Goal: Task Accomplishment & Management: Use online tool/utility

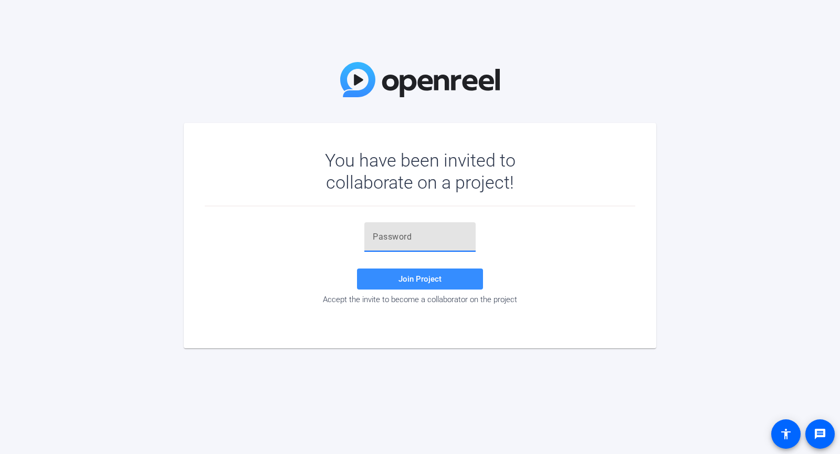
paste input "+X&1Xr"
type input "+X&1Xr"
click at [402, 282] on span "Join Project" at bounding box center [419, 278] width 43 height 9
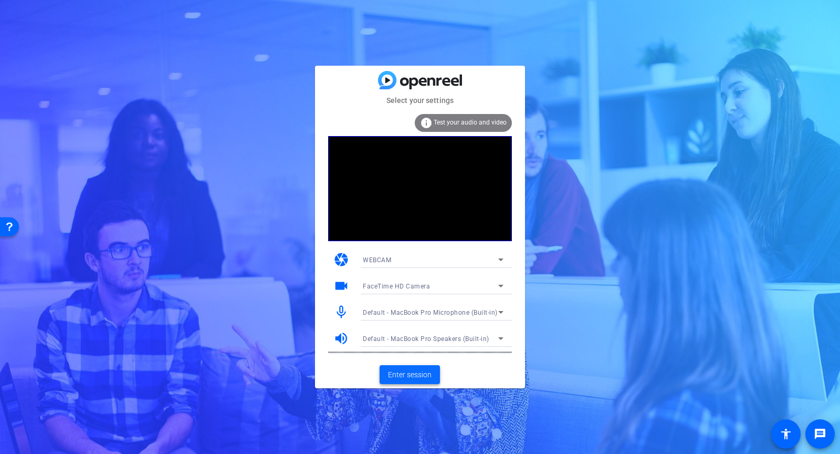
click at [400, 379] on span "Enter session" at bounding box center [410, 374] width 44 height 11
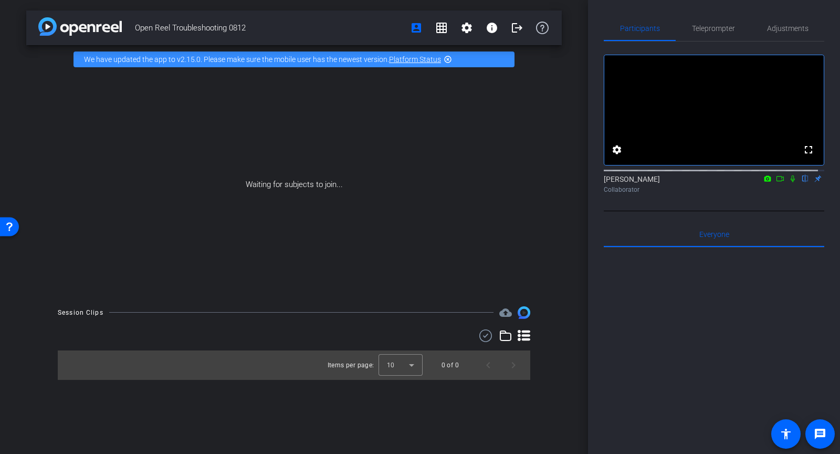
click at [634, 187] on div "Mike Iannucci flip Collaborator" at bounding box center [714, 184] width 221 height 20
drag, startPoint x: 654, startPoint y: 187, endPoint x: 627, endPoint y: 190, distance: 26.9
click at [627, 190] on div "Mike Iannucci flip Collaborator" at bounding box center [714, 184] width 221 height 20
click at [617, 156] on mat-icon "settings" at bounding box center [617, 149] width 13 height 13
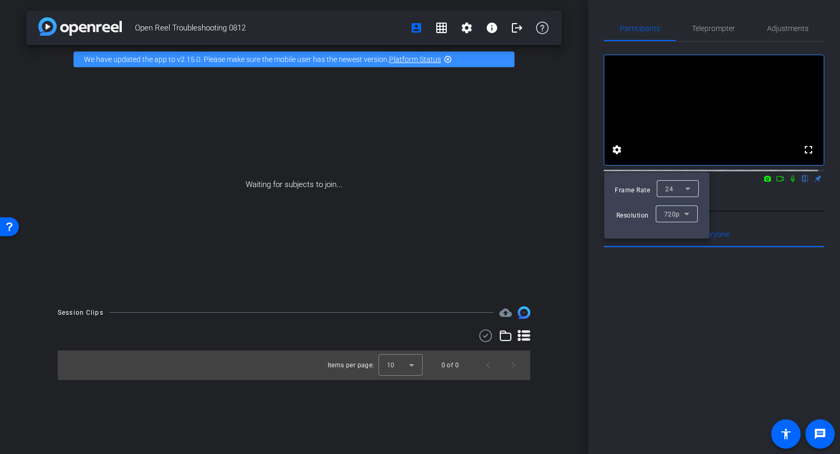
drag, startPoint x: 721, startPoint y: 214, endPoint x: 727, endPoint y: 208, distance: 8.2
click at [723, 212] on div at bounding box center [420, 227] width 840 height 454
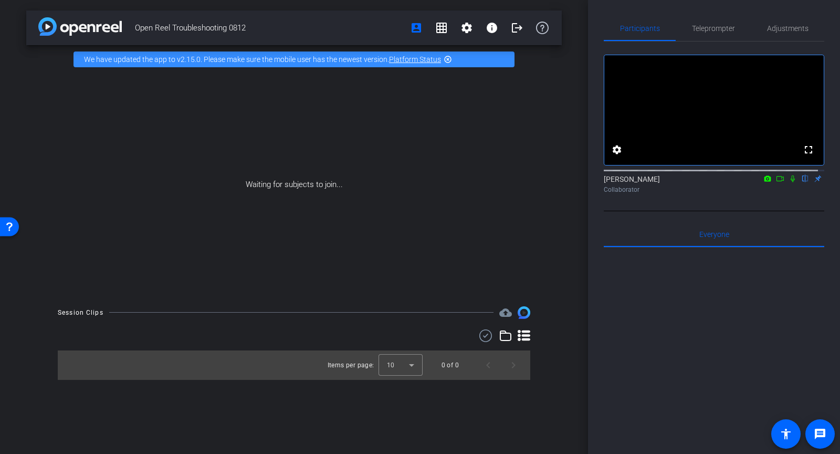
click at [776, 182] on icon at bounding box center [780, 178] width 8 height 7
click at [803, 182] on icon at bounding box center [805, 178] width 4 height 7
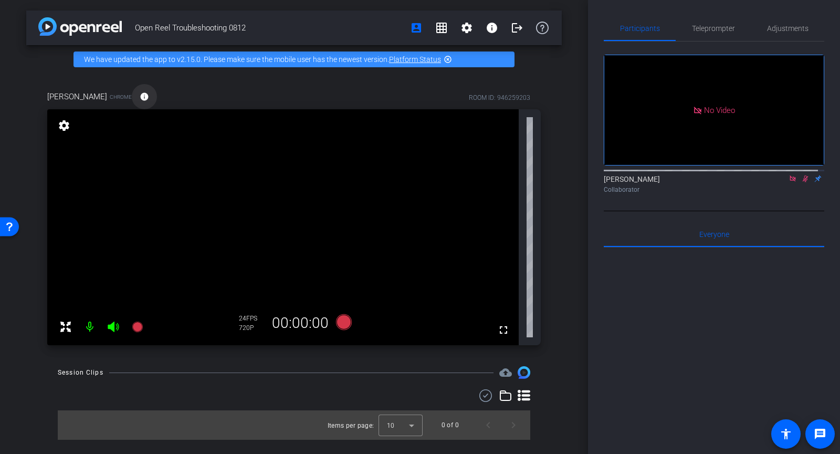
click at [140, 101] on mat-icon "info" at bounding box center [144, 96] width 9 height 9
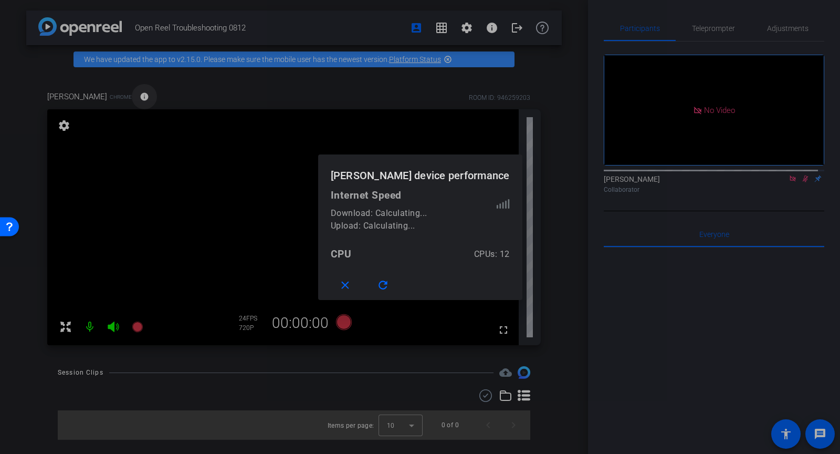
click at [137, 101] on div at bounding box center [420, 227] width 840 height 454
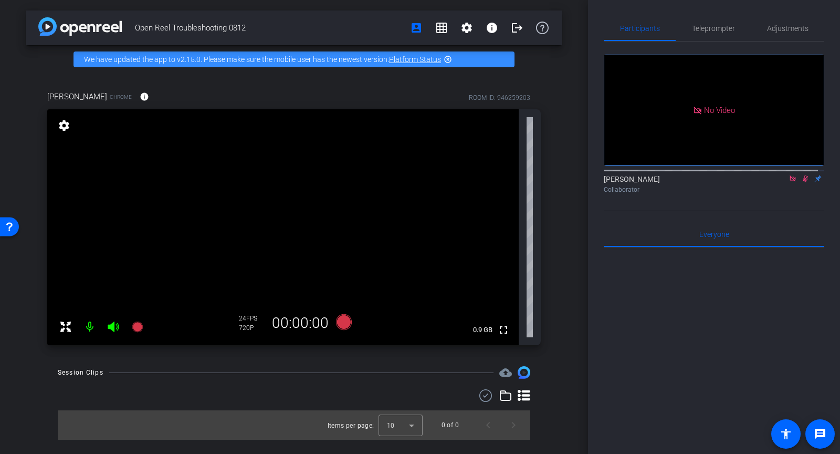
click at [801, 182] on icon at bounding box center [805, 178] width 8 height 7
click at [789, 182] on icon at bounding box center [793, 178] width 8 height 7
click at [717, 29] on span "Teleprompter" at bounding box center [713, 28] width 43 height 7
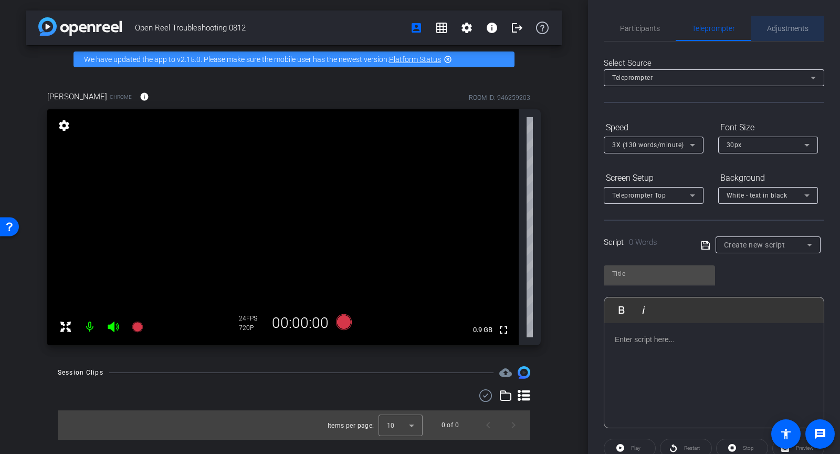
click at [814, 23] on div "Adjustments" at bounding box center [788, 28] width 74 height 25
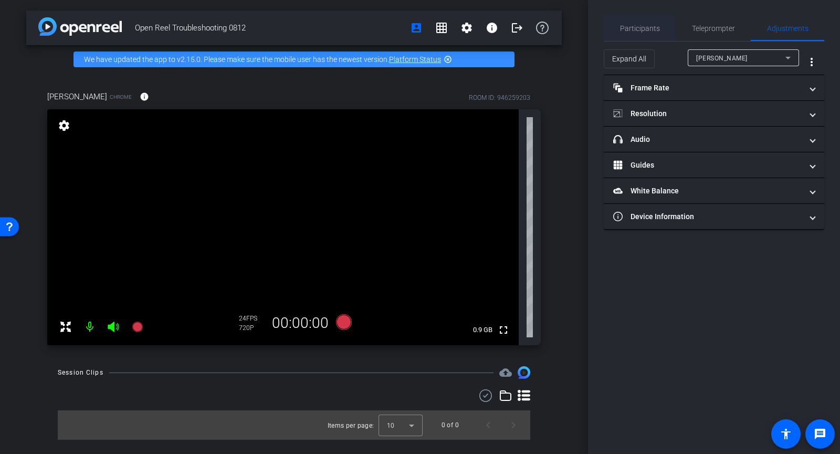
click at [647, 32] on span "Participants" at bounding box center [640, 28] width 40 height 7
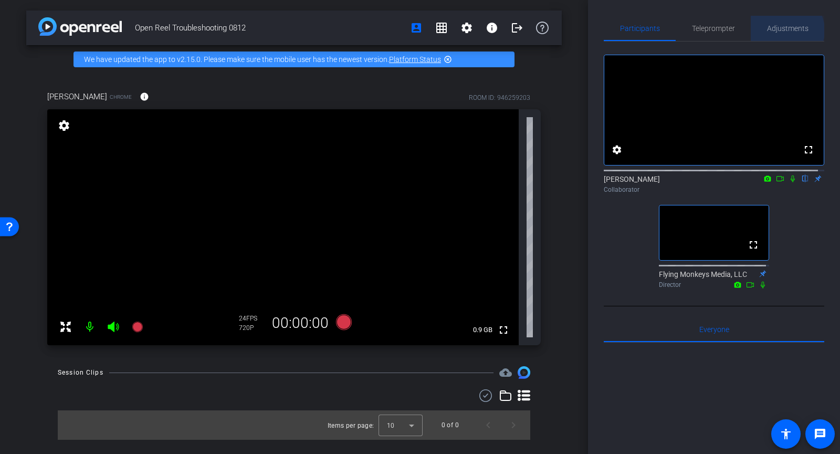
click at [780, 30] on span "Adjustments" at bounding box center [787, 28] width 41 height 7
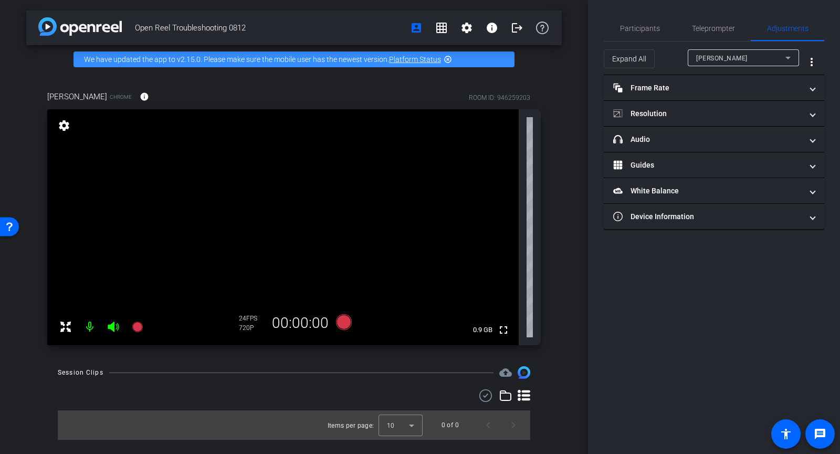
click at [713, 57] on span "[PERSON_NAME]" at bounding box center [721, 58] width 51 height 7
click at [713, 57] on div at bounding box center [420, 227] width 840 height 454
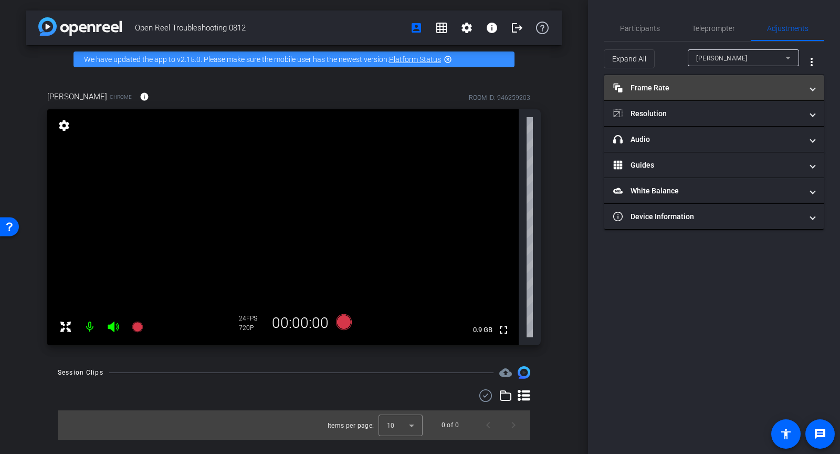
click at [681, 89] on mat-panel-title "Frame Rate Frame Rate" at bounding box center [707, 87] width 189 height 11
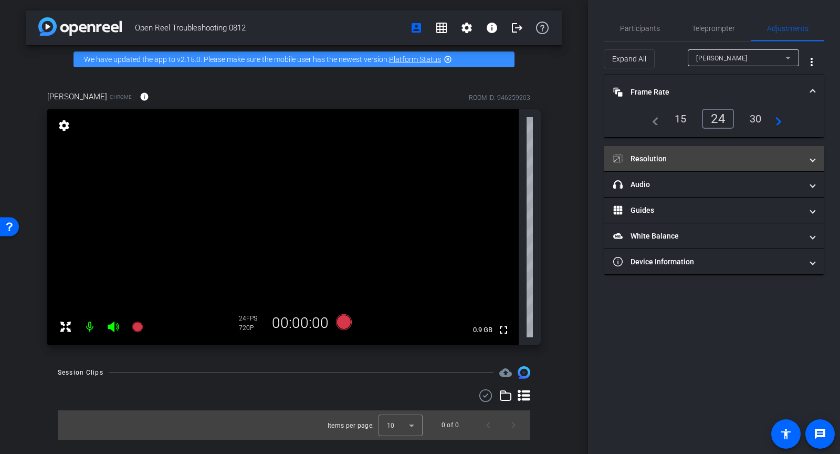
click at [685, 162] on mat-panel-title "Resolution" at bounding box center [707, 158] width 189 height 11
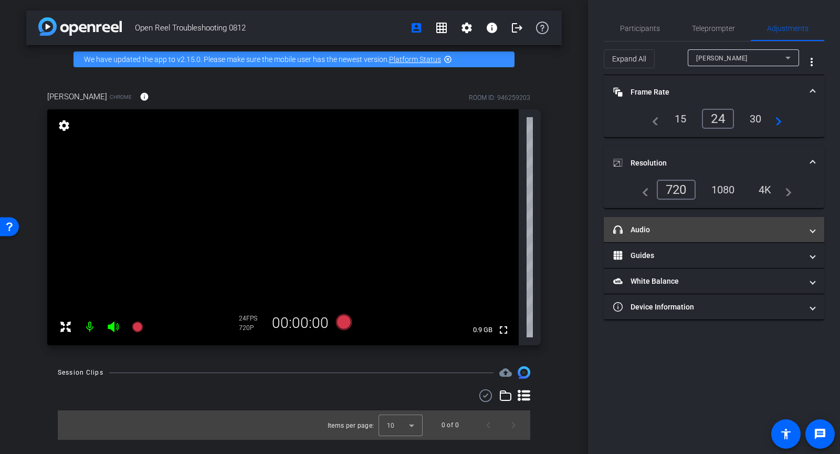
click at [672, 230] on mat-panel-title "headphone icon Audio" at bounding box center [707, 229] width 189 height 11
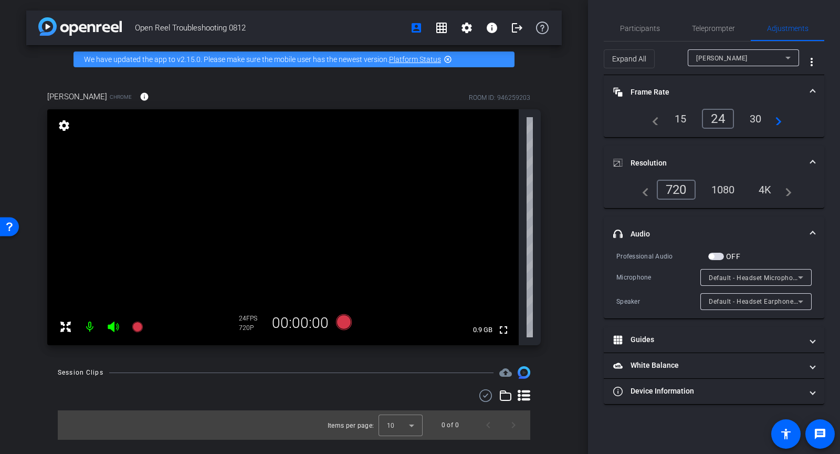
click at [784, 276] on span "Default - Headset Microphone (Poly BT700)" at bounding box center [775, 277] width 133 height 8
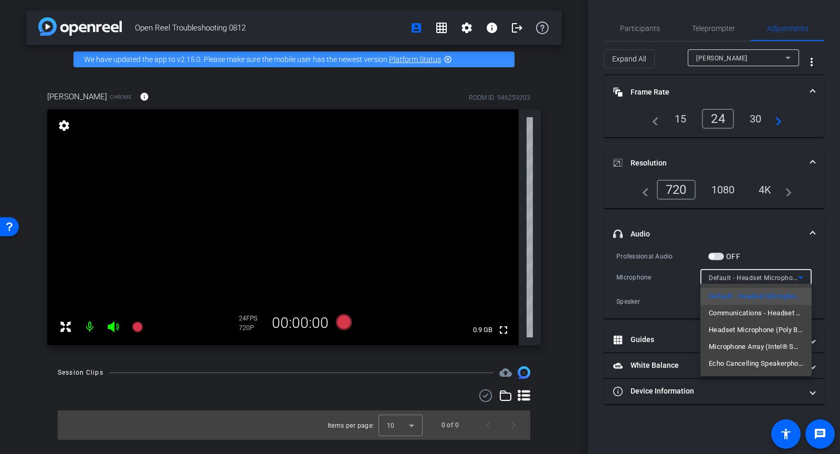
click at [782, 251] on div at bounding box center [420, 227] width 840 height 454
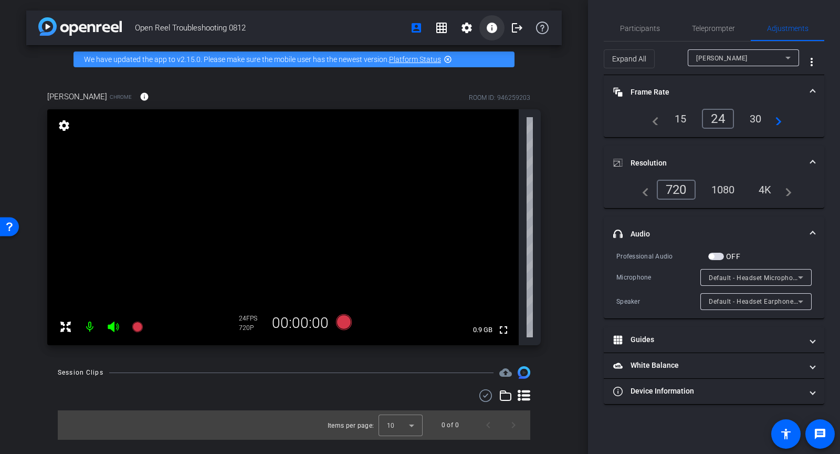
click at [492, 27] on mat-icon "info" at bounding box center [492, 28] width 13 height 13
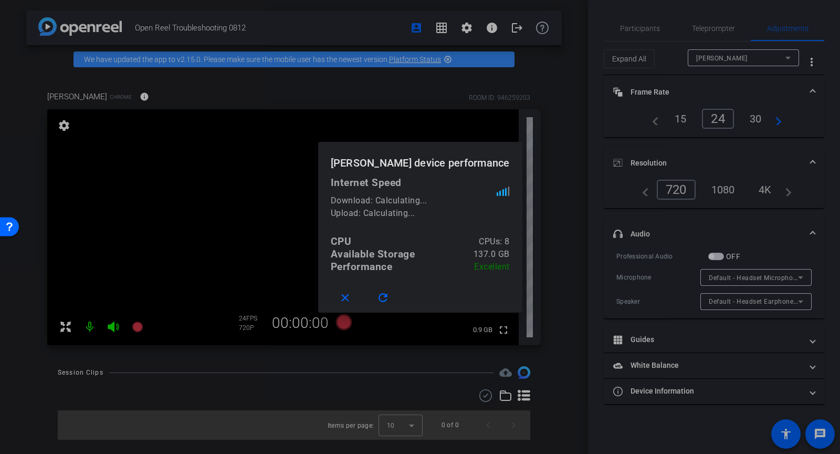
click at [492, 27] on div at bounding box center [420, 227] width 840 height 454
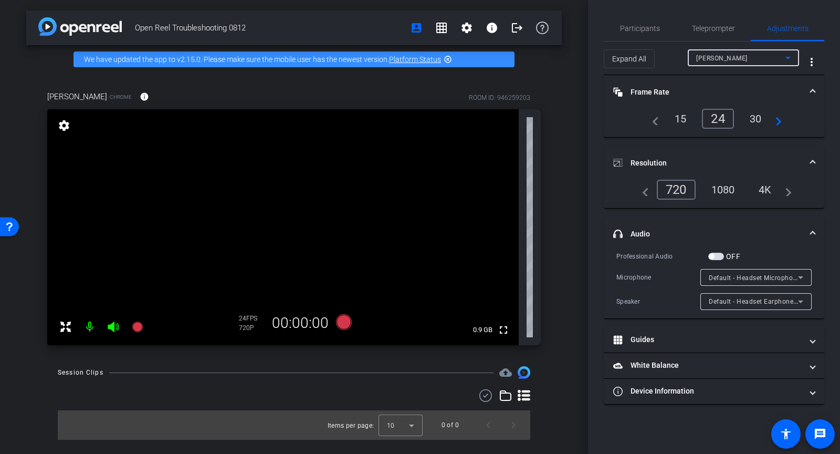
click at [736, 51] on mat-select "Jess Kondracki" at bounding box center [743, 57] width 95 height 13
click at [714, 81] on span "Jess Kondracki" at bounding box center [722, 78] width 53 height 13
click at [810, 61] on mat-icon "more_vert" at bounding box center [811, 62] width 13 height 13
click at [810, 60] on div at bounding box center [420, 227] width 840 height 454
click at [635, 19] on span "Participants" at bounding box center [640, 28] width 40 height 25
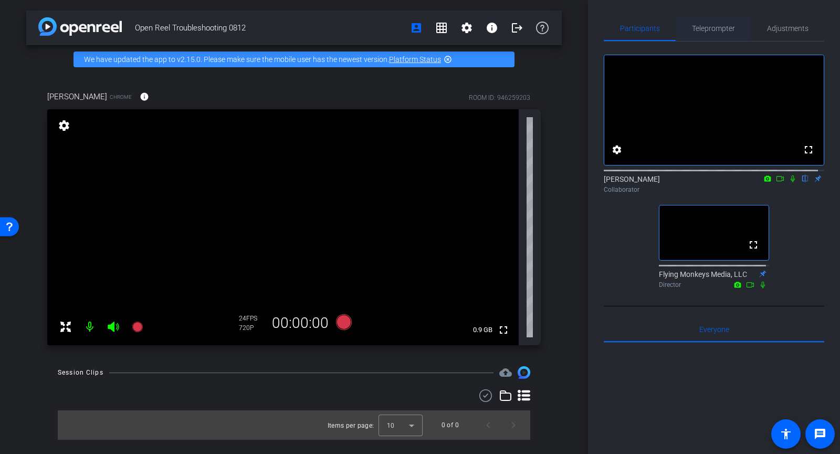
click at [708, 32] on span "Teleprompter" at bounding box center [713, 28] width 43 height 25
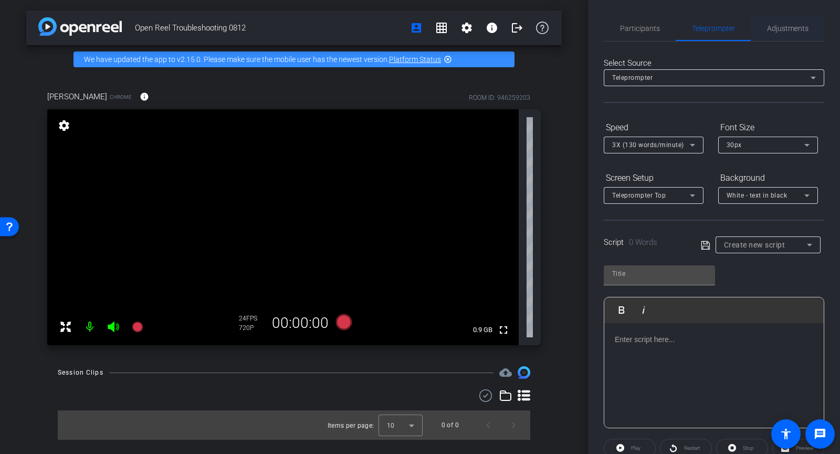
click at [774, 25] on span "Adjustments" at bounding box center [787, 28] width 41 height 7
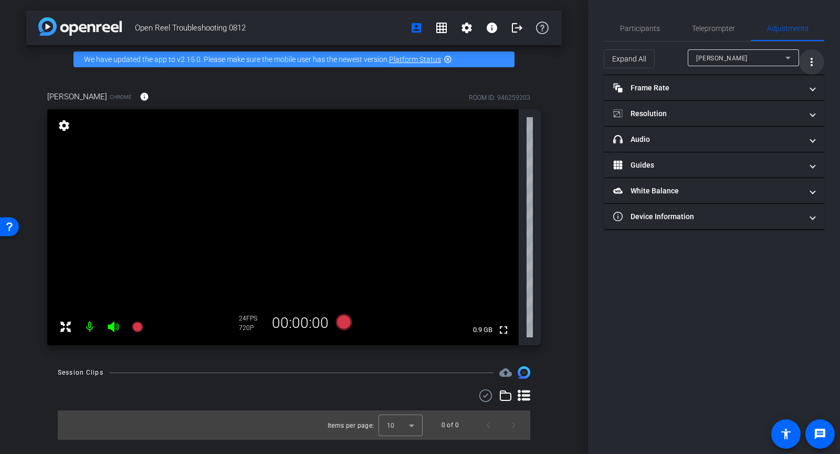
click at [811, 60] on mat-icon "more_vert" at bounding box center [811, 62] width 13 height 13
click at [665, 60] on div at bounding box center [420, 227] width 840 height 454
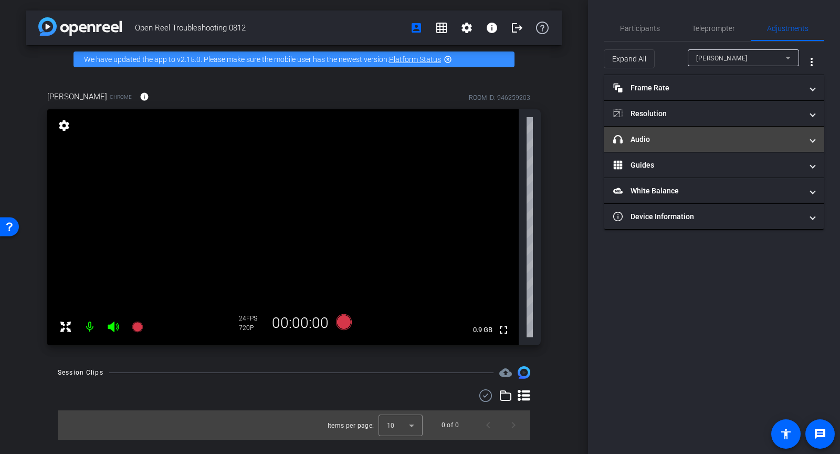
click at [678, 134] on mat-panel-title "headphone icon Audio" at bounding box center [707, 139] width 189 height 11
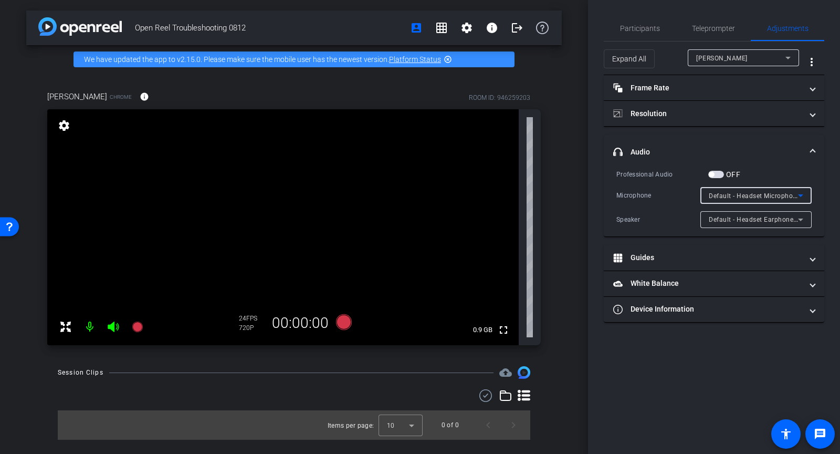
click at [777, 192] on span "Default - Headset Microphone (Poly BT700)" at bounding box center [775, 195] width 133 height 8
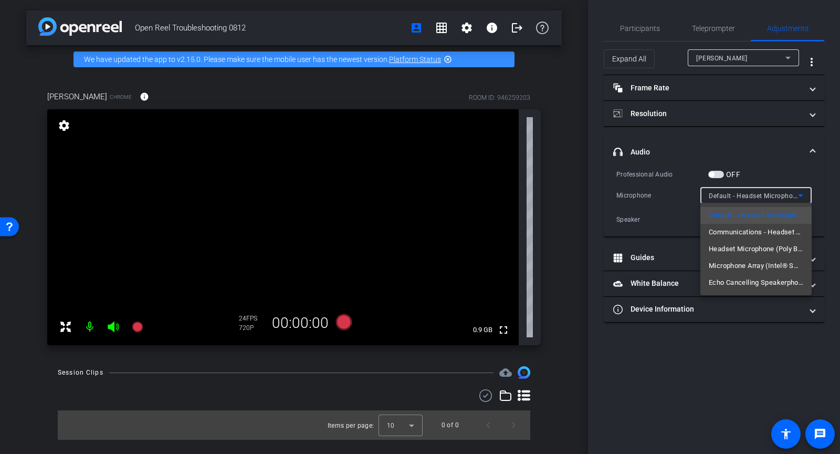
click at [739, 308] on div at bounding box center [420, 227] width 840 height 454
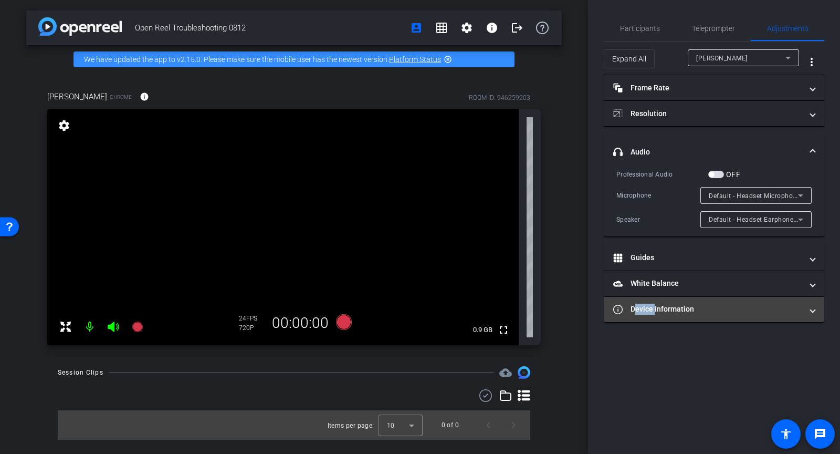
click at [739, 307] on mat-panel-title "Device Information" at bounding box center [707, 308] width 189 height 11
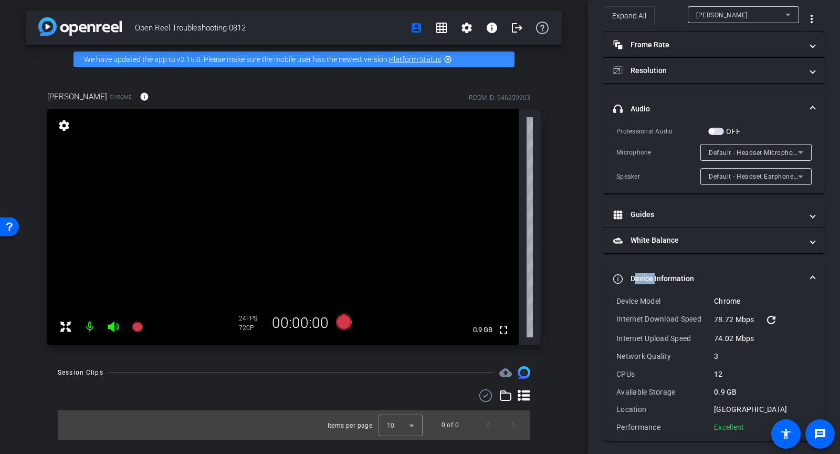
scroll to position [44, 0]
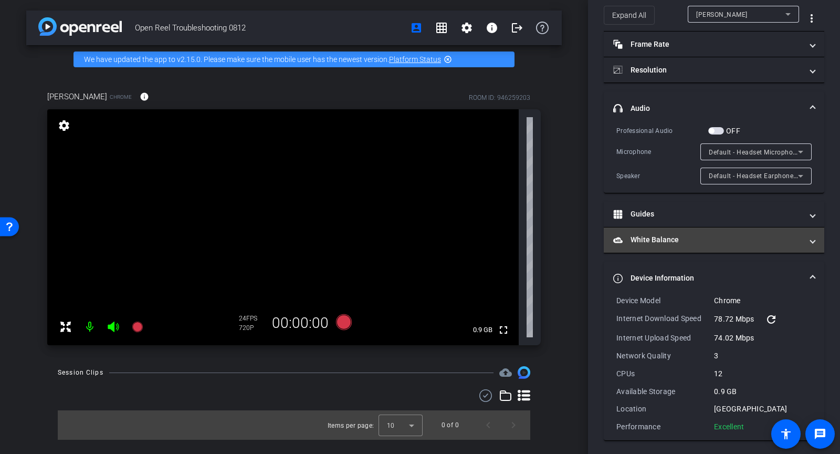
click at [728, 270] on mat-expansion-panel-header "Device Information" at bounding box center [714, 278] width 221 height 34
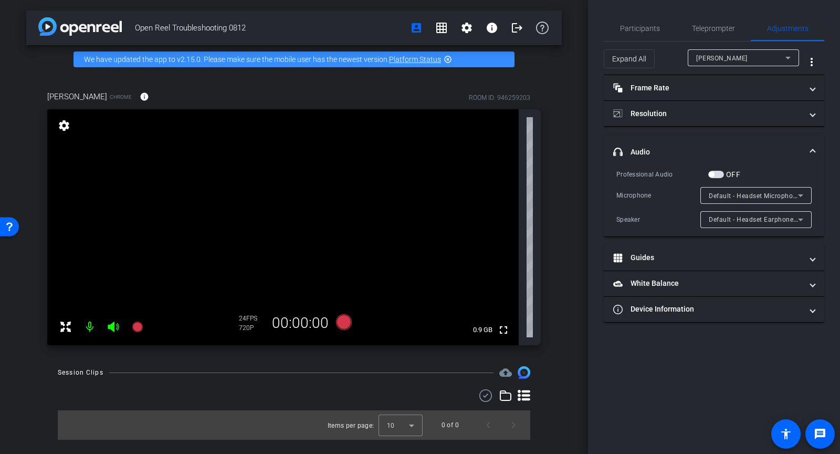
click at [712, 175] on span "button" at bounding box center [711, 174] width 5 height 5
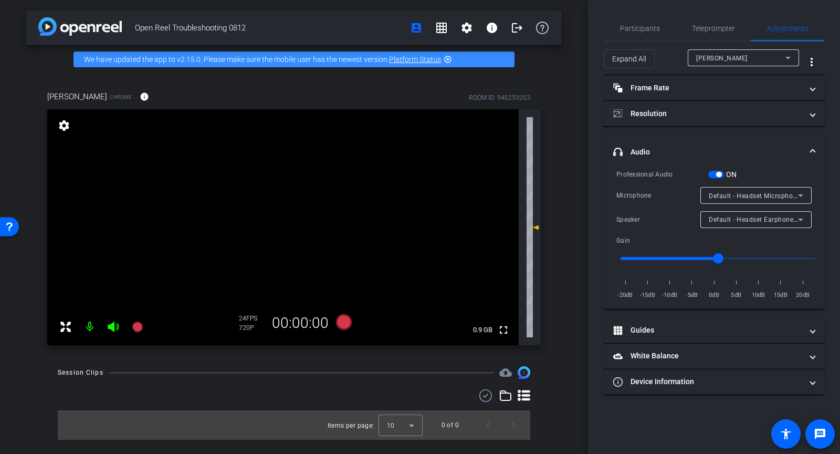
click at [748, 189] on div "Default - Headset Microphone (Poly BT700)" at bounding box center [753, 195] width 89 height 13
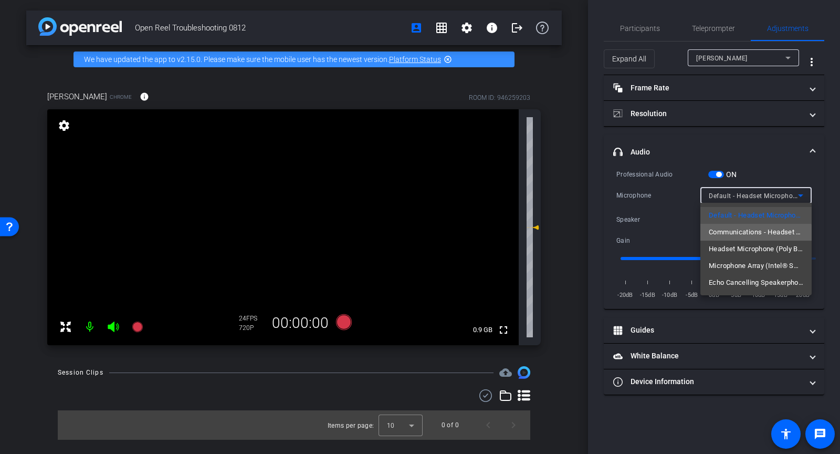
click at [750, 233] on span "Communications - Headset Microphone (Poly BT700)" at bounding box center [756, 232] width 95 height 13
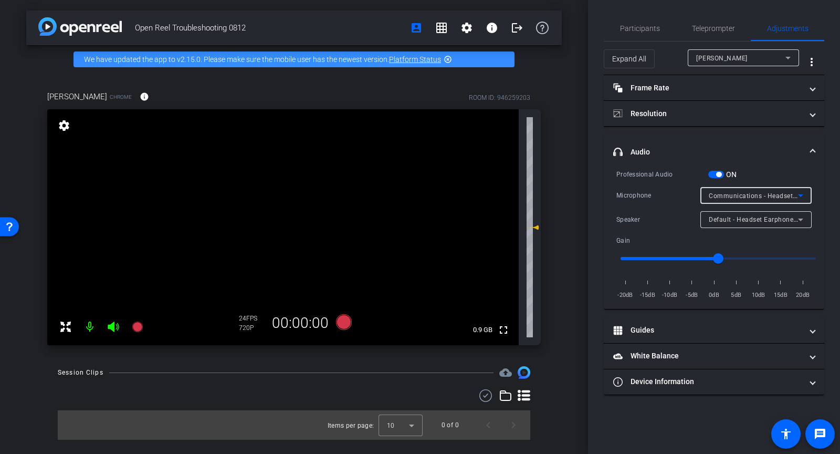
click at [742, 193] on span "Communications - Headset Microphone (Poly BT700)" at bounding box center [791, 195] width 164 height 8
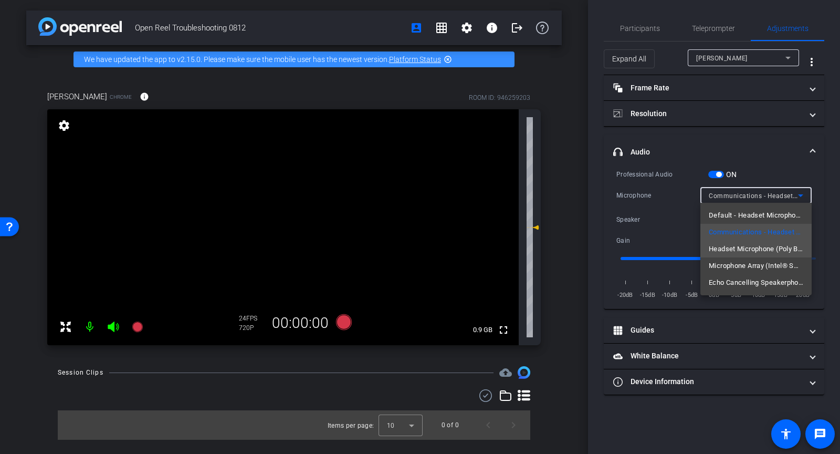
click at [747, 248] on span "Headset Microphone (Poly BT700)" at bounding box center [756, 249] width 95 height 13
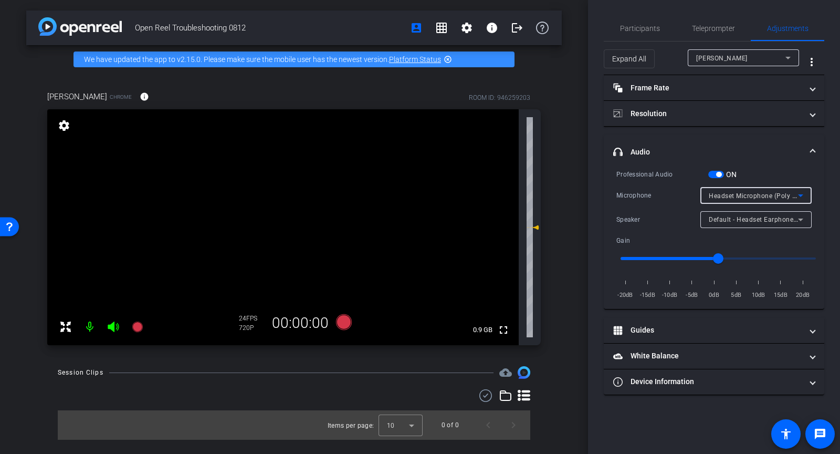
click at [741, 194] on span "Headset Microphone (Poly BT700)" at bounding box center [762, 195] width 106 height 8
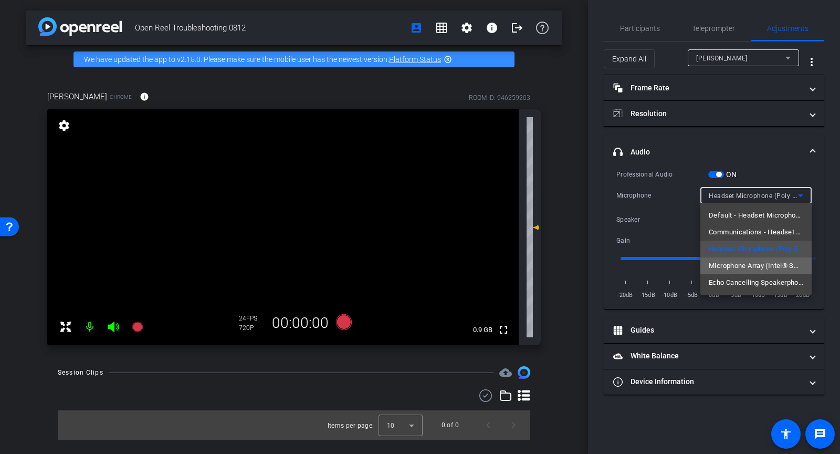
click at [734, 268] on span "Microphone Array (Intel® Smart Sound Technology for Digital Microphones)" at bounding box center [756, 265] width 95 height 13
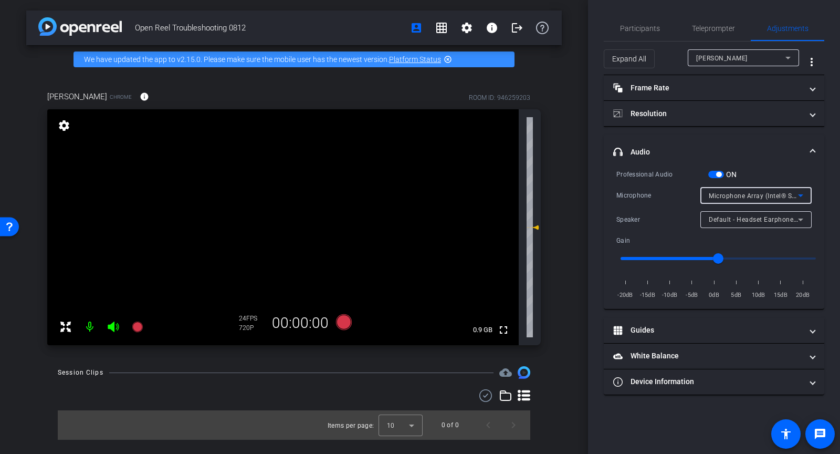
click at [730, 193] on span "Microphone Array (Intel® Smart Sound Technology for Digital Microphones)" at bounding box center [825, 195] width 233 height 8
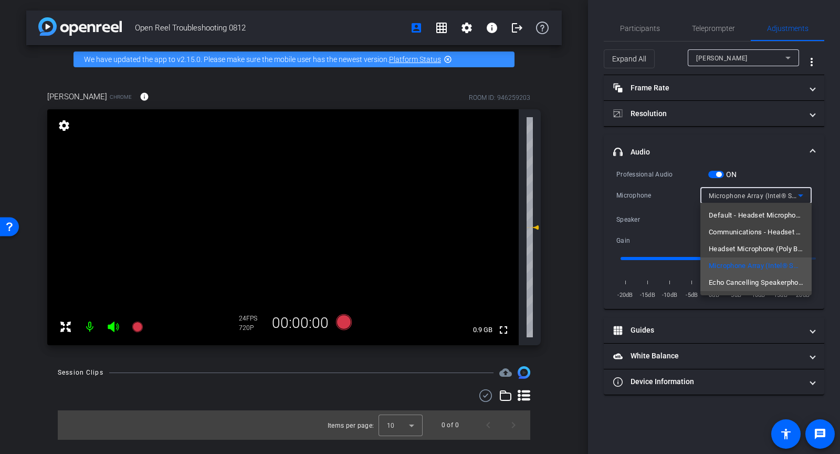
click at [735, 283] on span "Echo Cancelling Speakerphone (C3422WE)" at bounding box center [756, 282] width 95 height 13
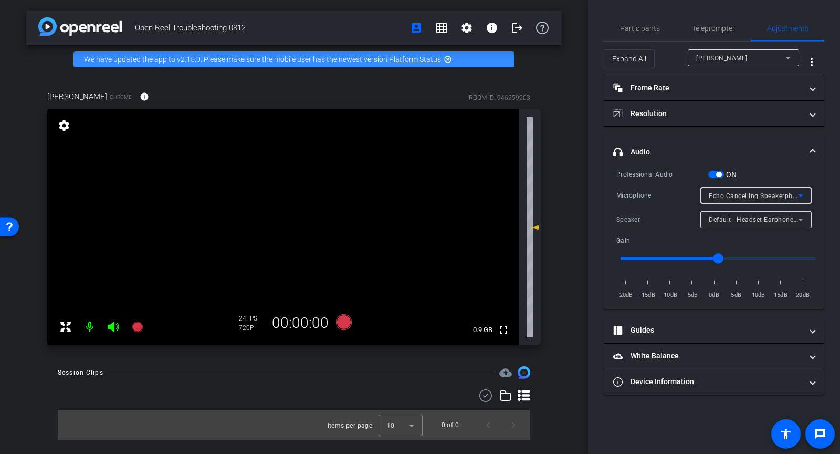
click at [742, 191] on span "Echo Cancelling Speakerphone (C3422WE)" at bounding box center [775, 195] width 132 height 8
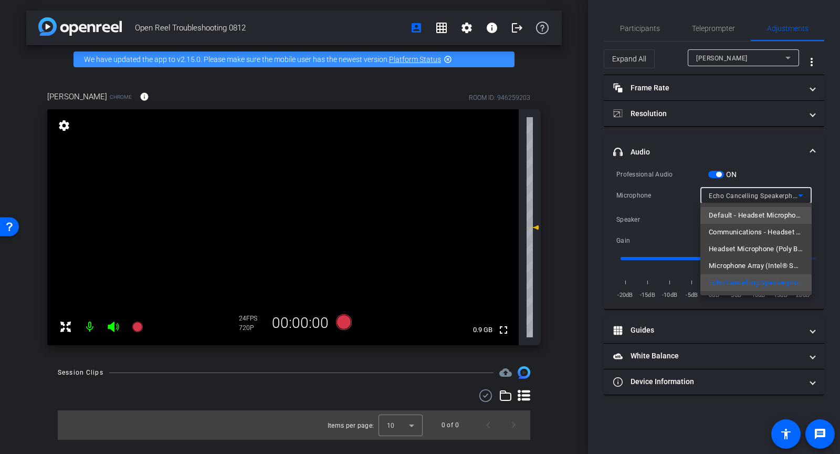
click at [735, 210] on span "Default - Headset Microphone (Poly BT700)" at bounding box center [756, 215] width 95 height 13
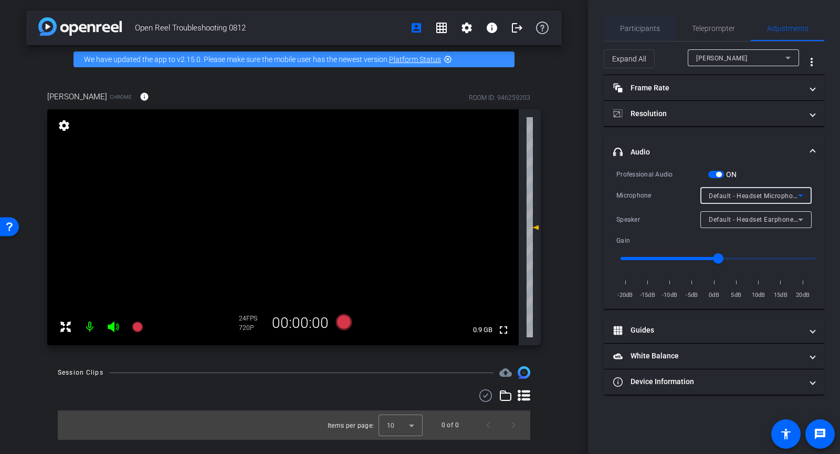
click at [627, 28] on span "Participants" at bounding box center [640, 28] width 40 height 7
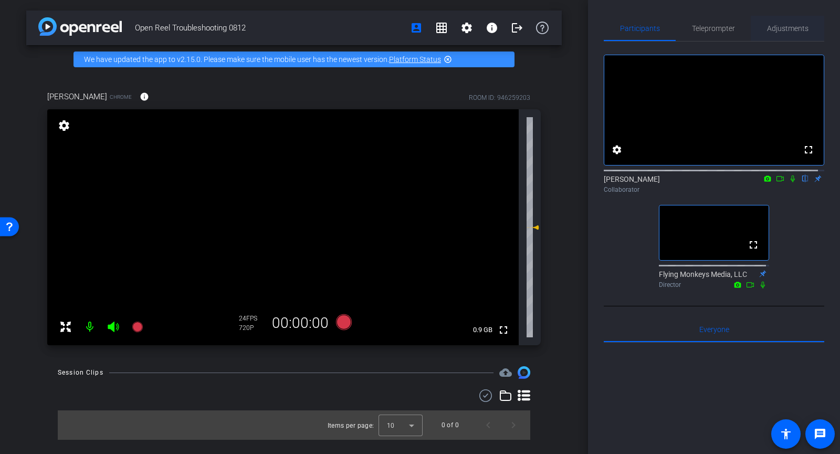
click at [783, 28] on span "Adjustments" at bounding box center [787, 28] width 41 height 7
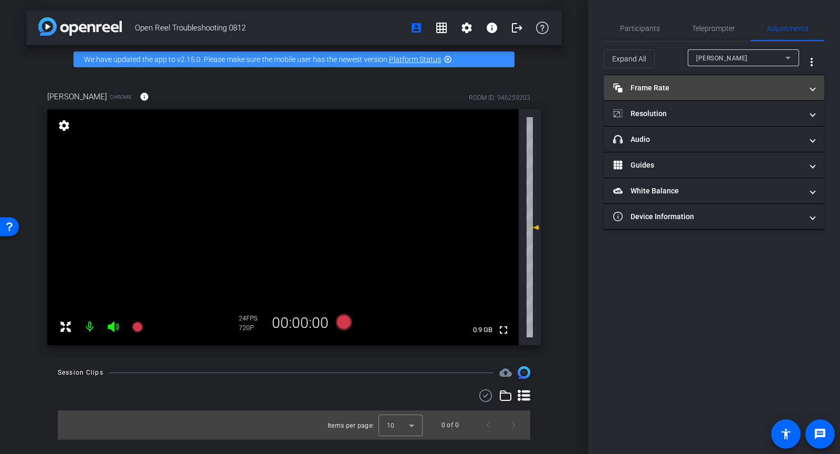
click at [809, 83] on span "Frame Rate Frame Rate" at bounding box center [711, 87] width 197 height 11
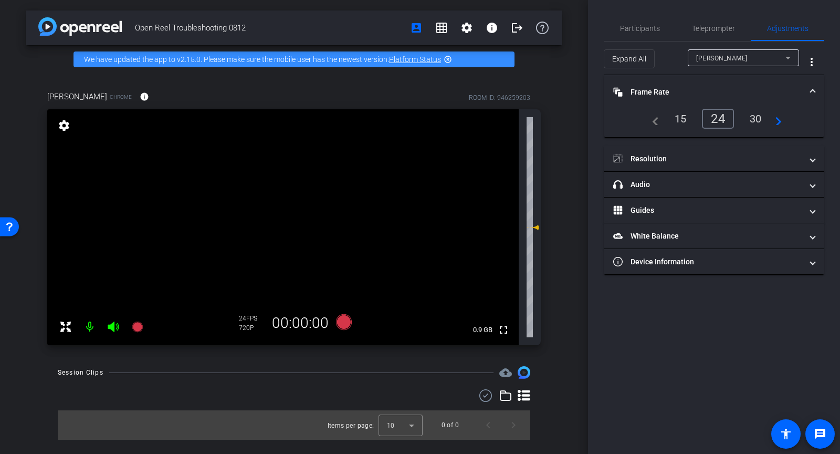
click at [813, 85] on mat-expansion-panel-header "Frame Rate Frame Rate" at bounding box center [714, 92] width 221 height 34
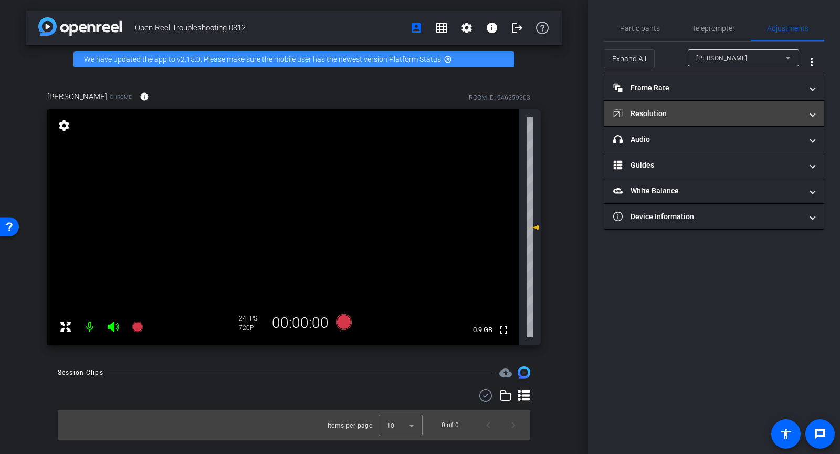
click at [800, 110] on mat-panel-title "Resolution" at bounding box center [707, 113] width 189 height 11
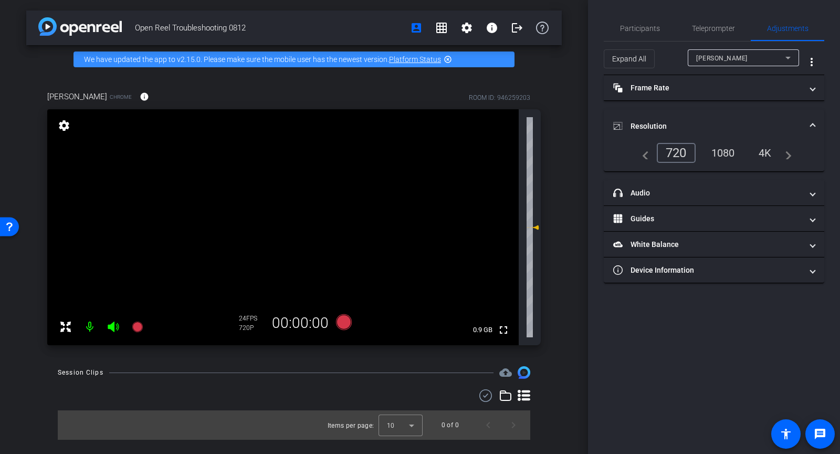
click at [806, 115] on mat-expansion-panel-header "Resolution" at bounding box center [714, 126] width 221 height 34
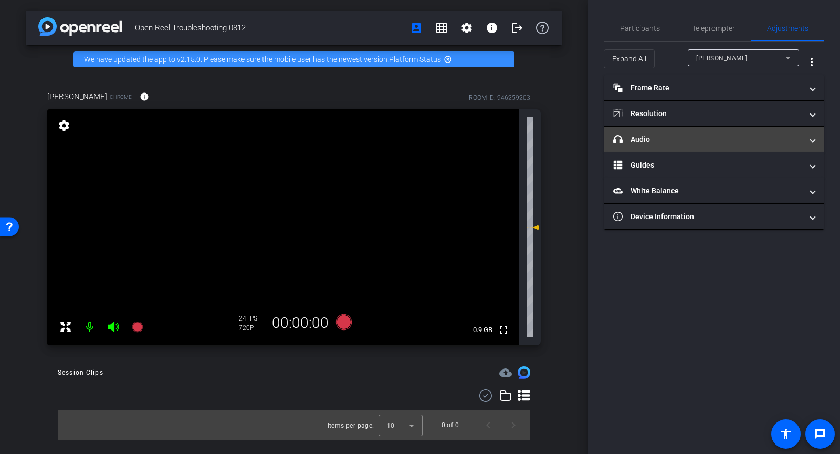
click at [803, 139] on span "headphone icon Audio" at bounding box center [711, 139] width 197 height 11
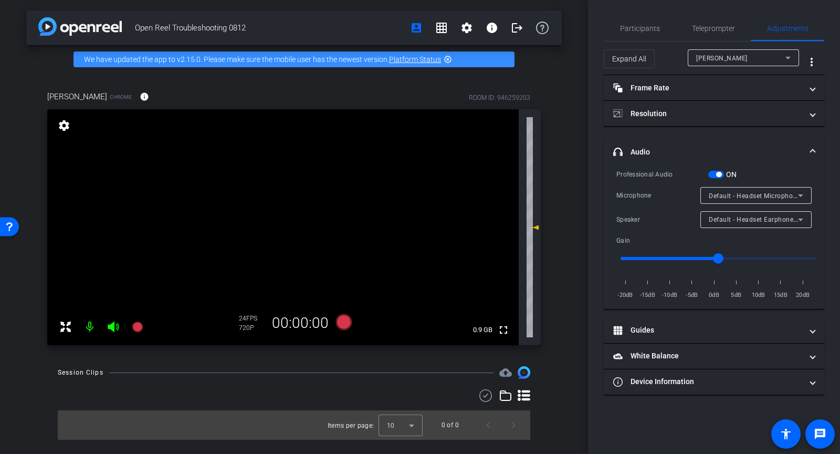
click at [805, 142] on mat-expansion-panel-header "headphone icon Audio" at bounding box center [714, 152] width 221 height 34
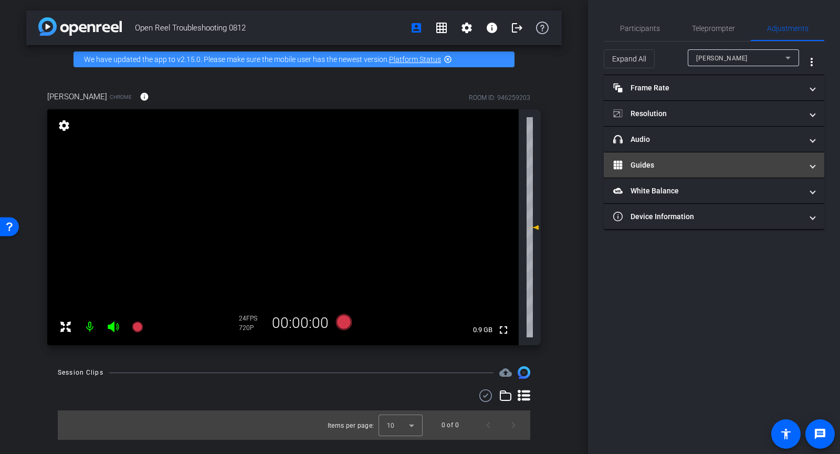
click at [796, 164] on mat-panel-title "Guides" at bounding box center [707, 165] width 189 height 11
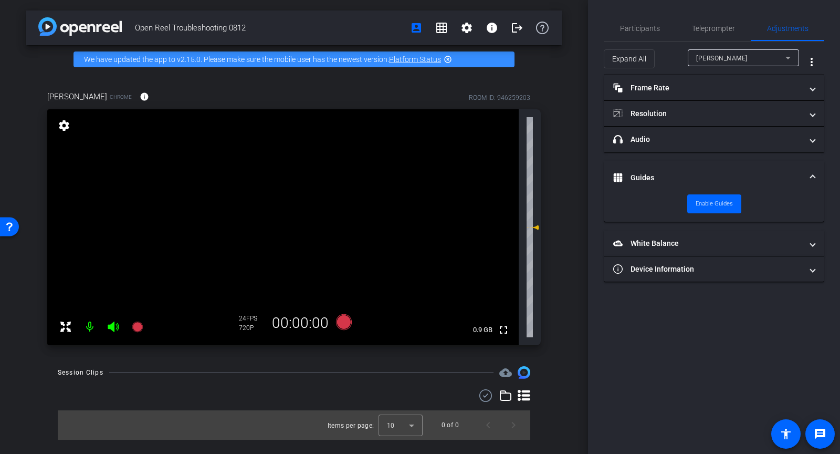
click at [797, 167] on mat-expansion-panel-header "Guides" at bounding box center [714, 178] width 221 height 34
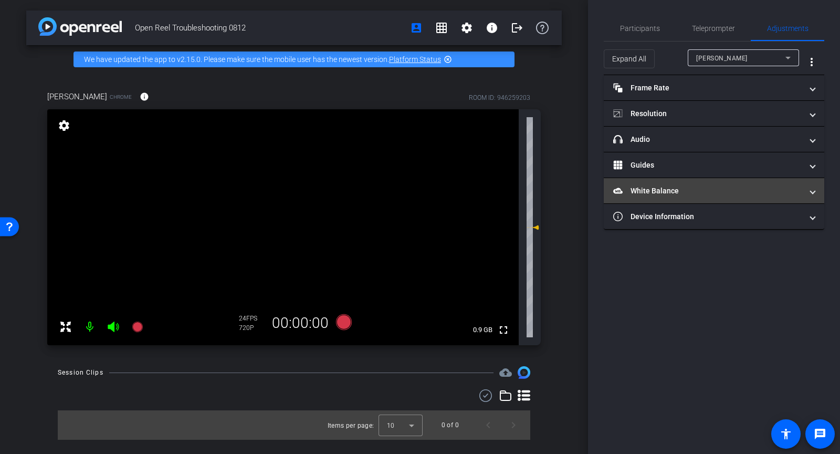
click at [795, 193] on mat-panel-title "White Balance White Balance" at bounding box center [707, 190] width 189 height 11
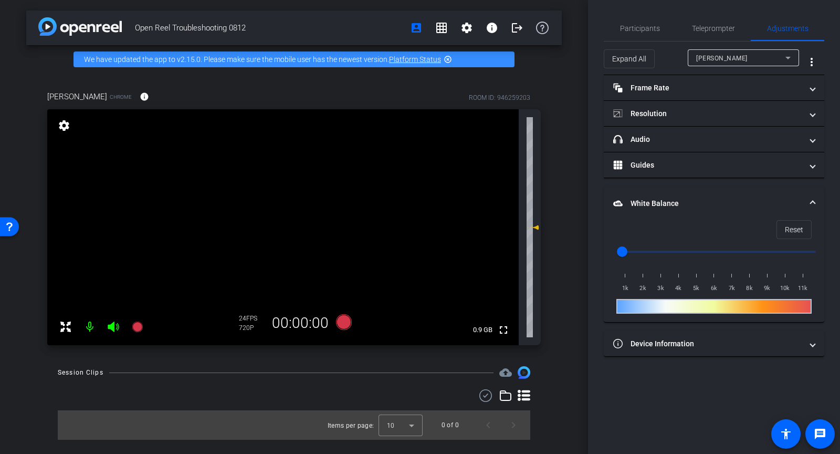
click at [794, 193] on mat-expansion-panel-header "White Balance White Balance" at bounding box center [714, 203] width 221 height 34
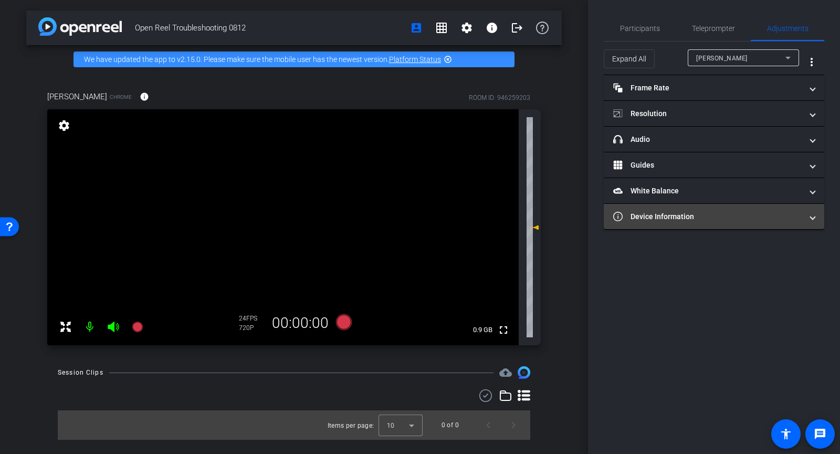
click at [793, 226] on mat-accordion "Frame Rate Frame Rate navigate_before 15 24 30 navigate_next Resolution navigat…" at bounding box center [714, 152] width 221 height 154
click at [796, 215] on mat-panel-title "Device Information" at bounding box center [707, 216] width 189 height 11
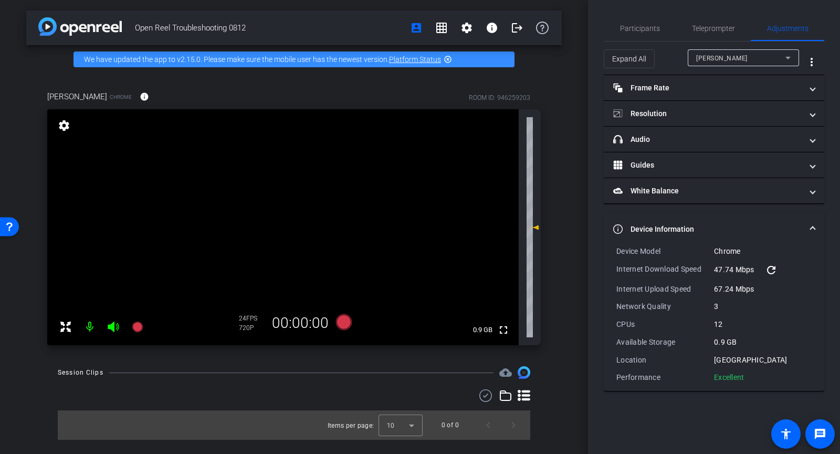
click at [772, 269] on mat-icon "refresh" at bounding box center [771, 270] width 13 height 13
click at [641, 34] on span "Participants" at bounding box center [640, 28] width 40 height 25
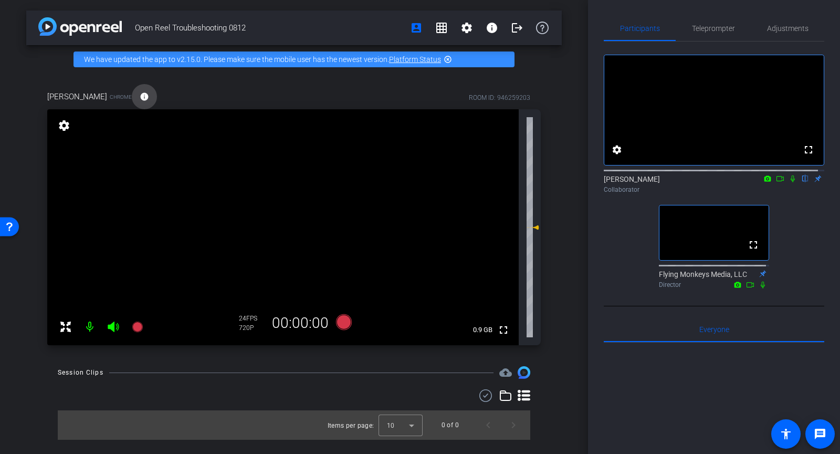
click at [141, 98] on mat-icon "info" at bounding box center [144, 96] width 9 height 9
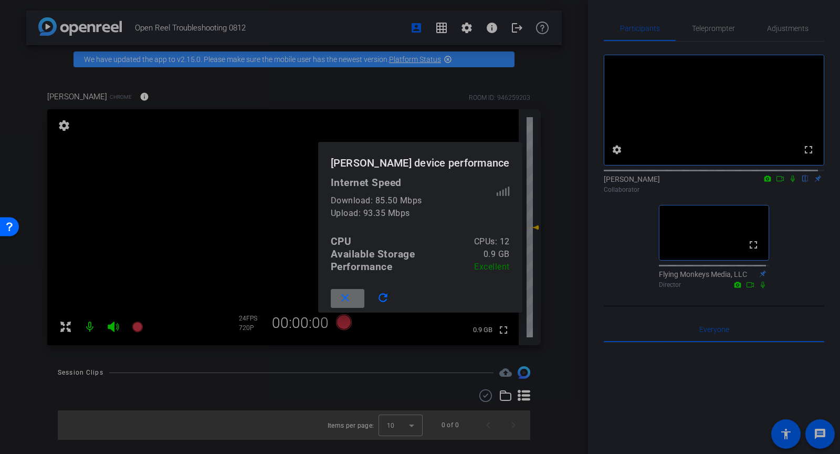
click at [348, 297] on mat-icon "close" at bounding box center [345, 297] width 13 height 13
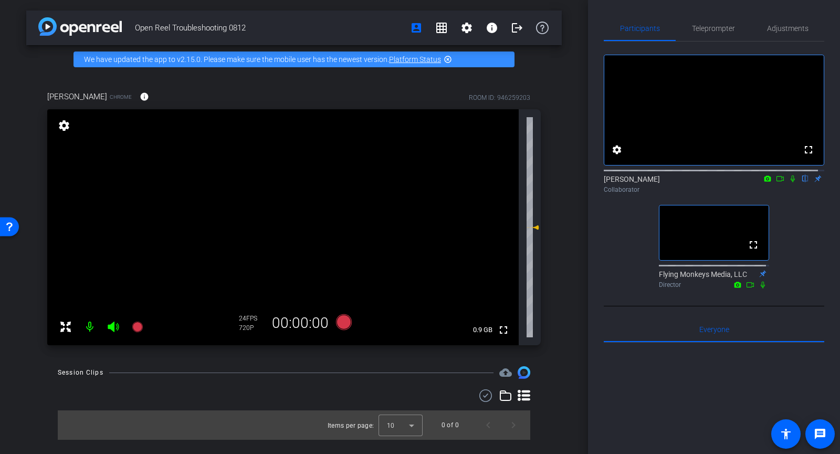
click at [65, 130] on mat-icon "settings" at bounding box center [64, 125] width 15 height 13
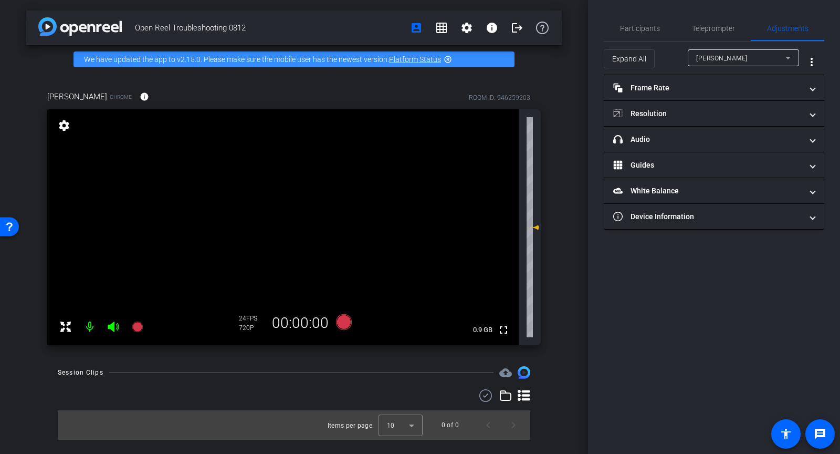
click at [756, 51] on div "Jess Kondracki" at bounding box center [740, 57] width 89 height 13
click at [757, 54] on div at bounding box center [420, 227] width 840 height 454
click at [810, 61] on mat-icon "more_vert" at bounding box center [811, 62] width 13 height 13
click at [811, 60] on div at bounding box center [420, 227] width 840 height 454
click at [726, 31] on span "Teleprompter" at bounding box center [713, 28] width 43 height 7
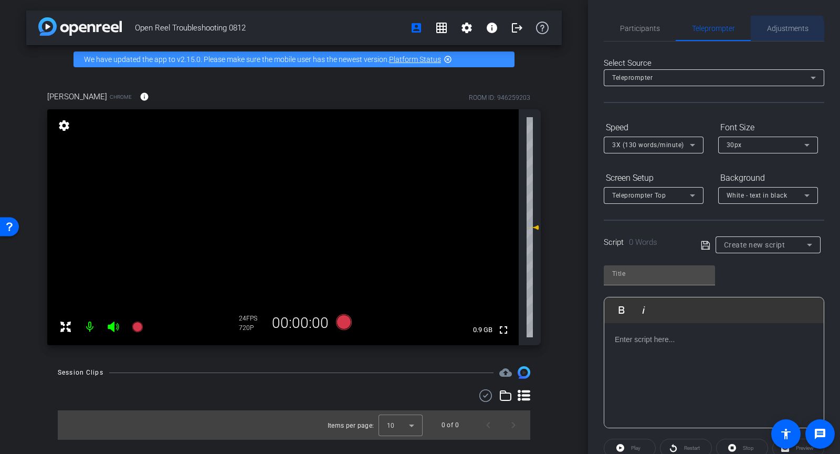
click at [767, 32] on span "Adjustments" at bounding box center [787, 28] width 41 height 7
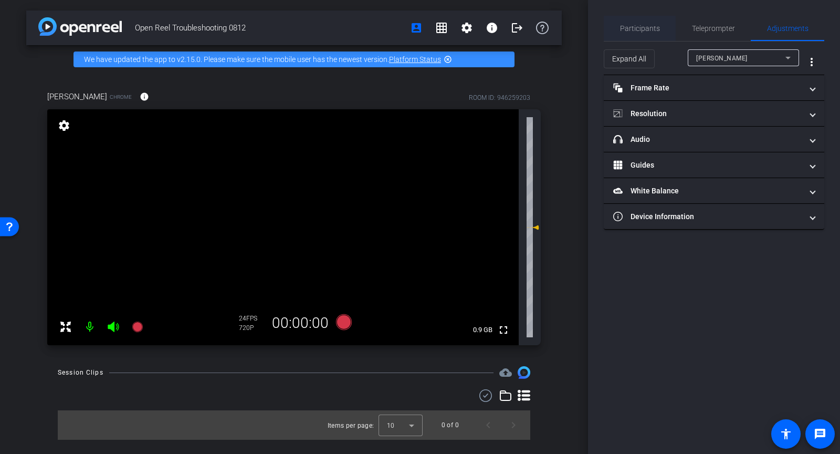
click at [624, 33] on span "Participants" at bounding box center [640, 28] width 40 height 25
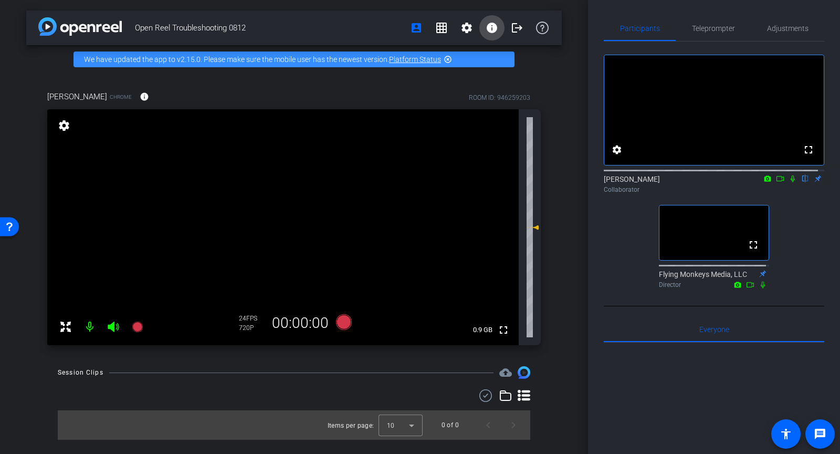
click at [492, 24] on mat-icon "info" at bounding box center [492, 28] width 13 height 13
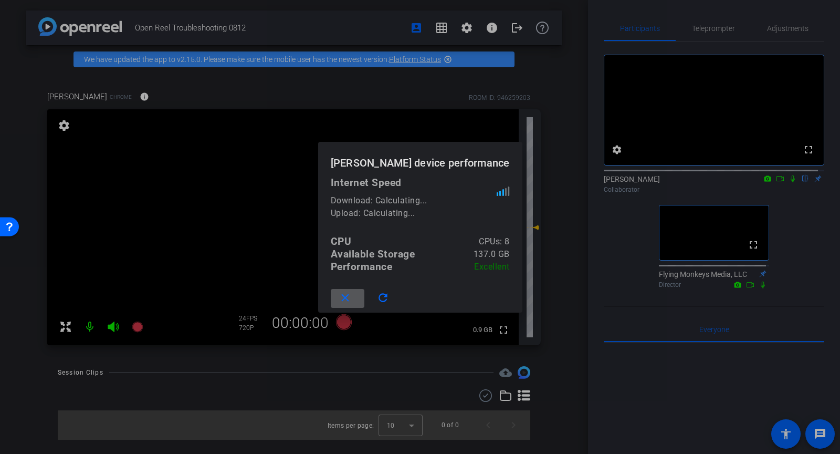
click at [492, 24] on div at bounding box center [420, 227] width 840 height 454
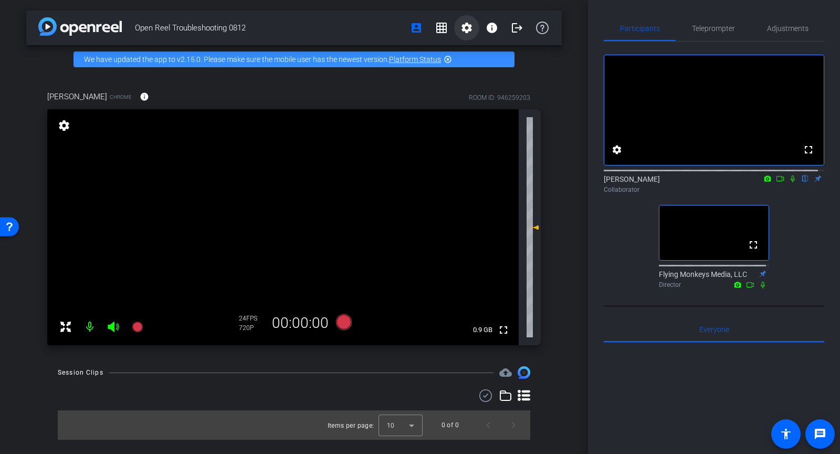
click at [468, 23] on mat-icon "settings" at bounding box center [466, 28] width 13 height 13
click at [465, 26] on div at bounding box center [420, 227] width 840 height 454
click at [547, 30] on icon at bounding box center [542, 28] width 13 height 13
click at [448, 60] on mat-icon "highlight_off" at bounding box center [448, 59] width 8 height 8
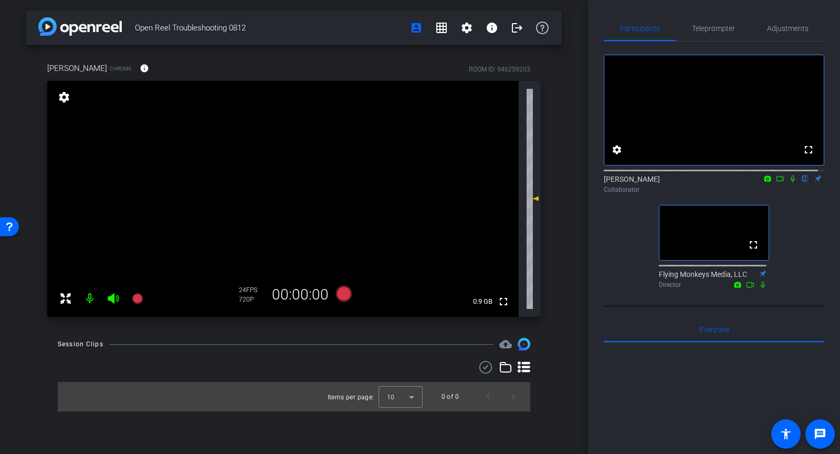
click at [537, 197] on icon at bounding box center [533, 198] width 13 height 13
click at [701, 25] on span "Teleprompter" at bounding box center [713, 28] width 43 height 7
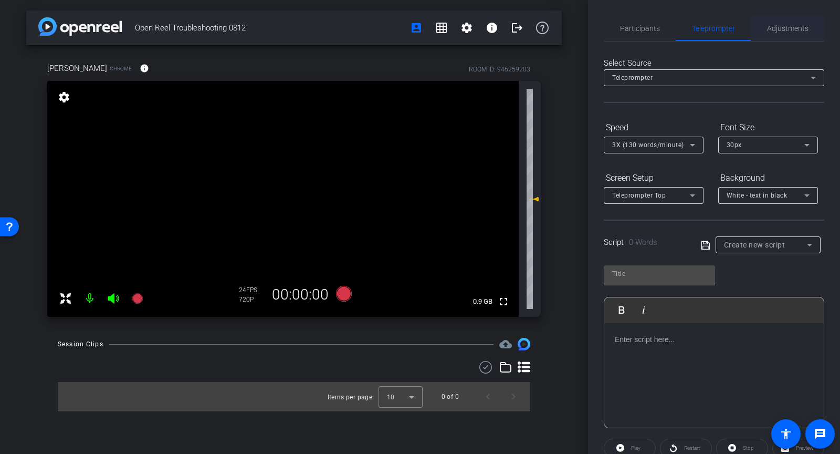
click at [776, 30] on span "Adjustments" at bounding box center [787, 28] width 41 height 7
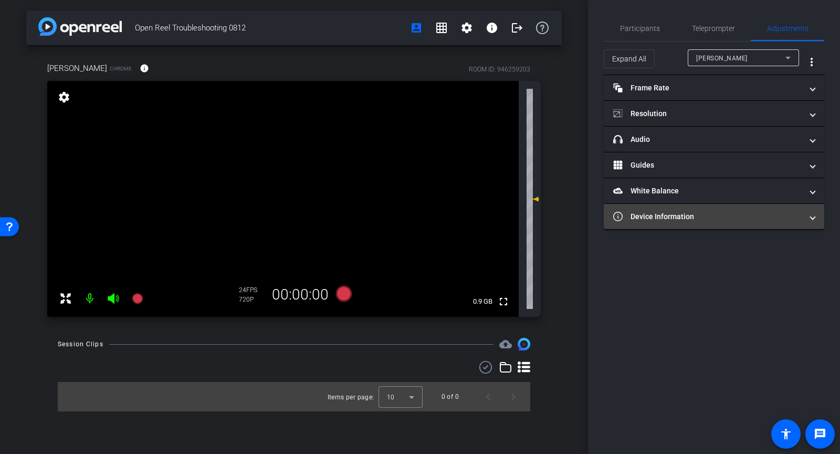
click at [653, 221] on mat-expansion-panel-header "Device Information" at bounding box center [714, 216] width 221 height 25
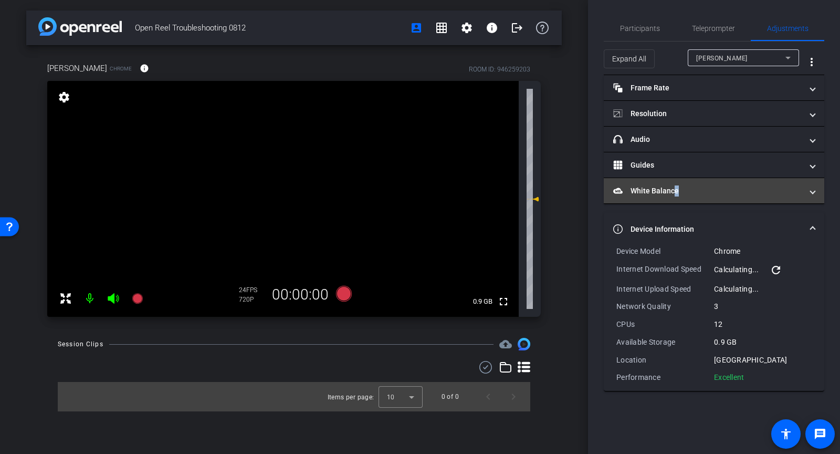
click at [673, 190] on mat-panel-title "White Balance White Balance" at bounding box center [707, 190] width 189 height 11
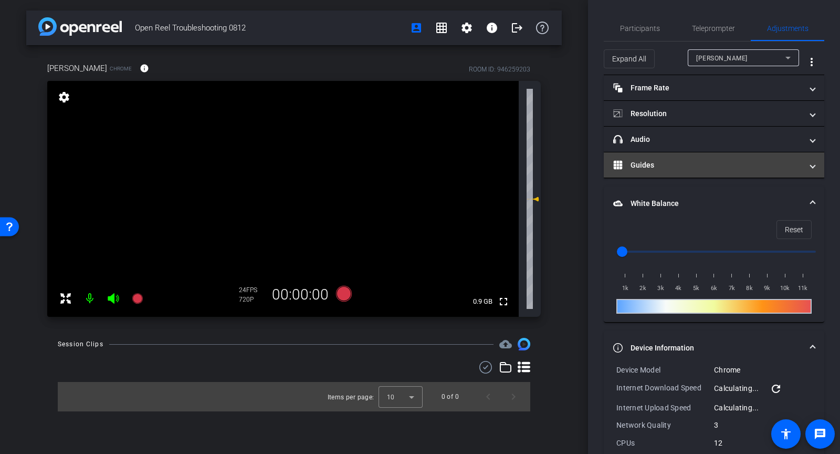
click at [668, 163] on mat-panel-title "Guides" at bounding box center [707, 165] width 189 height 11
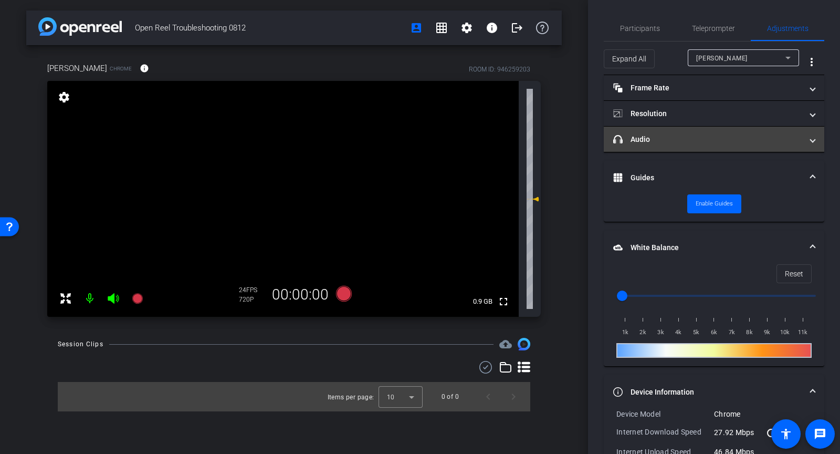
click at [672, 137] on mat-panel-title "headphone icon Audio" at bounding box center [707, 139] width 189 height 11
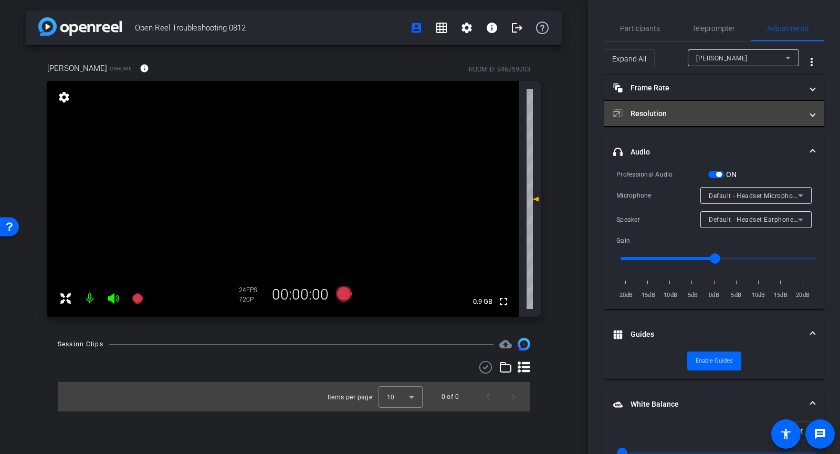
click at [673, 113] on mat-panel-title "Resolution" at bounding box center [707, 113] width 189 height 11
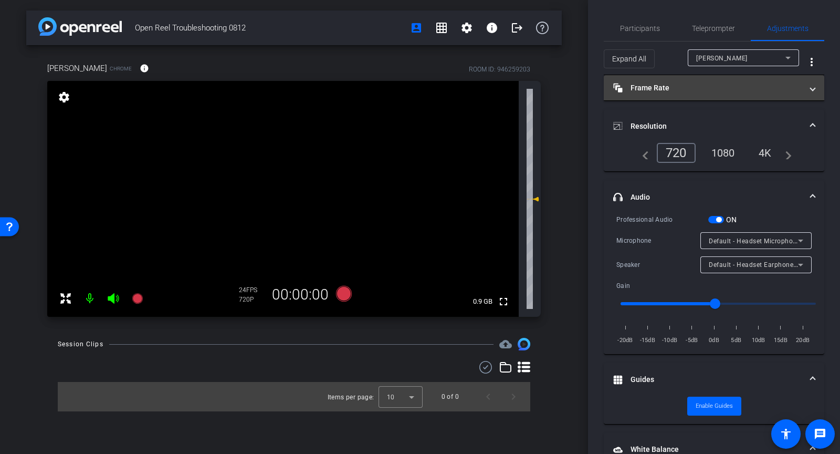
click at [665, 87] on mat-panel-title "Frame Rate Frame Rate" at bounding box center [707, 87] width 189 height 11
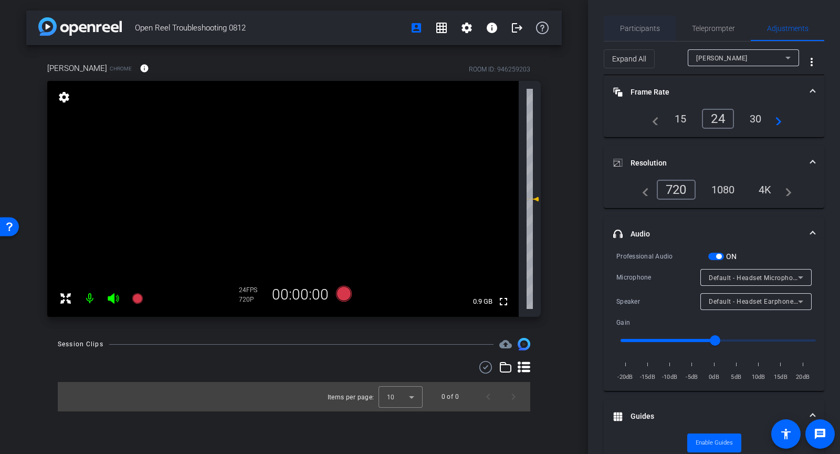
click at [632, 34] on span "Participants" at bounding box center [640, 28] width 40 height 25
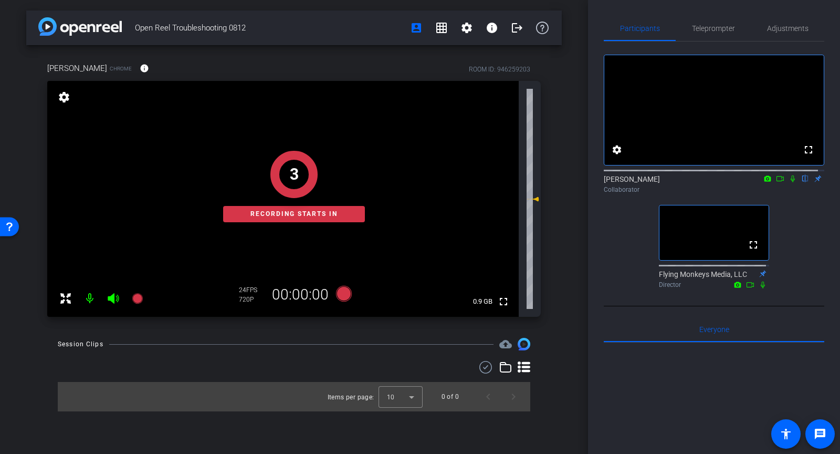
click at [799, 183] on mat-icon "flip" at bounding box center [805, 177] width 13 height 9
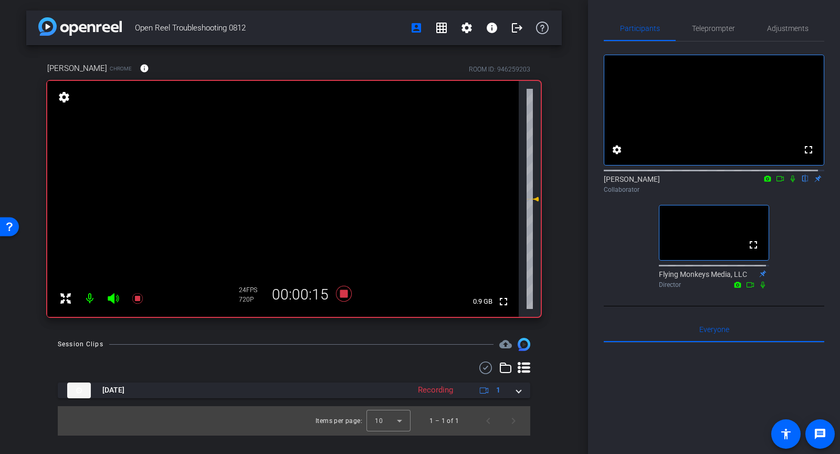
click at [445, 18] on span at bounding box center [441, 27] width 25 height 25
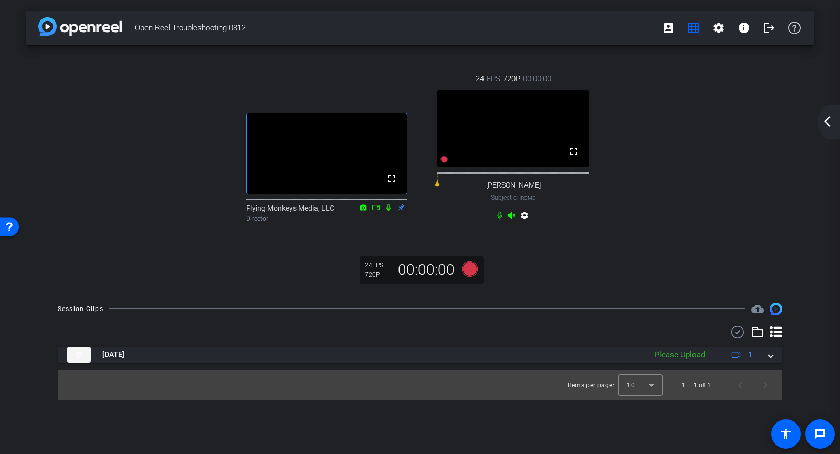
click at [518, 201] on span "Subject - Chrome" at bounding box center [513, 197] width 45 height 9
click at [518, 152] on video at bounding box center [513, 128] width 152 height 76
click at [670, 29] on mat-icon "account_box" at bounding box center [668, 28] width 13 height 13
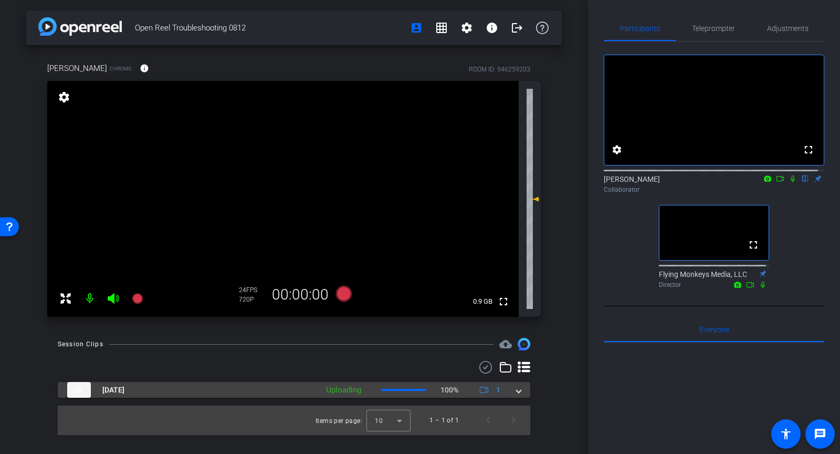
click at [84, 388] on img at bounding box center [79, 390] width 24 height 16
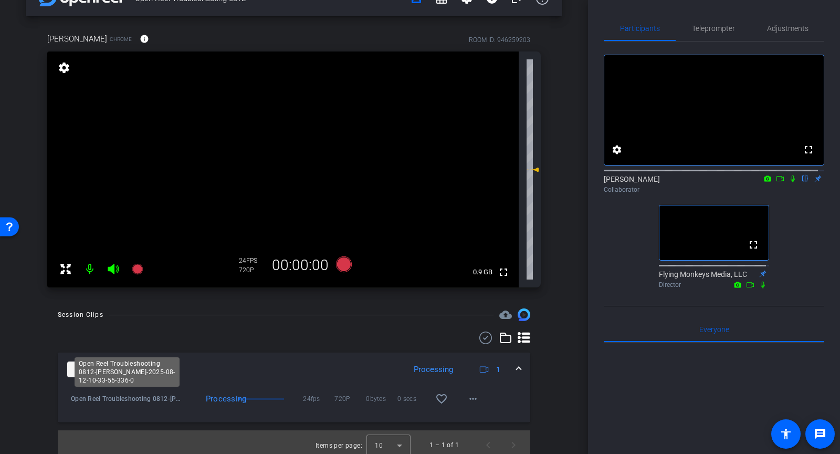
scroll to position [35, 0]
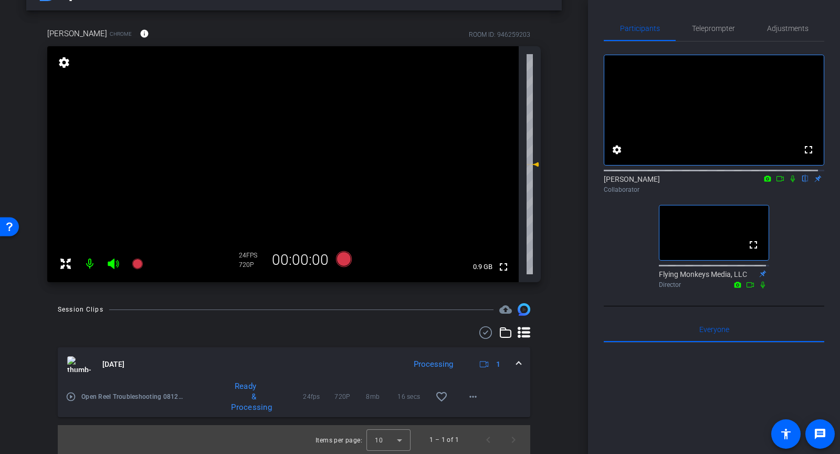
click at [75, 363] on img at bounding box center [79, 364] width 24 height 16
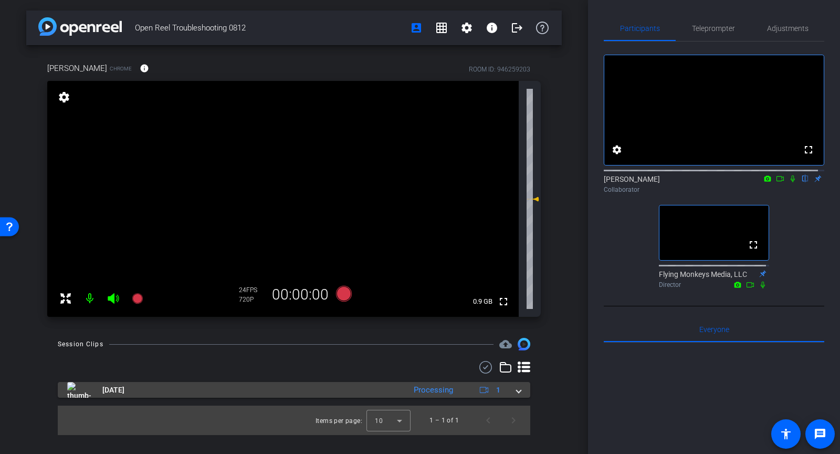
click at [90, 387] on img at bounding box center [79, 390] width 24 height 16
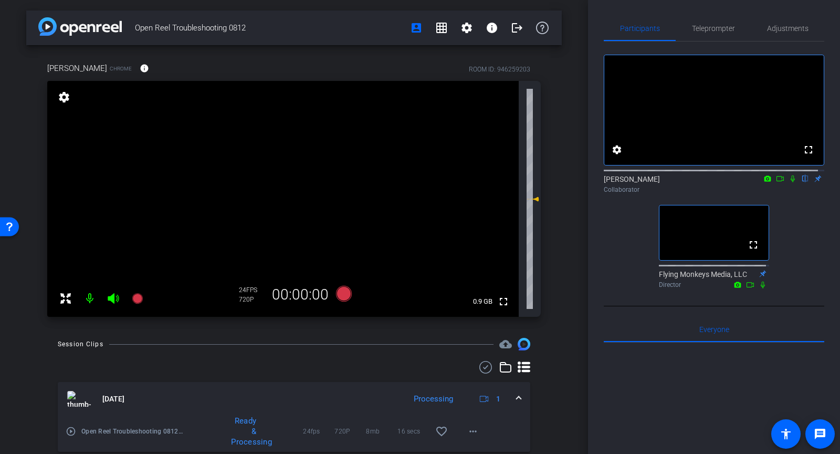
click at [71, 429] on mat-icon "play_circle_outline" at bounding box center [71, 431] width 11 height 11
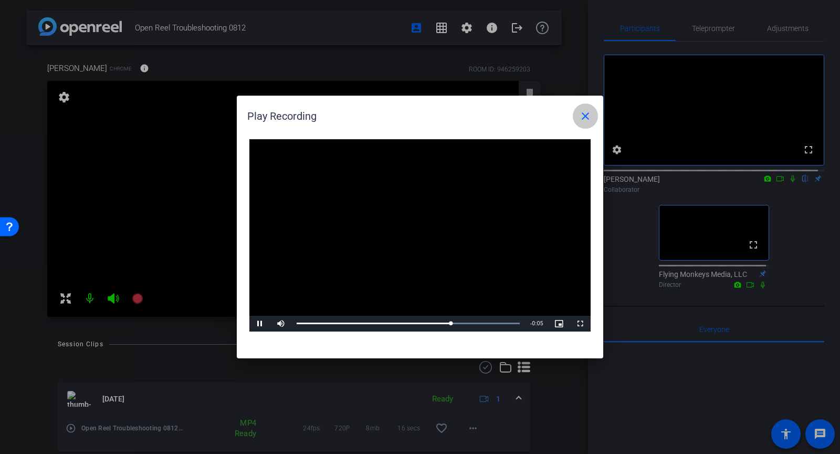
click at [579, 119] on mat-icon "close" at bounding box center [585, 116] width 13 height 13
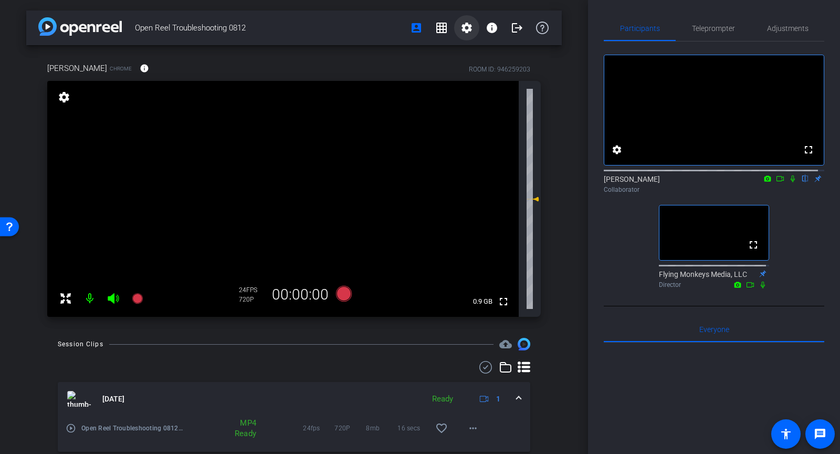
click at [460, 28] on mat-icon "settings" at bounding box center [466, 28] width 13 height 13
click at [468, 52] on span "Session Settings" at bounding box center [483, 49] width 55 height 13
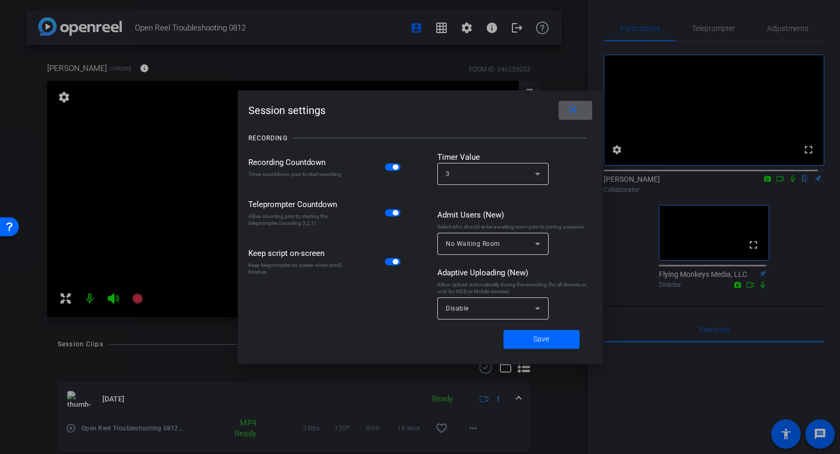
click at [575, 107] on mat-icon "close" at bounding box center [572, 109] width 13 height 13
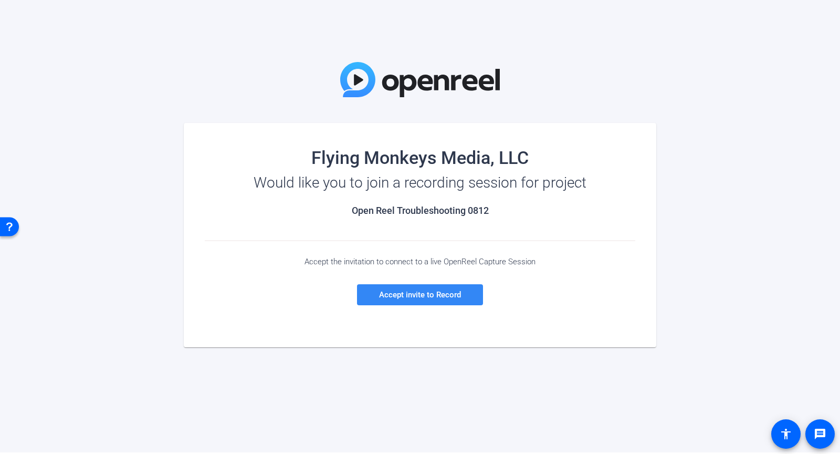
click at [400, 299] on span at bounding box center [420, 294] width 126 height 25
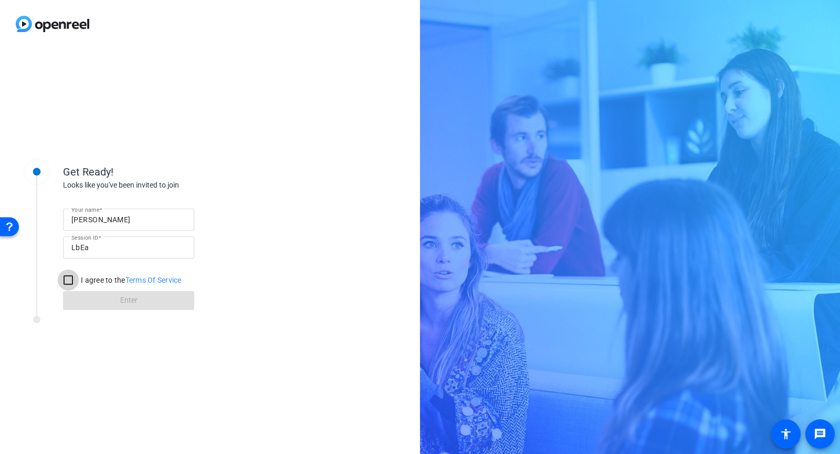
click at [66, 278] on input "I agree to the Terms Of Service" at bounding box center [68, 279] width 21 height 21
checkbox input "true"
click at [98, 295] on span at bounding box center [128, 300] width 131 height 25
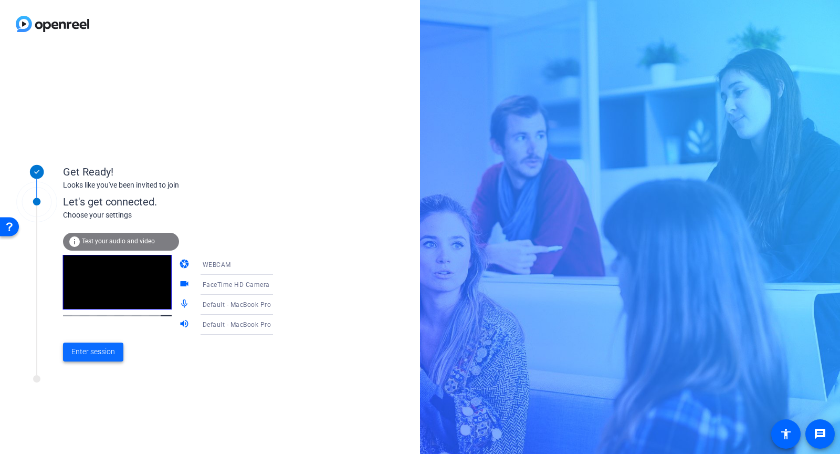
click at [103, 355] on span "Enter session" at bounding box center [93, 351] width 44 height 11
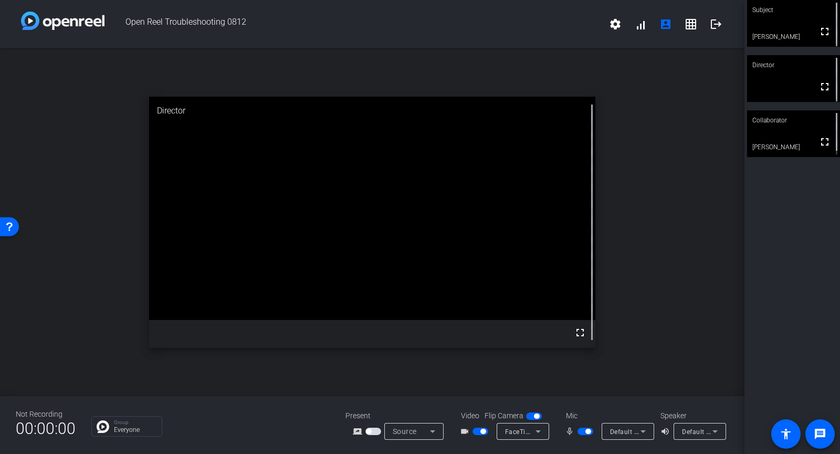
click at [770, 132] on video at bounding box center [793, 133] width 93 height 47
click at [618, 23] on mat-icon "settings" at bounding box center [615, 24] width 13 height 13
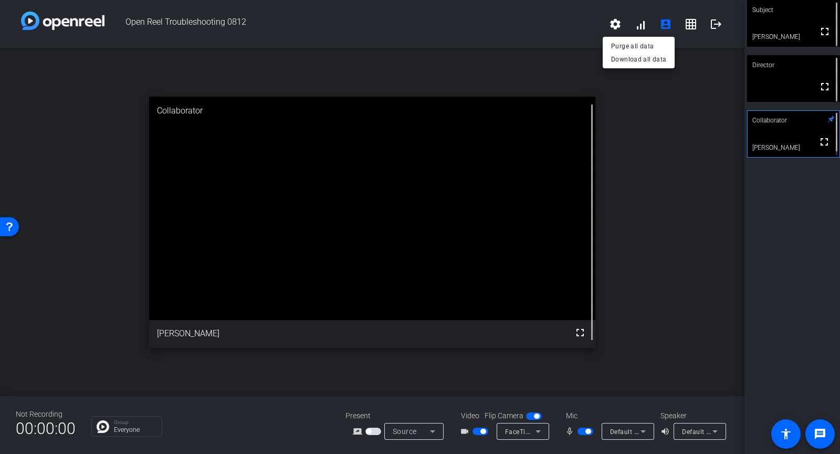
click at [712, 93] on div at bounding box center [420, 227] width 840 height 454
click at [696, 431] on span "Default - MacBook Pro Speakers (Built-in)" at bounding box center [745, 431] width 127 height 8
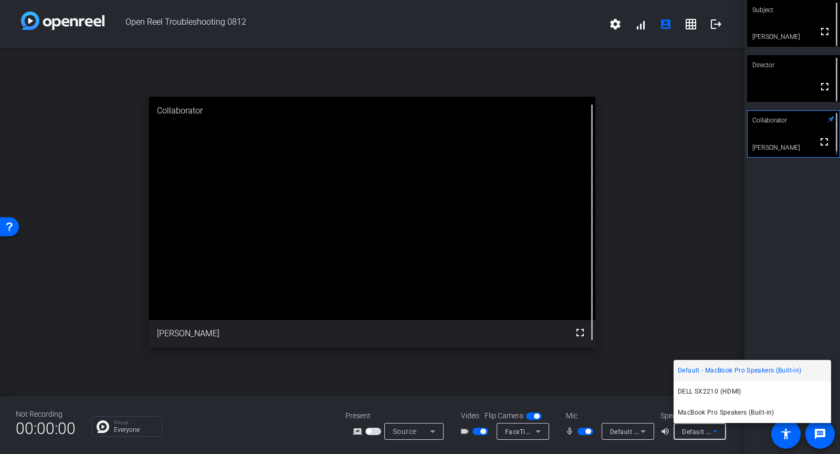
click at [696, 431] on div at bounding box center [420, 227] width 840 height 454
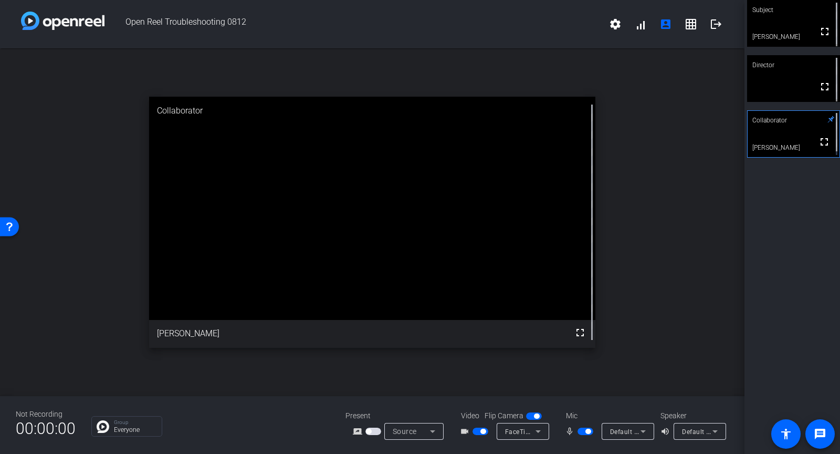
click at [652, 433] on div "Default - MacBook Pro Microphone (Built-in)" at bounding box center [628, 431] width 53 height 17
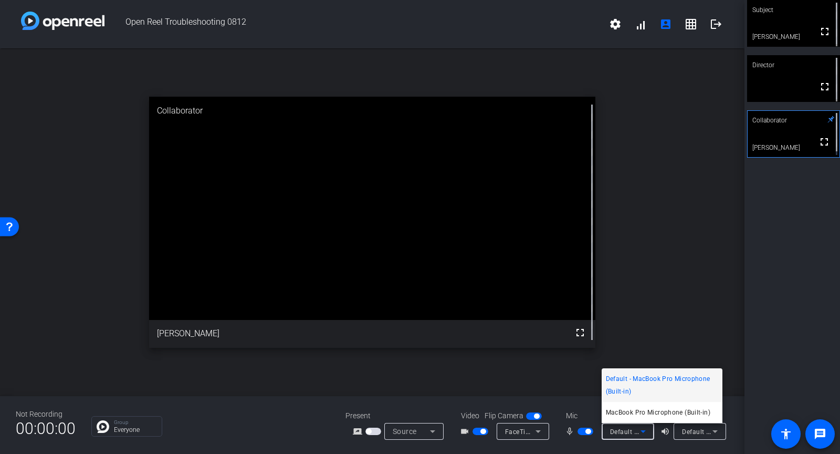
click at [652, 432] on div at bounding box center [420, 227] width 840 height 454
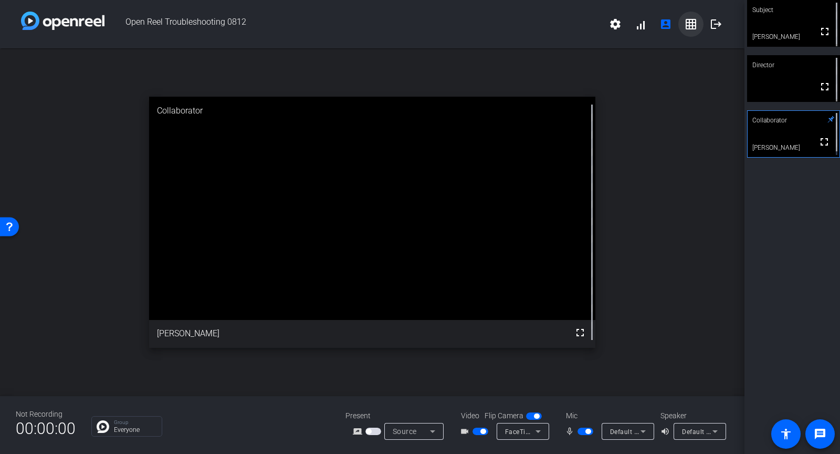
click at [696, 25] on mat-icon "grid_on" at bounding box center [691, 24] width 13 height 13
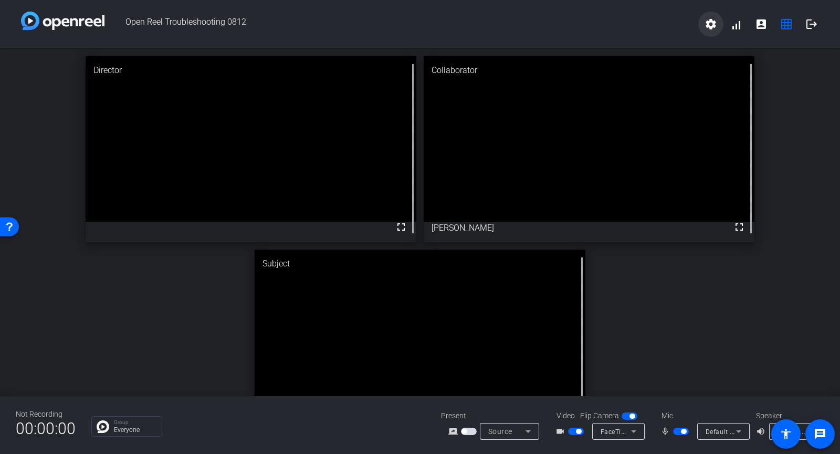
click at [718, 24] on span at bounding box center [710, 24] width 25 height 25
click at [718, 24] on div at bounding box center [420, 227] width 840 height 454
click at [491, 233] on div "fullscreen" at bounding box center [589, 149] width 331 height 186
click at [491, 230] on div "fullscreen" at bounding box center [589, 149] width 331 height 186
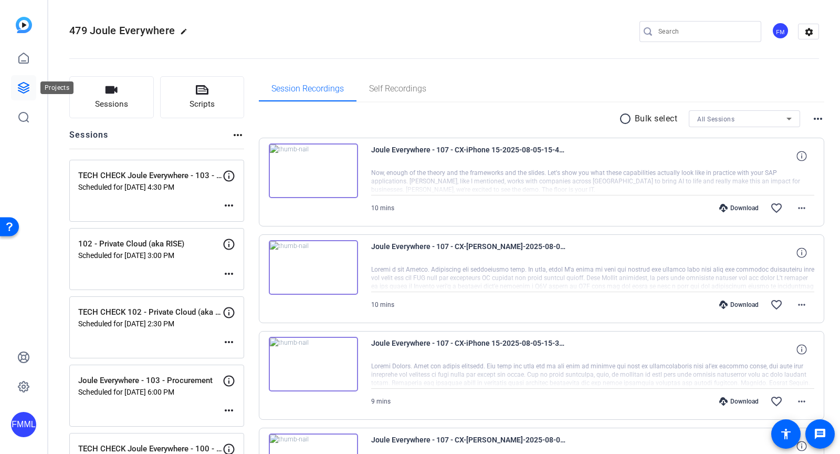
click at [20, 81] on icon at bounding box center [23, 87] width 13 height 13
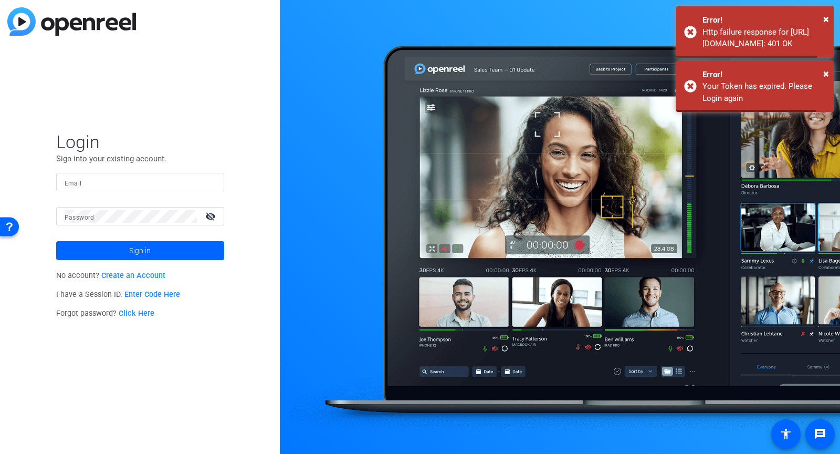
type input "jim@flyingmonkeysmedia.com"
click at [173, 251] on span at bounding box center [140, 250] width 168 height 25
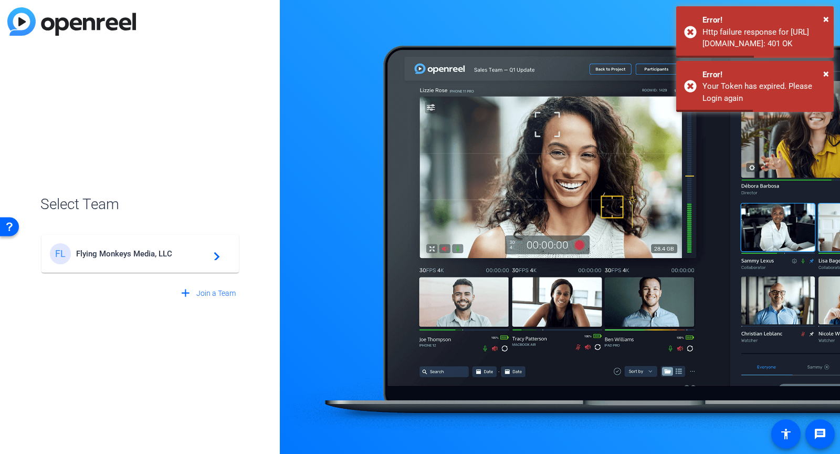
click at [176, 251] on span "Flying Monkeys Media, LLC" at bounding box center [141, 253] width 131 height 9
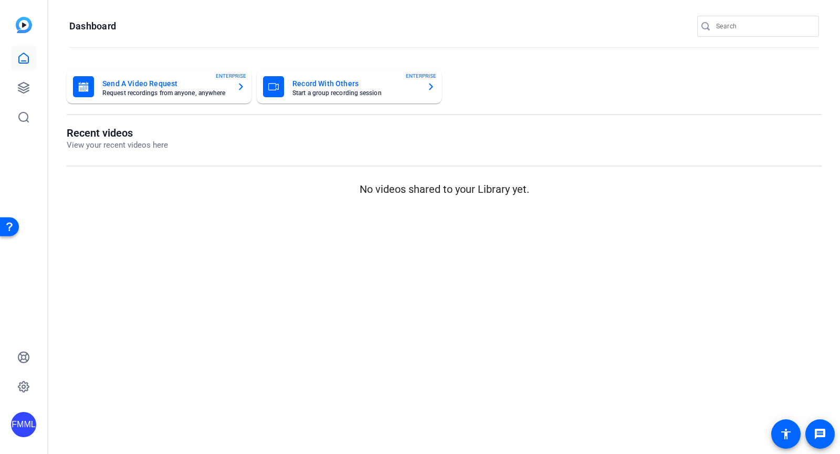
click at [92, 134] on h1 "Recent videos" at bounding box center [117, 133] width 101 height 13
click at [39, 91] on div "FMML" at bounding box center [23, 227] width 47 height 454
click at [26, 91] on icon at bounding box center [23, 87] width 13 height 13
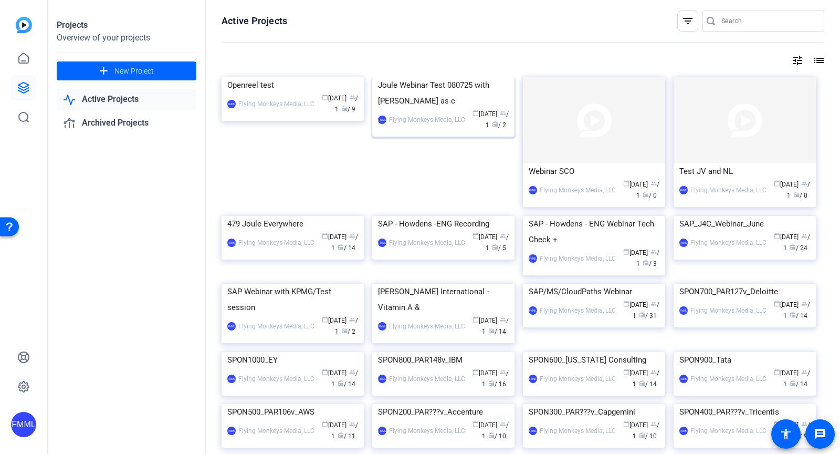
click at [415, 109] on div "Joule Webinar Test 080725 with Jess as c" at bounding box center [443, 93] width 131 height 32
click at [422, 131] on div "FMML Flying Monkeys Media, LLC calendar_today Aug 07 group / 1 radio / 2" at bounding box center [443, 120] width 131 height 22
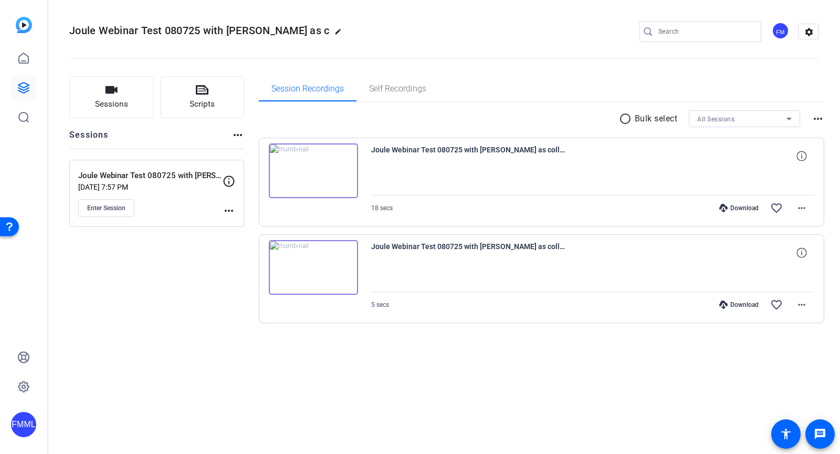
click at [226, 205] on mat-icon "more_horiz" at bounding box center [229, 210] width 13 height 13
click at [238, 226] on span "Edit Session" at bounding box center [255, 224] width 48 height 13
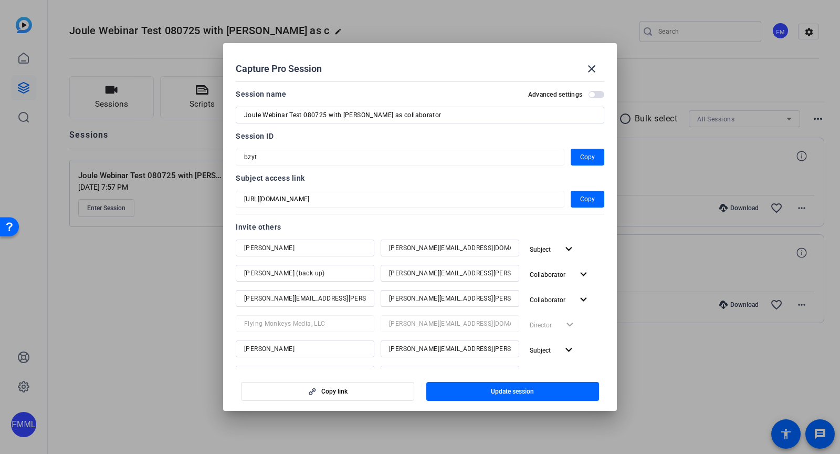
click at [596, 94] on span "button" at bounding box center [597, 94] width 16 height 7
click at [592, 67] on mat-icon "close" at bounding box center [591, 68] width 13 height 13
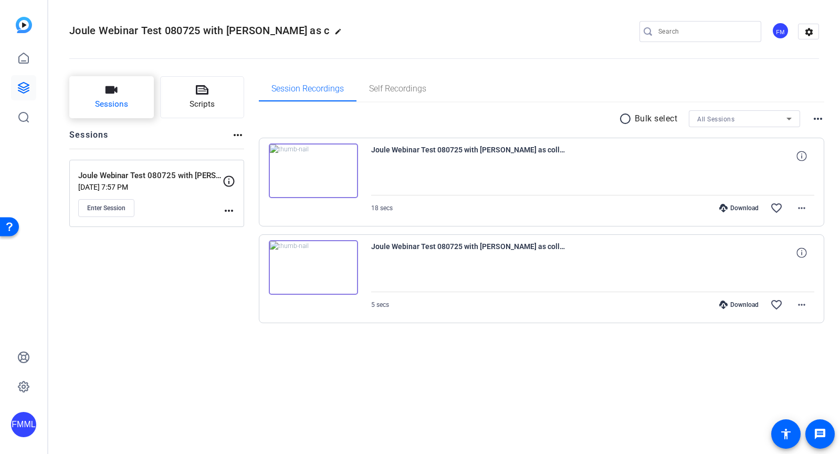
click at [109, 103] on span "Sessions" at bounding box center [111, 104] width 33 height 12
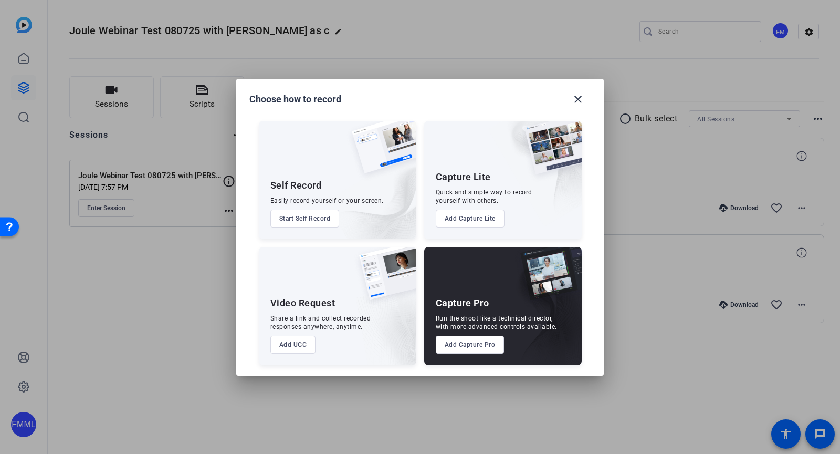
click at [448, 347] on button "Add Capture Pro" at bounding box center [470, 344] width 69 height 18
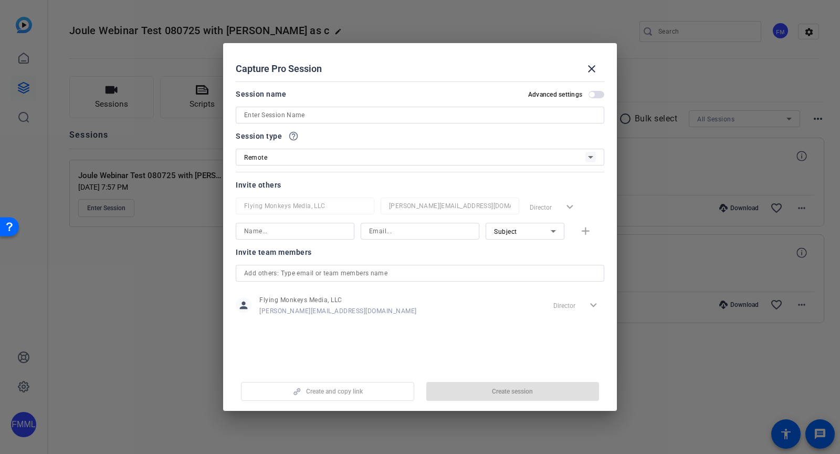
click at [559, 164] on div "Remote" at bounding box center [420, 157] width 352 height 17
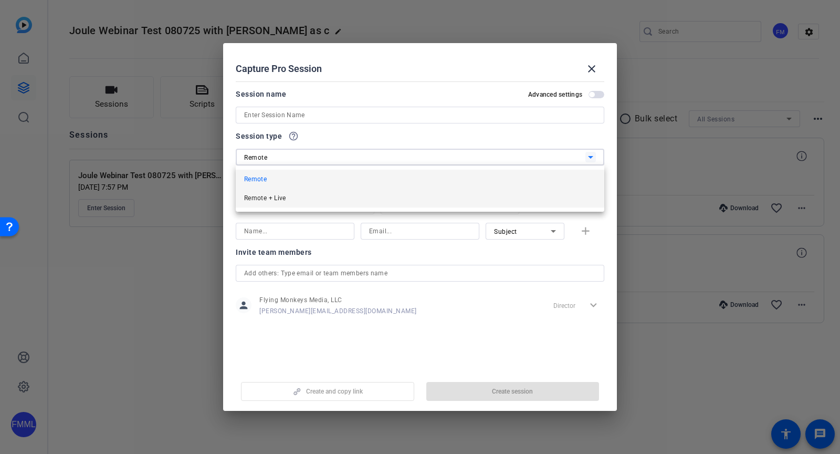
click at [329, 202] on mat-option "Remote + Live" at bounding box center [420, 197] width 369 height 19
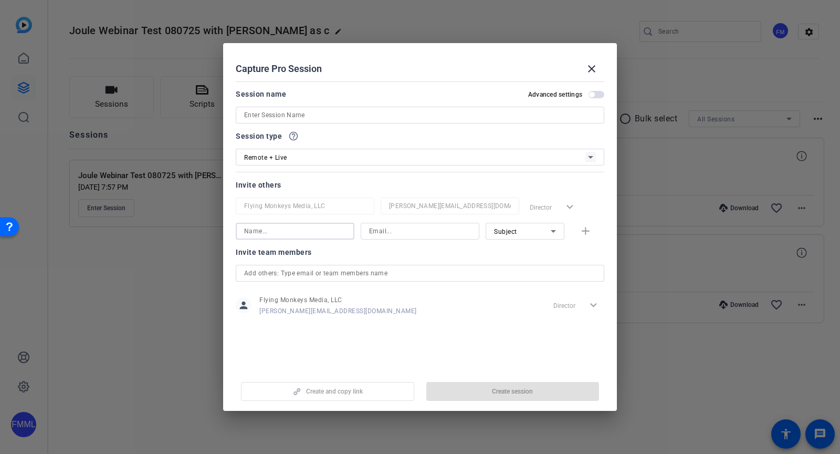
click at [277, 232] on input at bounding box center [295, 231] width 102 height 13
type input "Mike"
click at [378, 232] on input at bounding box center [420, 231] width 102 height 13
type input "mike@flyingmonkeysmedia.com"
click at [524, 232] on div "Subject" at bounding box center [522, 231] width 57 height 13
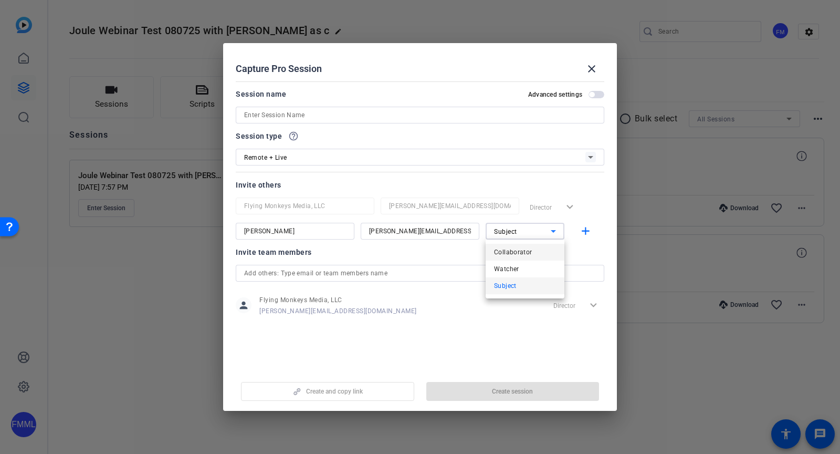
click at [525, 251] on span "Collaborator" at bounding box center [513, 252] width 38 height 13
click at [589, 234] on mat-icon "add" at bounding box center [585, 231] width 13 height 13
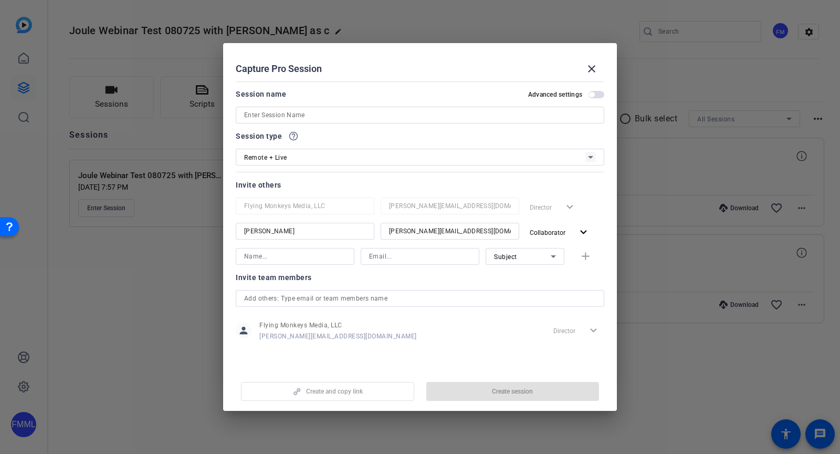
click at [279, 259] on input at bounding box center [295, 256] width 102 height 13
type input "Catrin"
click at [380, 261] on input at bounding box center [420, 256] width 102 height 13
type input "catrin@flyingmonkeysmedia.com"
click at [523, 248] on div "Subject" at bounding box center [525, 256] width 62 height 17
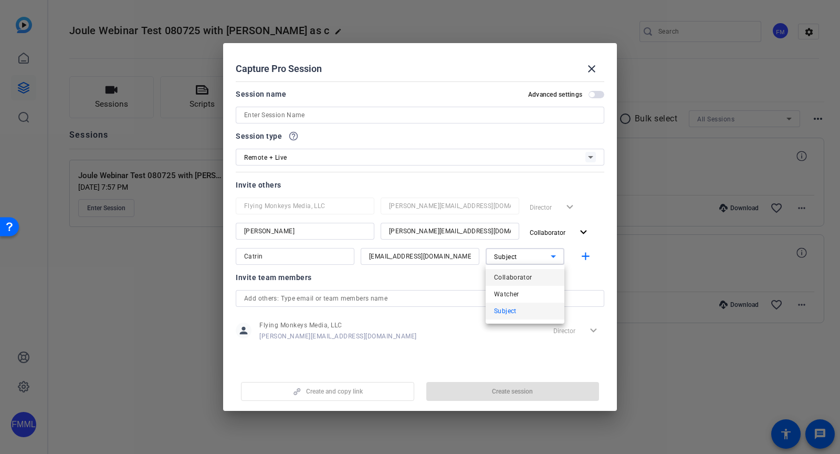
click at [532, 281] on mat-option "Collaborator" at bounding box center [525, 277] width 79 height 17
click at [538, 256] on div "Collaborator" at bounding box center [522, 256] width 57 height 13
click at [537, 303] on mat-option "Subject" at bounding box center [525, 310] width 79 height 17
click at [587, 260] on mat-icon "add" at bounding box center [585, 256] width 13 height 13
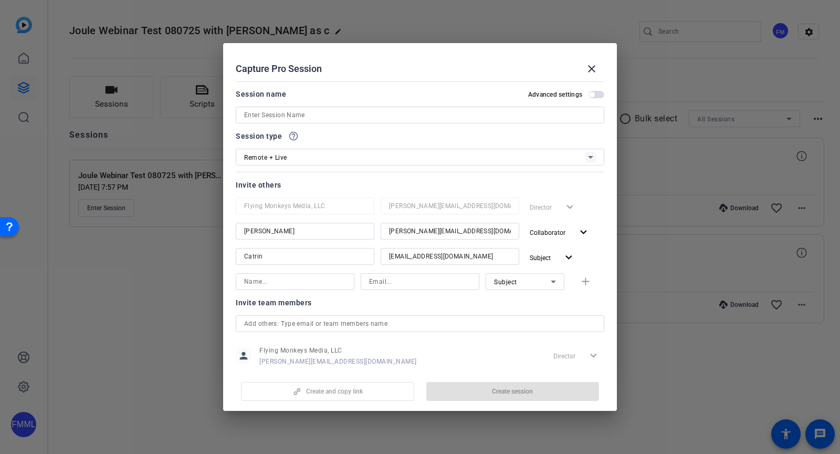
click at [418, 120] on input at bounding box center [420, 115] width 352 height 13
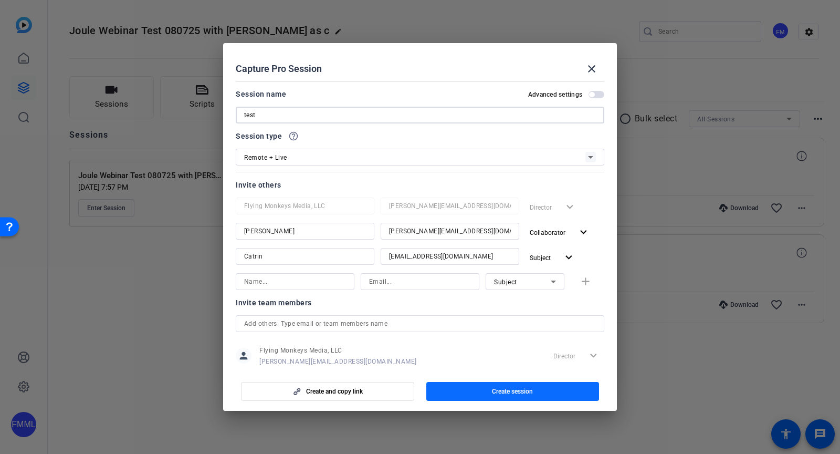
type input "test"
click at [500, 393] on span "Create session" at bounding box center [512, 391] width 41 height 8
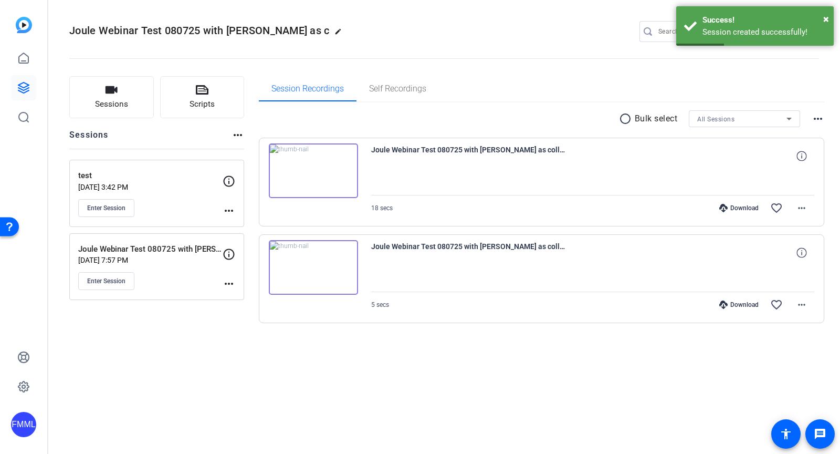
click at [228, 206] on mat-icon "more_horiz" at bounding box center [229, 210] width 13 height 13
click at [245, 223] on span "Edit Session" at bounding box center [255, 224] width 48 height 13
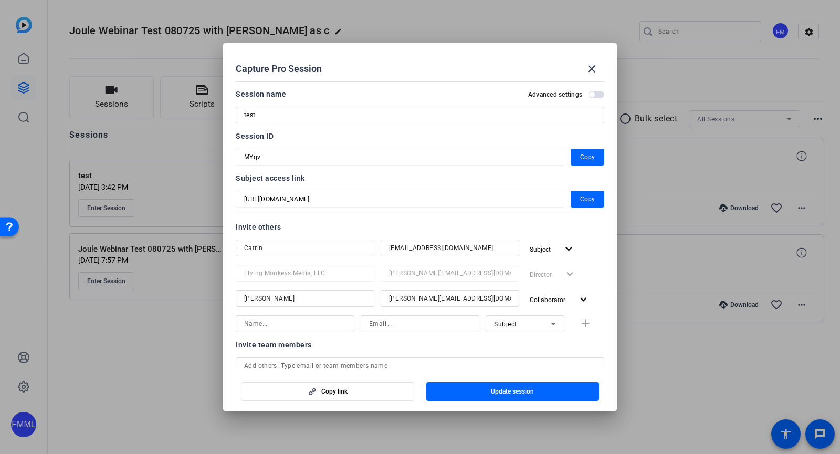
click at [589, 91] on span "button" at bounding box center [597, 94] width 16 height 7
click at [591, 70] on mat-icon "close" at bounding box center [591, 68] width 13 height 13
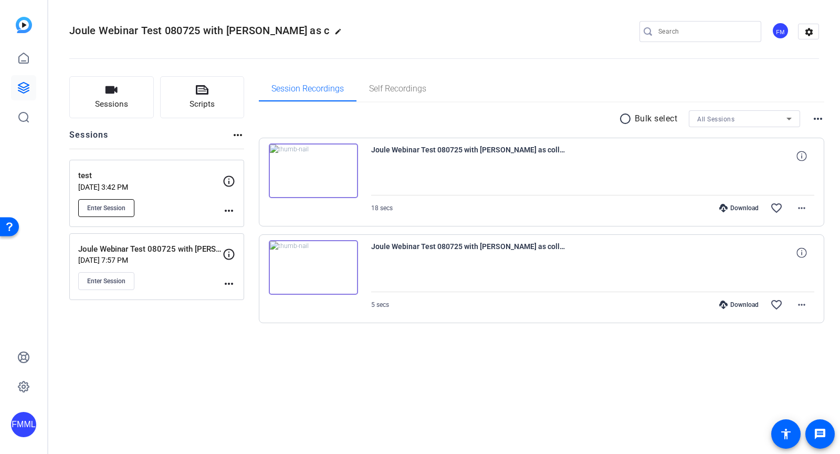
click at [131, 199] on button "Enter Session" at bounding box center [106, 208] width 56 height 18
click at [226, 208] on mat-icon "more_horiz" at bounding box center [229, 210] width 13 height 13
click at [251, 223] on span "Edit Session" at bounding box center [255, 224] width 48 height 13
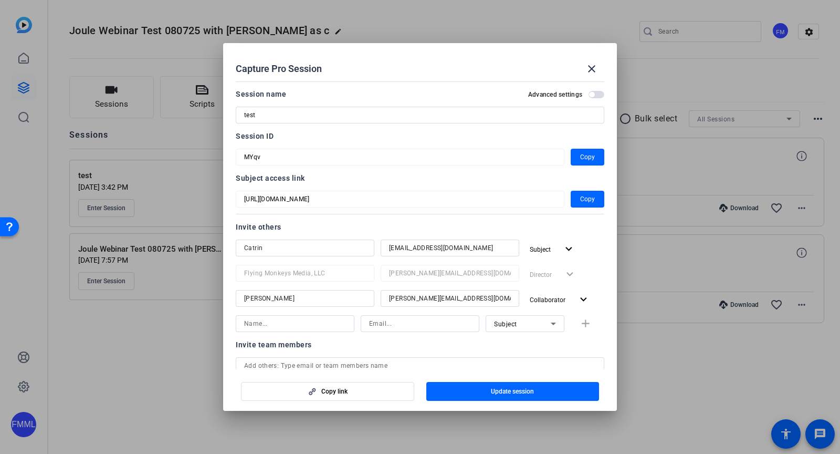
scroll to position [30, 0]
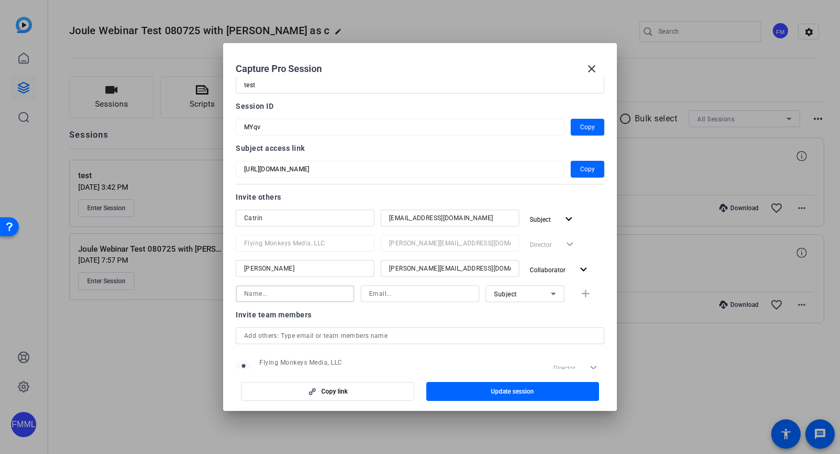
click at [296, 289] on input at bounding box center [295, 293] width 102 height 13
type input "Jess"
click at [397, 292] on input at bounding box center [420, 293] width 102 height 13
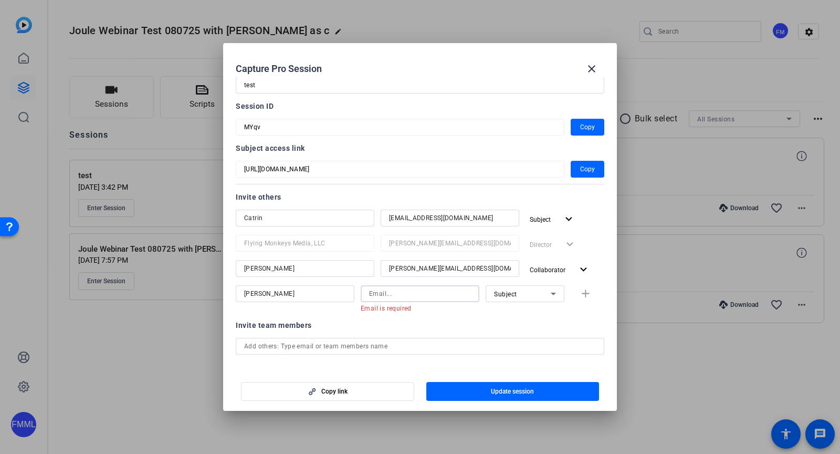
paste input "jess.kondracki@sap.com"
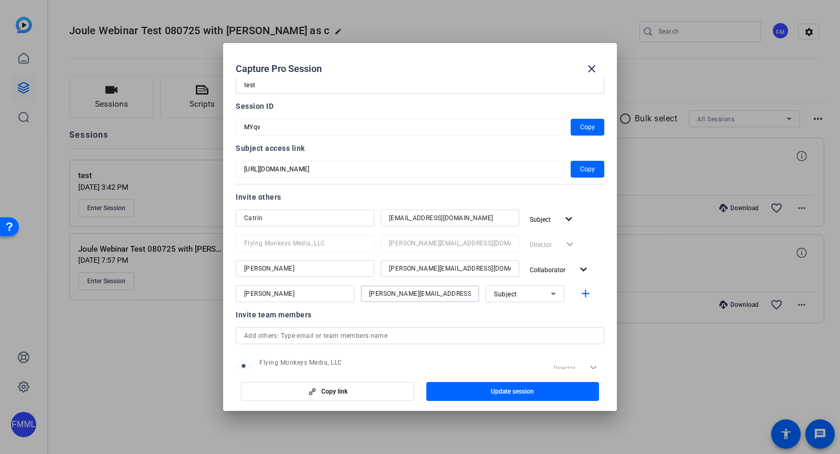
type input "jess.kondracki@sap.com"
click at [554, 297] on div "Subject" at bounding box center [525, 293] width 79 height 17
click at [526, 319] on mat-option "Collaborator" at bounding box center [518, 314] width 79 height 17
click at [581, 295] on mat-icon "add" at bounding box center [585, 293] width 13 height 13
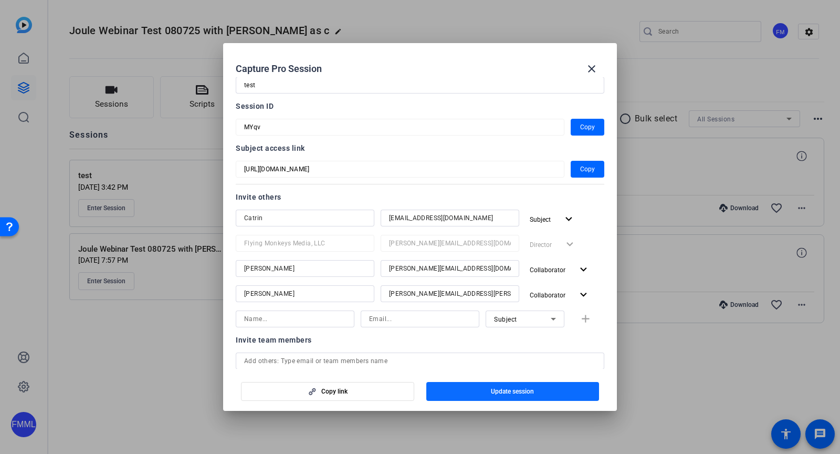
click at [515, 386] on span "button" at bounding box center [512, 391] width 173 height 25
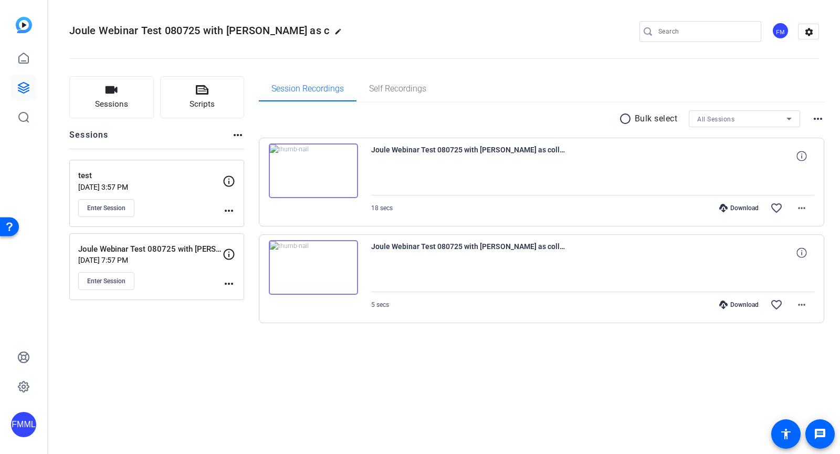
click at [226, 210] on mat-icon "more_horiz" at bounding box center [229, 210] width 13 height 13
click at [243, 222] on span "Edit Session" at bounding box center [255, 224] width 48 height 13
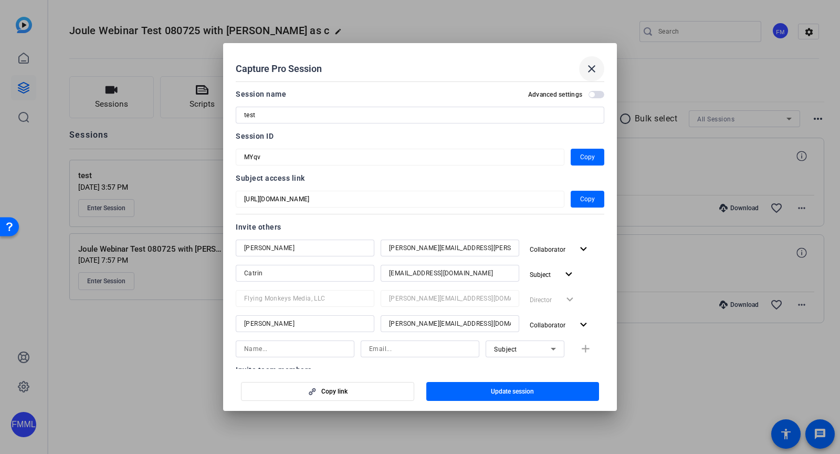
click at [591, 66] on mat-icon "close" at bounding box center [591, 68] width 13 height 13
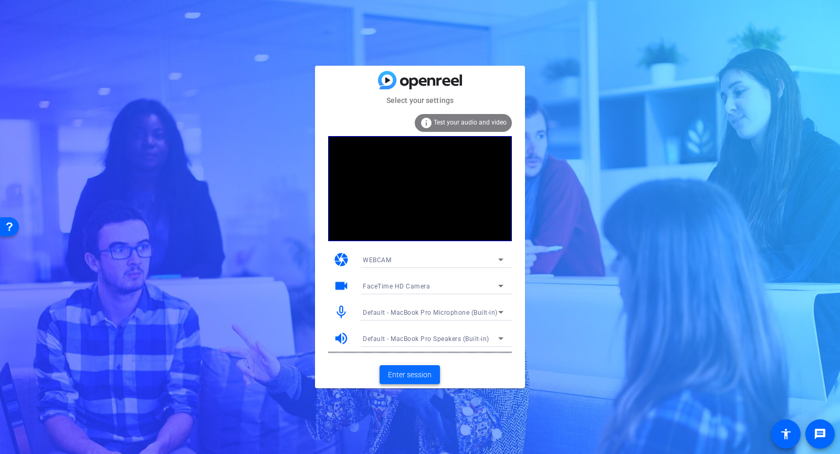
click at [398, 370] on span "Enter session" at bounding box center [410, 374] width 44 height 11
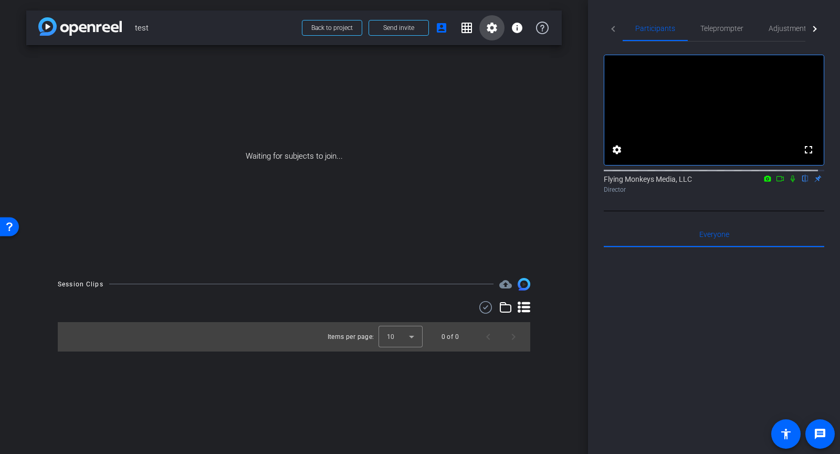
click at [489, 30] on mat-icon "settings" at bounding box center [492, 28] width 13 height 13
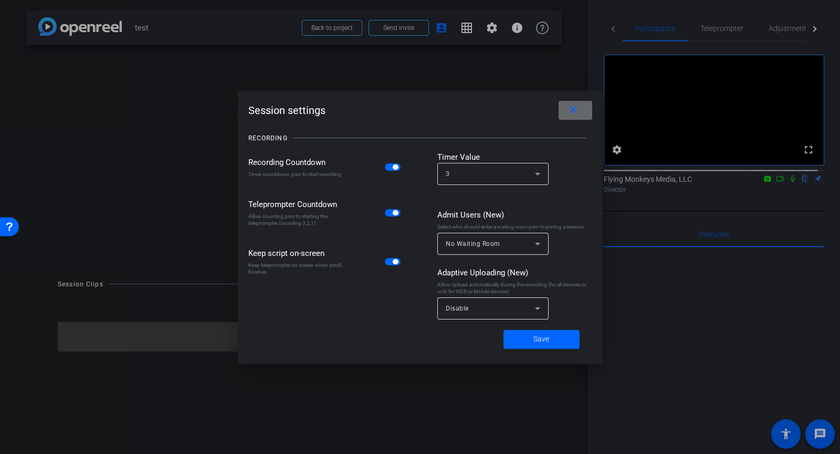
click at [570, 117] on span at bounding box center [576, 110] width 34 height 25
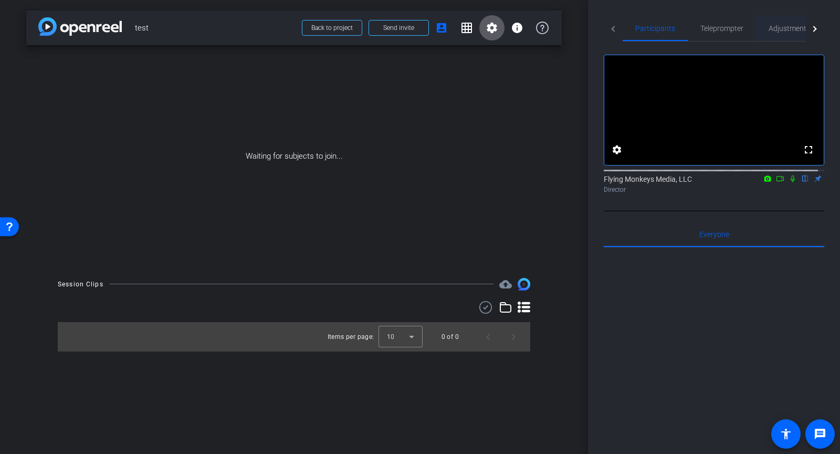
click at [788, 27] on span "Adjustments" at bounding box center [789, 28] width 41 height 7
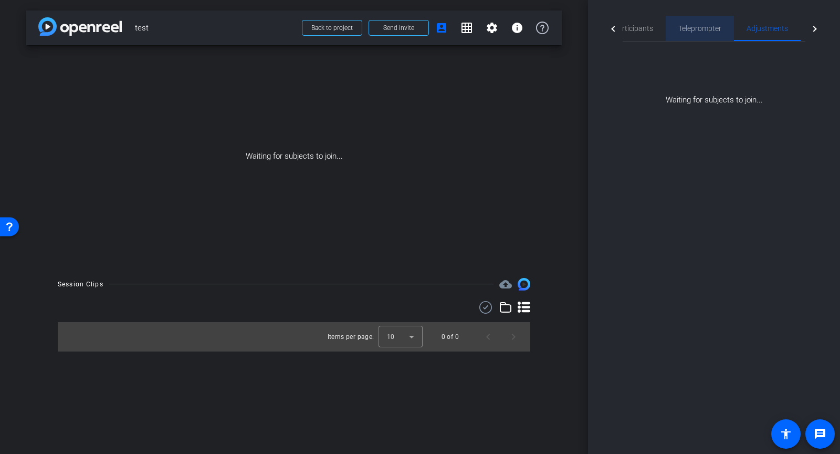
click at [696, 26] on span "Teleprompter" at bounding box center [699, 28] width 43 height 7
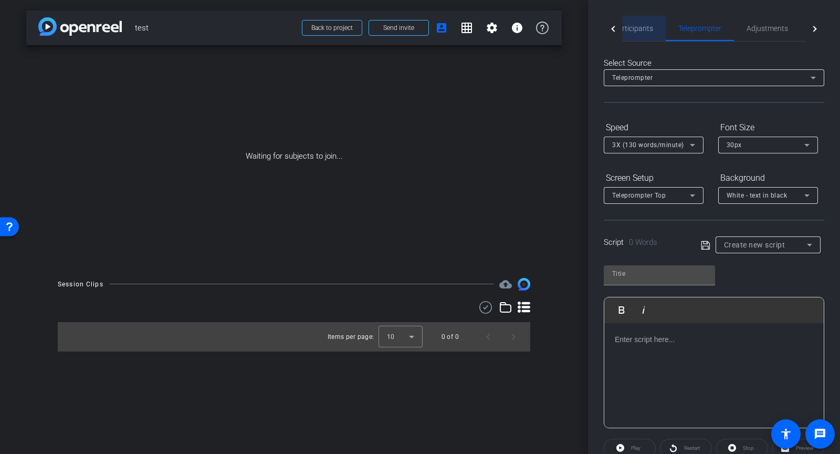
click at [644, 32] on span "Participants" at bounding box center [633, 28] width 40 height 7
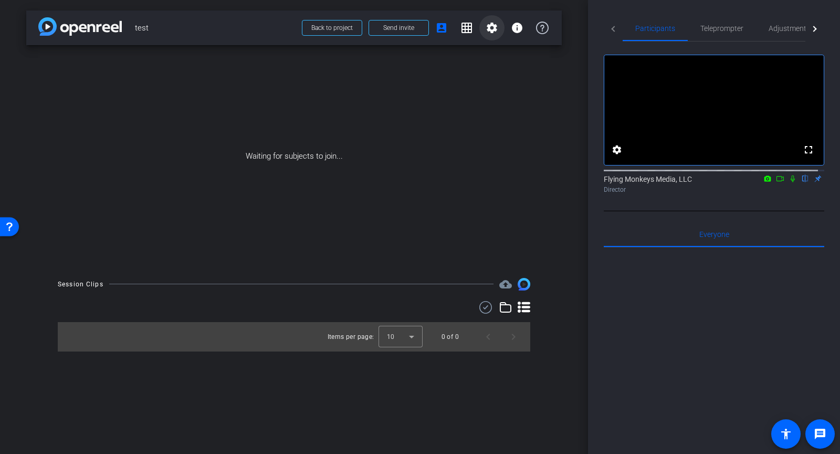
click at [494, 33] on mat-icon "settings" at bounding box center [492, 28] width 13 height 13
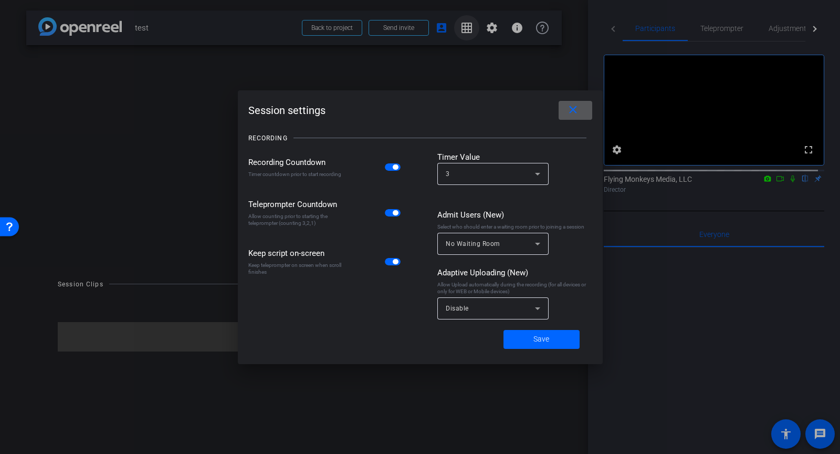
click at [475, 32] on div at bounding box center [420, 227] width 840 height 454
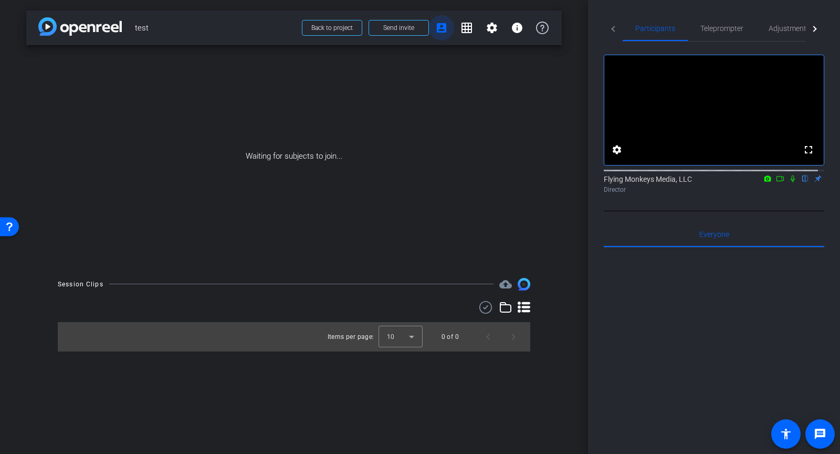
click at [448, 31] on span at bounding box center [441, 27] width 25 height 25
click at [446, 31] on mat-icon "account_box" at bounding box center [441, 28] width 13 height 13
click at [468, 28] on mat-icon "grid_on" at bounding box center [466, 28] width 13 height 13
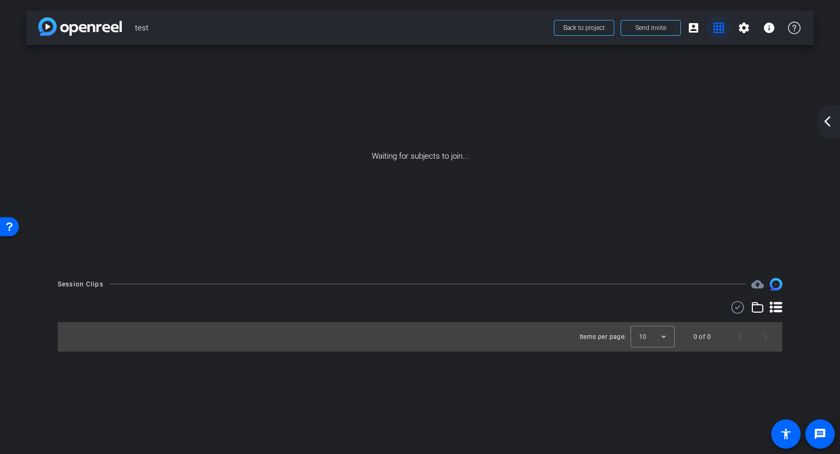
click at [725, 33] on mat-icon "grid_on" at bounding box center [718, 28] width 13 height 13
click at [692, 28] on mat-icon "account_box" at bounding box center [693, 28] width 13 height 13
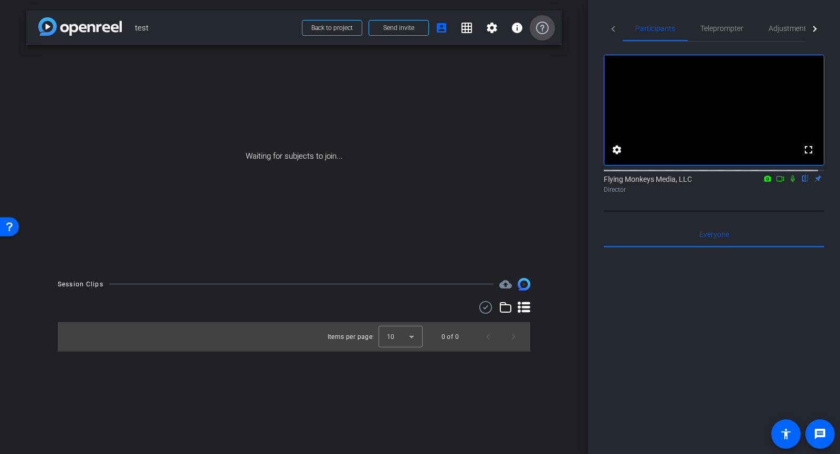
click at [552, 31] on span at bounding box center [542, 27] width 25 height 25
click at [523, 33] on mat-icon "info" at bounding box center [517, 28] width 13 height 13
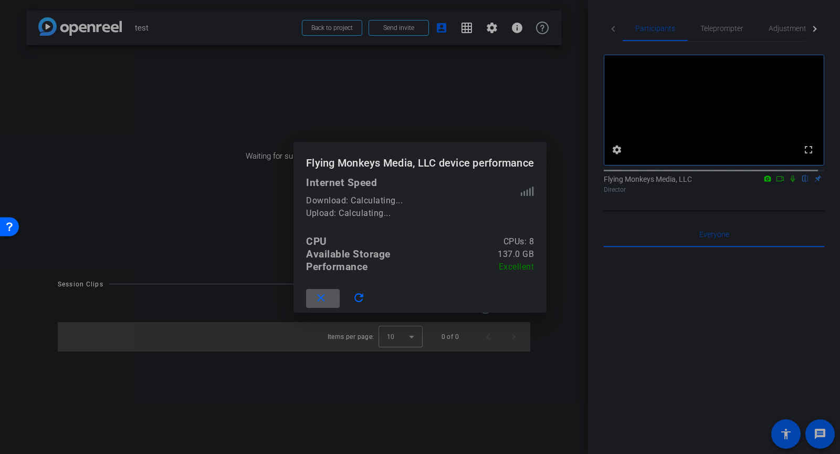
click at [520, 41] on div at bounding box center [420, 227] width 840 height 454
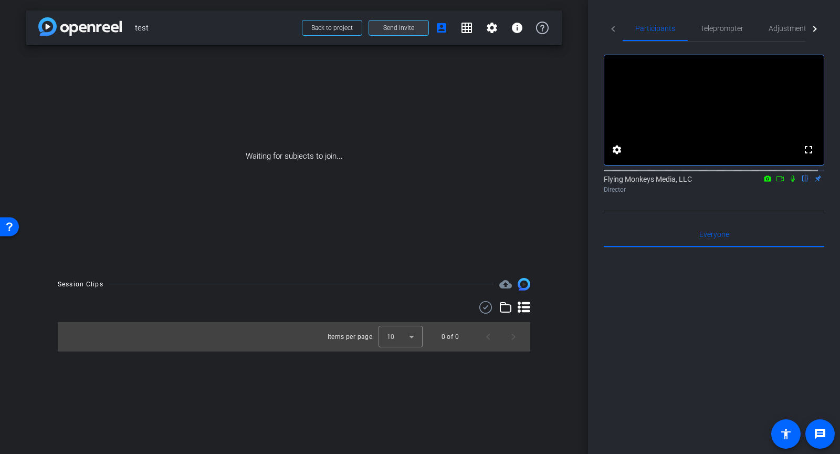
click at [390, 28] on span "Send invite" at bounding box center [398, 28] width 31 height 8
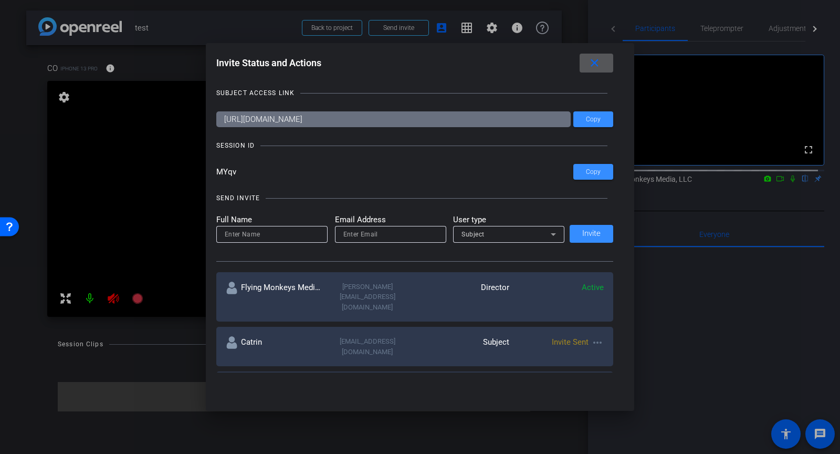
click at [613, 65] on span at bounding box center [597, 62] width 34 height 25
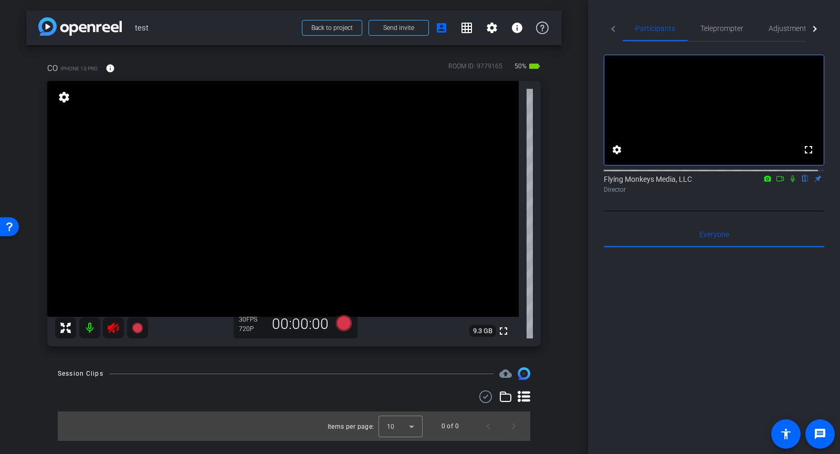
click at [98, 330] on mat-icon at bounding box center [89, 327] width 21 height 21
click at [464, 23] on mat-icon "grid_on" at bounding box center [466, 28] width 13 height 13
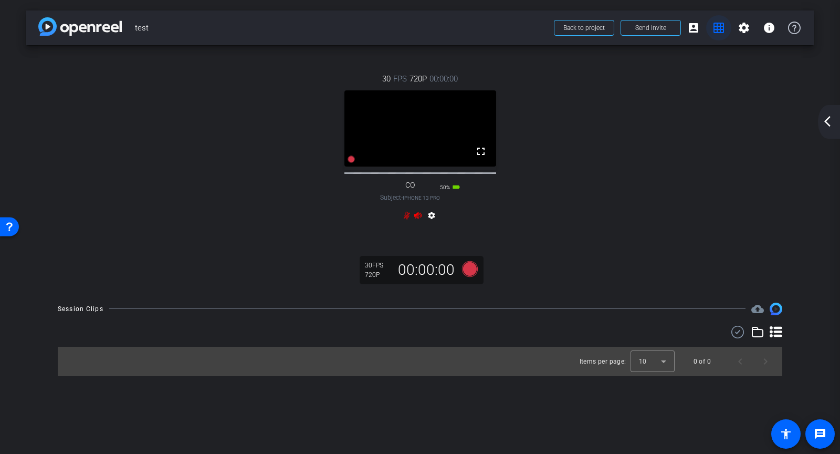
click at [694, 30] on mat-icon "account_box" at bounding box center [693, 28] width 13 height 13
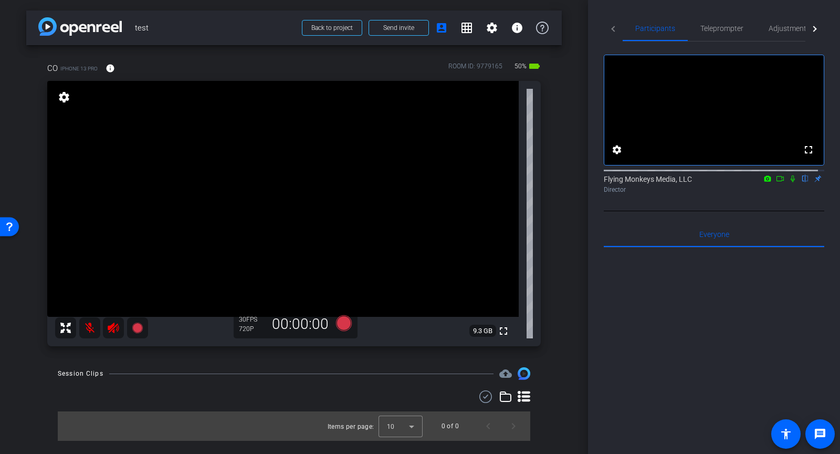
click at [791, 182] on icon at bounding box center [793, 178] width 4 height 7
click at [111, 328] on icon at bounding box center [113, 327] width 13 height 13
click at [92, 327] on mat-icon at bounding box center [89, 327] width 21 height 21
click at [92, 329] on mat-icon at bounding box center [89, 327] width 21 height 21
click at [89, 330] on mat-icon at bounding box center [89, 327] width 21 height 21
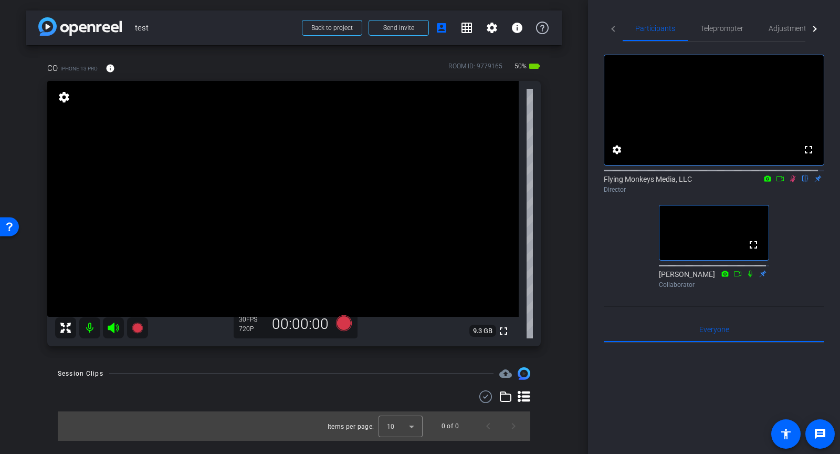
click at [112, 326] on icon at bounding box center [113, 327] width 11 height 11
click at [90, 330] on mat-icon at bounding box center [89, 327] width 21 height 21
click at [789, 182] on icon at bounding box center [793, 178] width 8 height 7
click at [811, 27] on div at bounding box center [814, 29] width 6 height 6
click at [792, 28] on span "Live" at bounding box center [787, 28] width 13 height 7
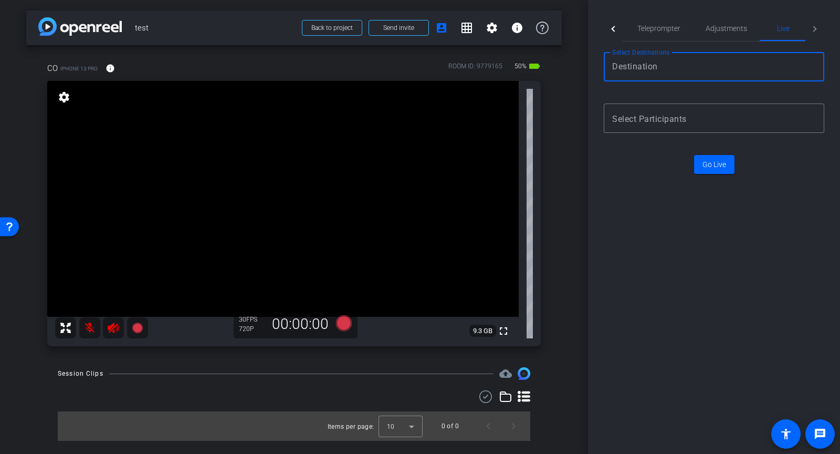
click at [696, 67] on input "Destination selection" at bounding box center [712, 66] width 200 height 13
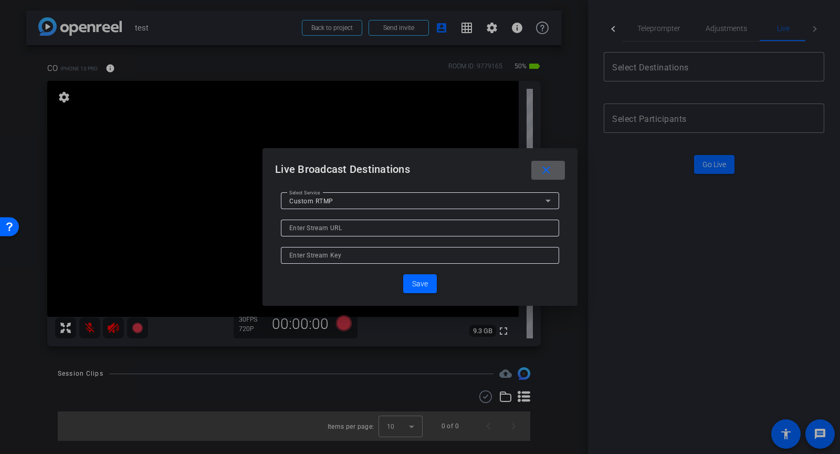
click at [430, 206] on div "Custom RTMP" at bounding box center [417, 200] width 256 height 13
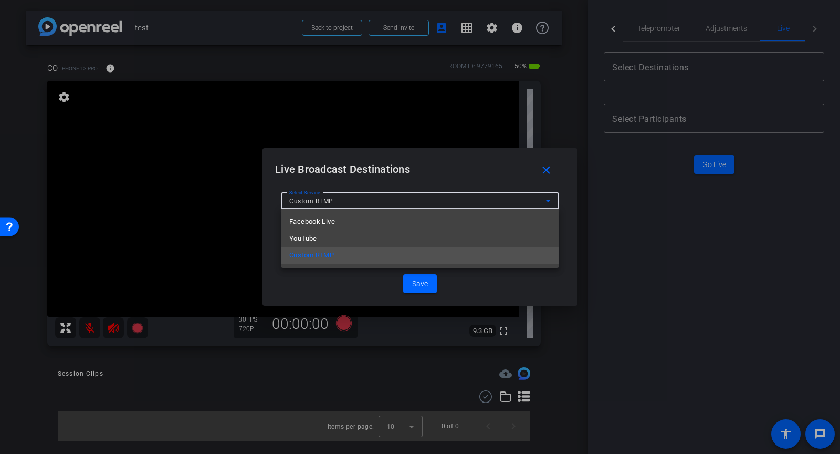
click at [349, 198] on div at bounding box center [420, 227] width 840 height 454
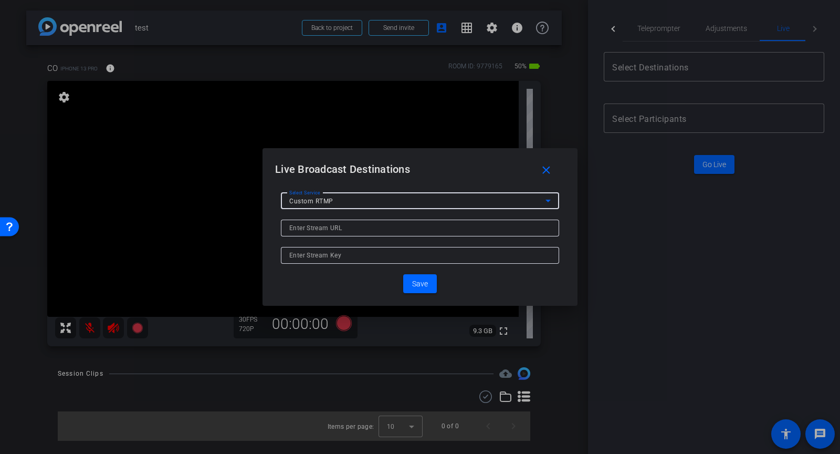
click at [341, 203] on div "Custom RTMP" at bounding box center [417, 200] width 256 height 13
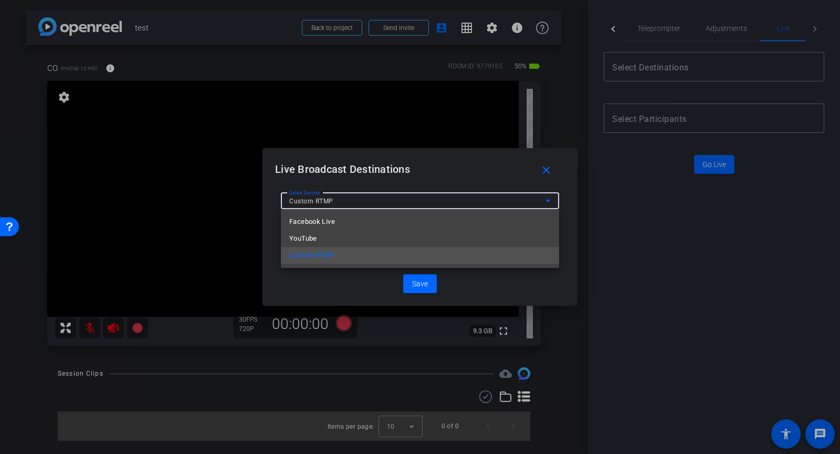
click at [352, 198] on div at bounding box center [420, 227] width 840 height 454
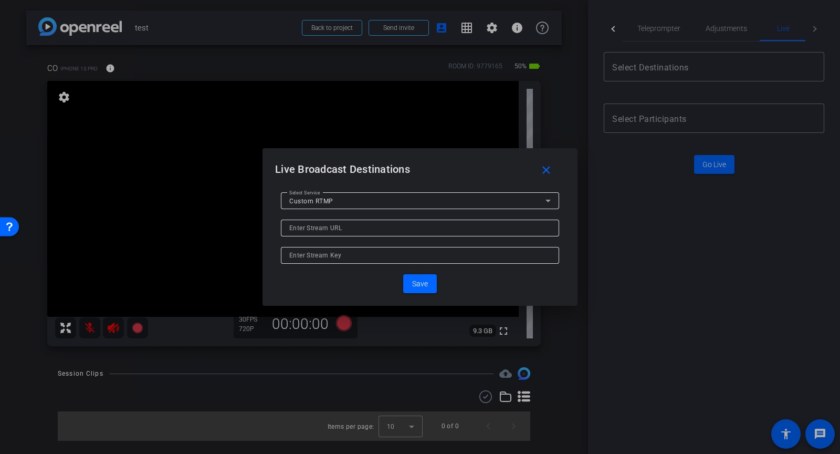
click at [355, 205] on div "Custom RTMP" at bounding box center [417, 200] width 256 height 13
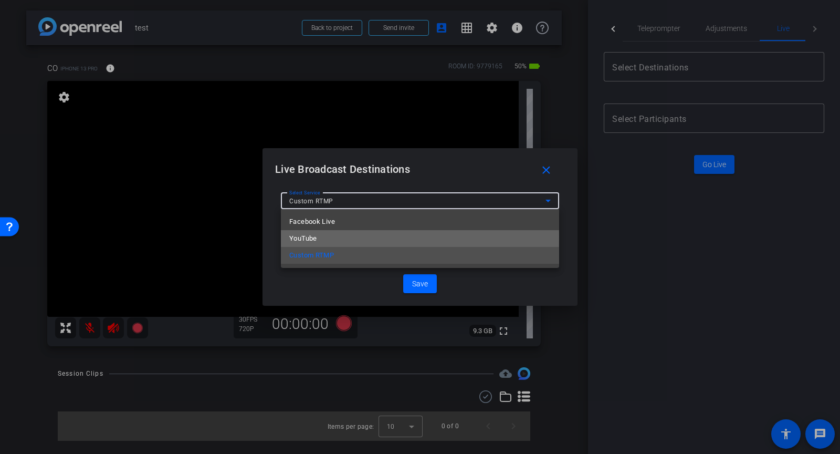
click at [334, 236] on mat-option "YouTube" at bounding box center [420, 238] width 278 height 17
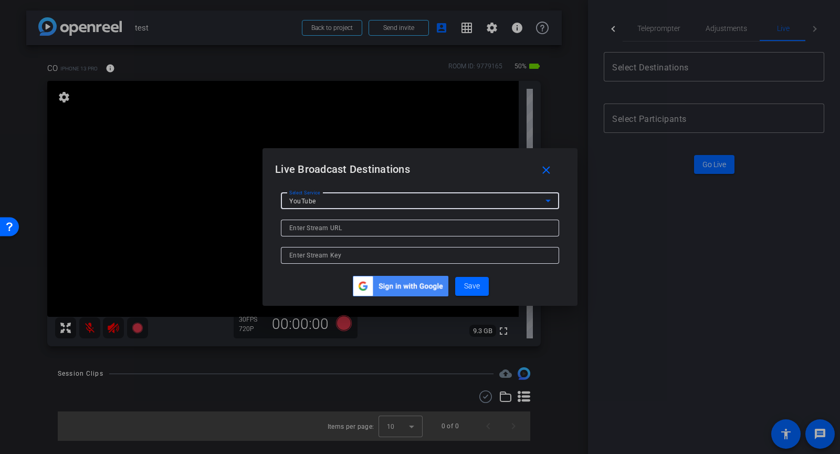
click at [362, 227] on input at bounding box center [419, 228] width 261 height 13
click at [348, 259] on input at bounding box center [419, 255] width 261 height 13
click at [353, 197] on div "YouTube" at bounding box center [417, 200] width 256 height 13
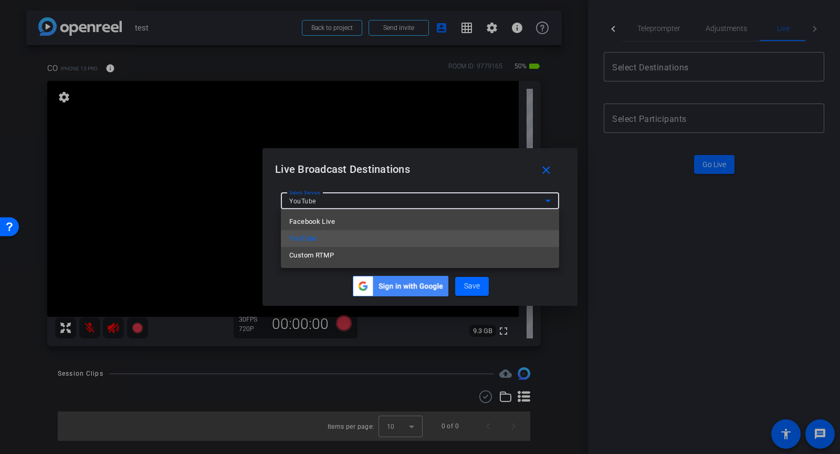
click at [422, 178] on div at bounding box center [420, 227] width 840 height 454
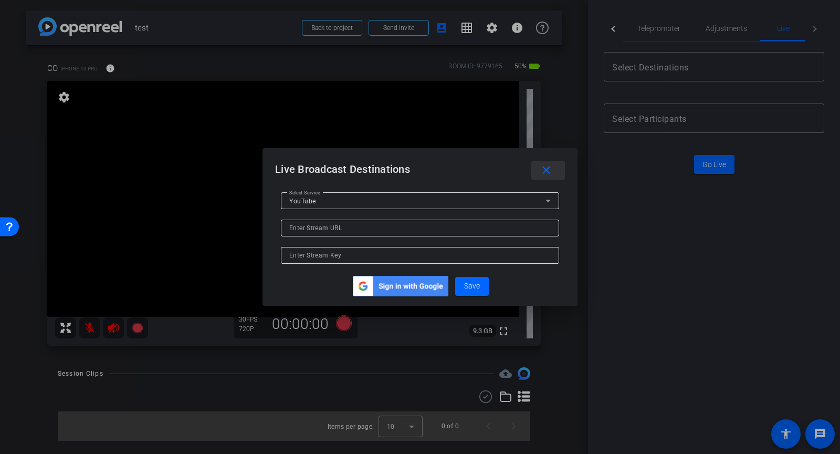
click at [553, 167] on span at bounding box center [548, 170] width 34 height 25
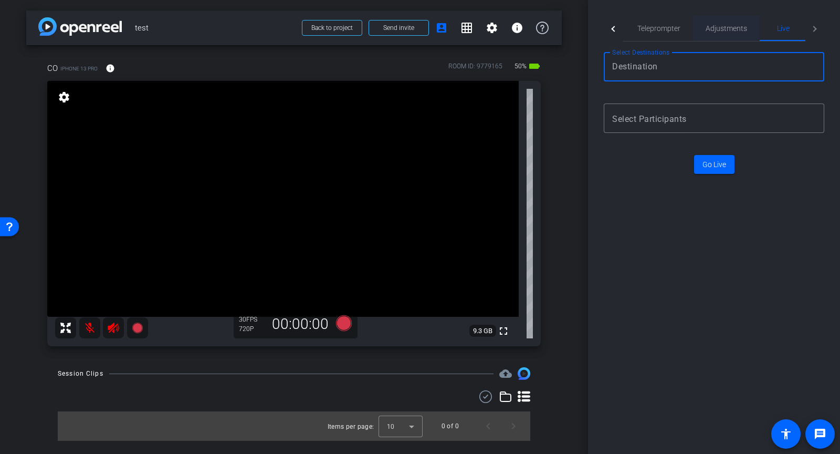
click at [717, 38] on span "Adjustments" at bounding box center [726, 28] width 41 height 25
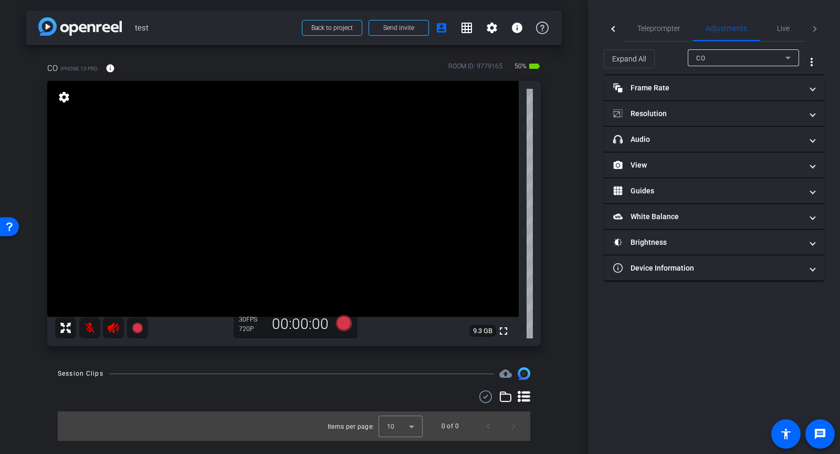
click at [617, 34] on div at bounding box center [613, 29] width 19 height 26
click at [655, 19] on span "Participants" at bounding box center [653, 28] width 40 height 25
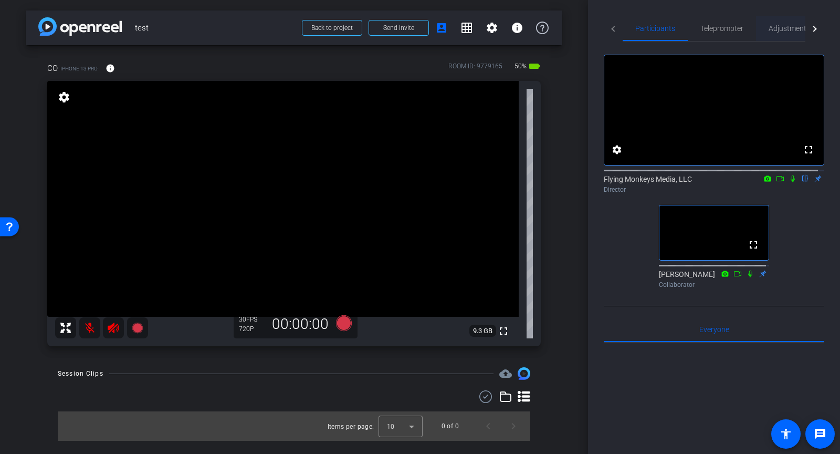
click at [786, 28] on span "Adjustments" at bounding box center [789, 28] width 41 height 7
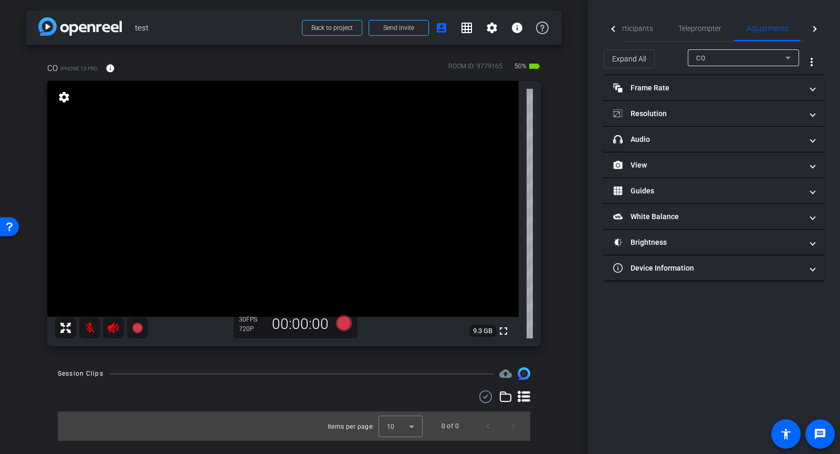
click at [813, 30] on div at bounding box center [814, 29] width 6 height 6
click at [782, 30] on span "Live" at bounding box center [783, 28] width 13 height 7
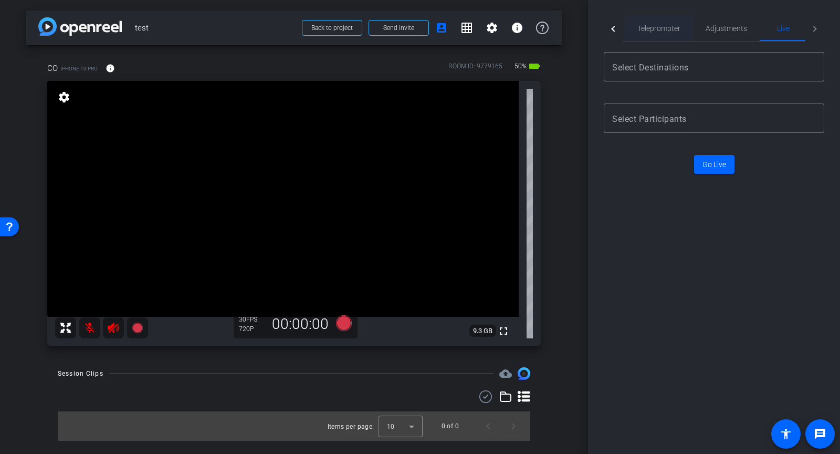
click at [643, 28] on span "Teleprompter" at bounding box center [658, 28] width 43 height 7
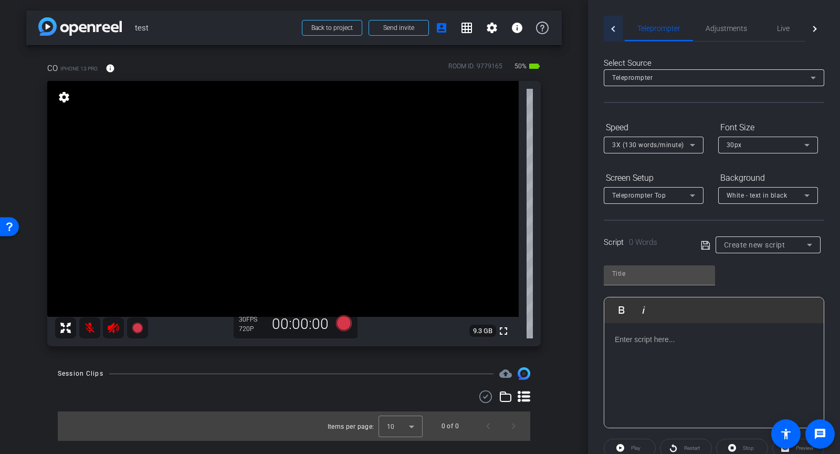
click at [610, 35] on div at bounding box center [613, 29] width 19 height 26
click at [651, 31] on span "Participants" at bounding box center [651, 28] width 40 height 7
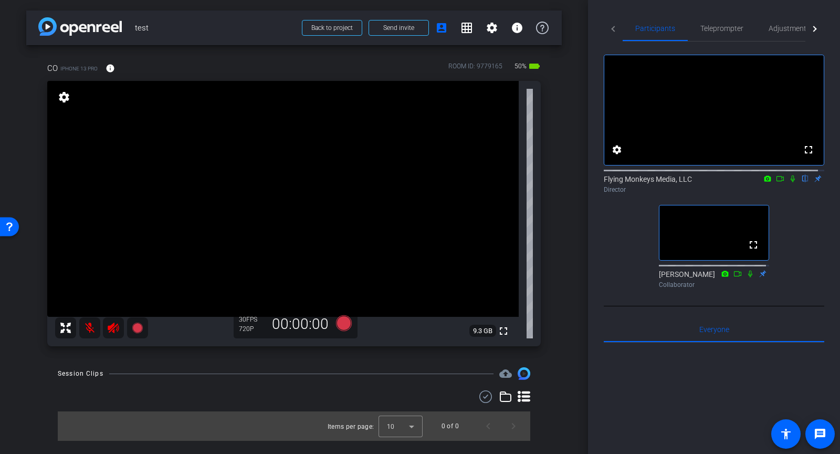
click at [464, 26] on mat-icon "grid_on" at bounding box center [466, 28] width 13 height 13
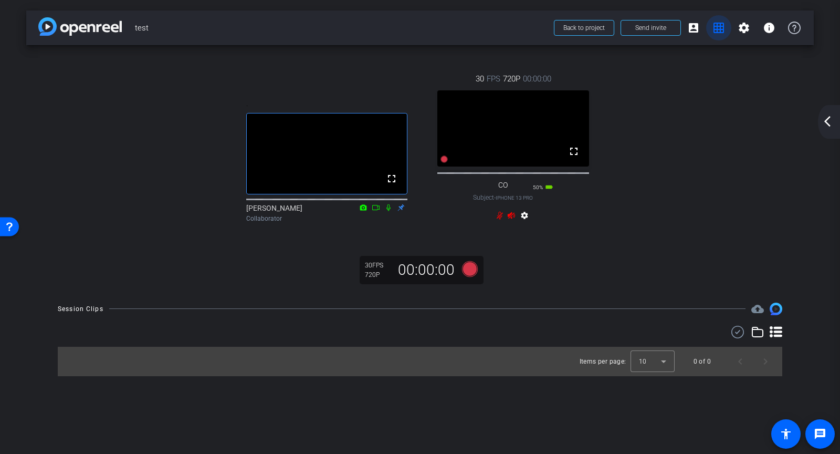
click at [713, 24] on mat-icon "grid_on" at bounding box center [718, 28] width 13 height 13
click at [699, 29] on mat-icon "account_box" at bounding box center [693, 28] width 13 height 13
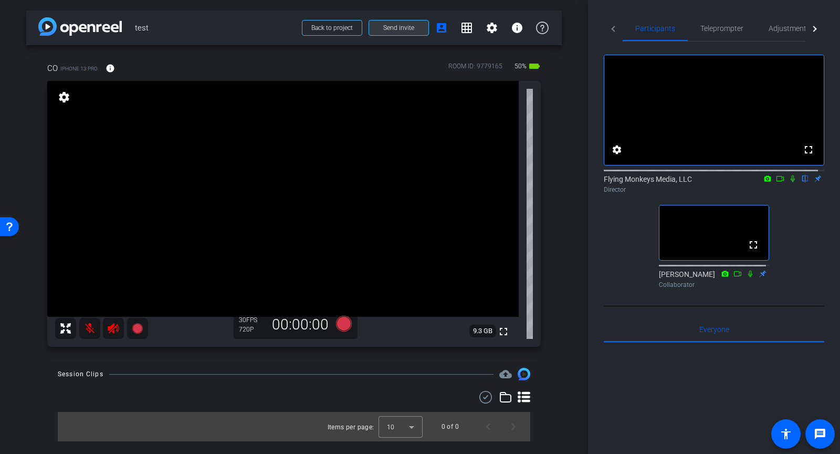
click at [390, 25] on span "Send invite" at bounding box center [398, 28] width 31 height 8
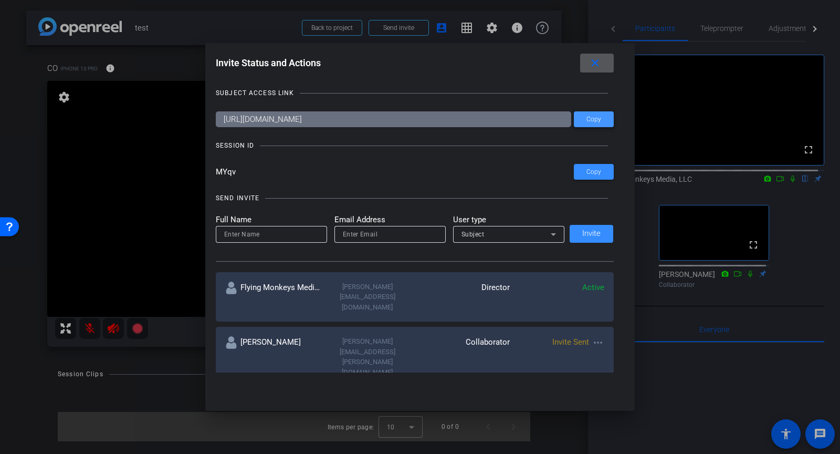
click at [593, 120] on span "Copy" at bounding box center [593, 120] width 15 height 8
click at [591, 173] on span "Copy" at bounding box center [593, 172] width 15 height 8
click at [597, 62] on mat-icon "close" at bounding box center [595, 63] width 13 height 13
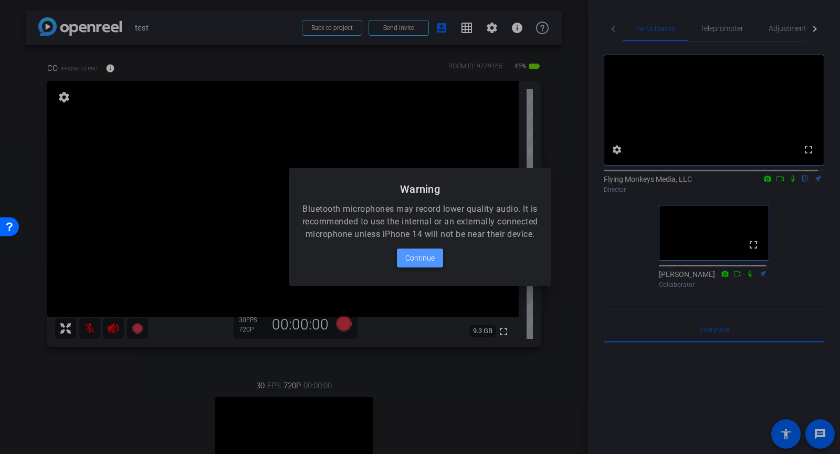
click at [411, 264] on span "Continue" at bounding box center [419, 257] width 29 height 13
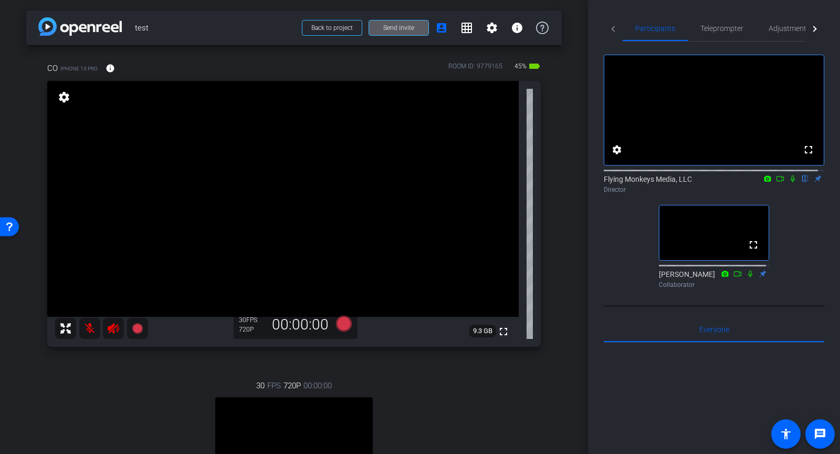
scroll to position [197, 0]
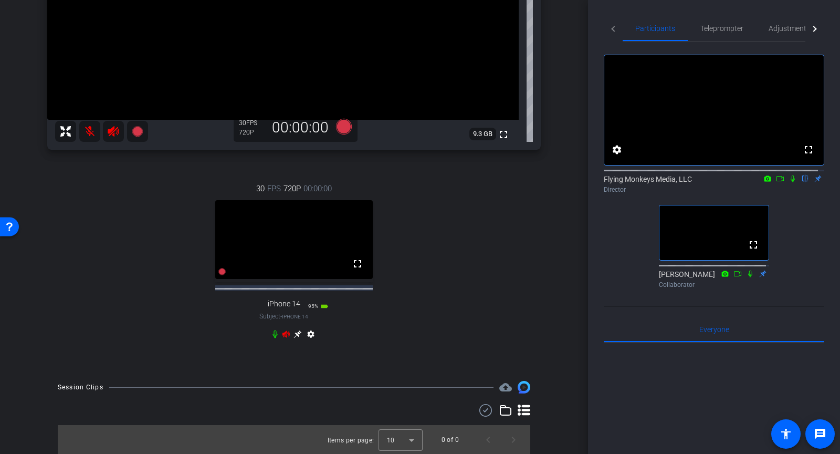
click at [282, 337] on icon at bounding box center [286, 334] width 8 height 8
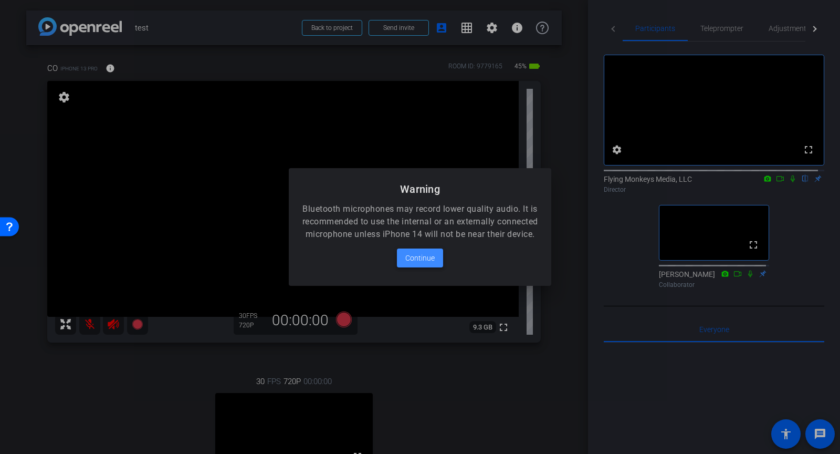
click at [427, 264] on span "Continue" at bounding box center [419, 257] width 29 height 13
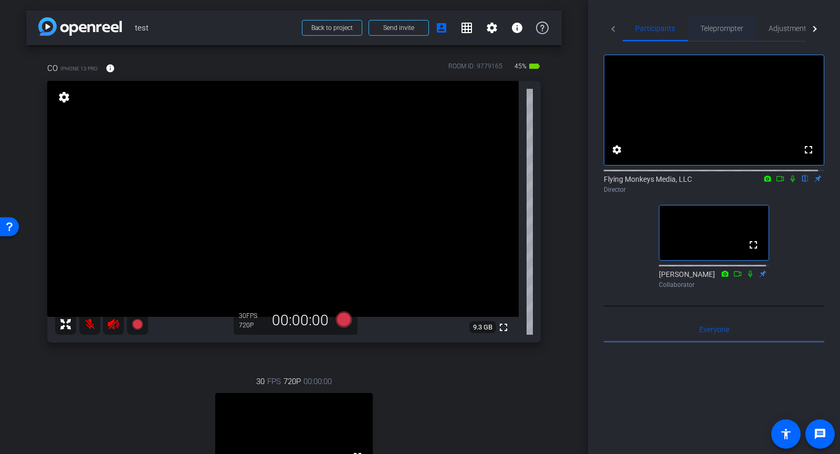
click at [729, 29] on span "Teleprompter" at bounding box center [721, 28] width 43 height 7
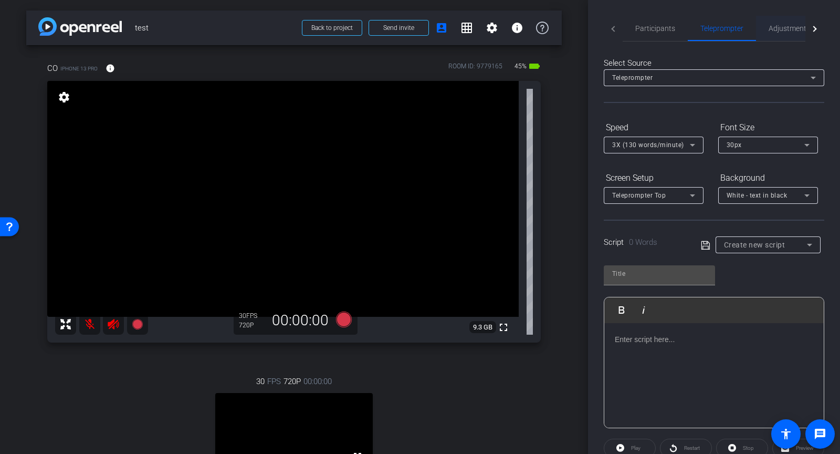
click at [779, 29] on span "Adjustments" at bounding box center [789, 28] width 41 height 7
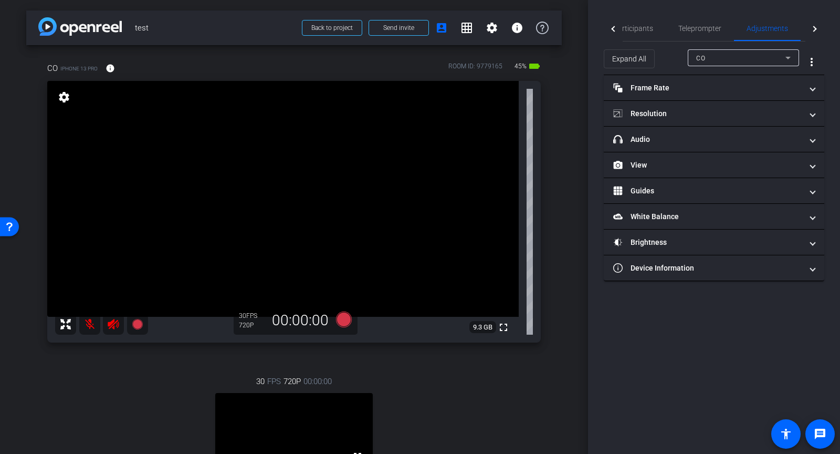
click at [727, 56] on div "CO" at bounding box center [740, 57] width 89 height 13
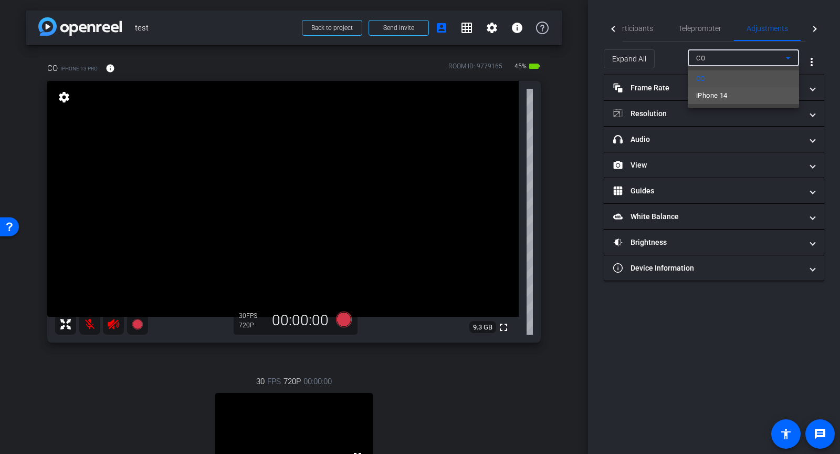
click at [709, 95] on span "iPhone 14" at bounding box center [711, 95] width 31 height 13
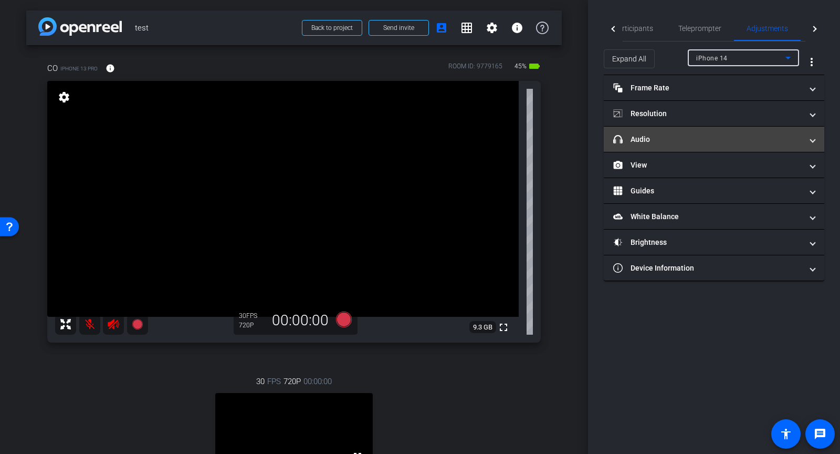
click at [664, 137] on mat-panel-title "headphone icon Audio" at bounding box center [707, 139] width 189 height 11
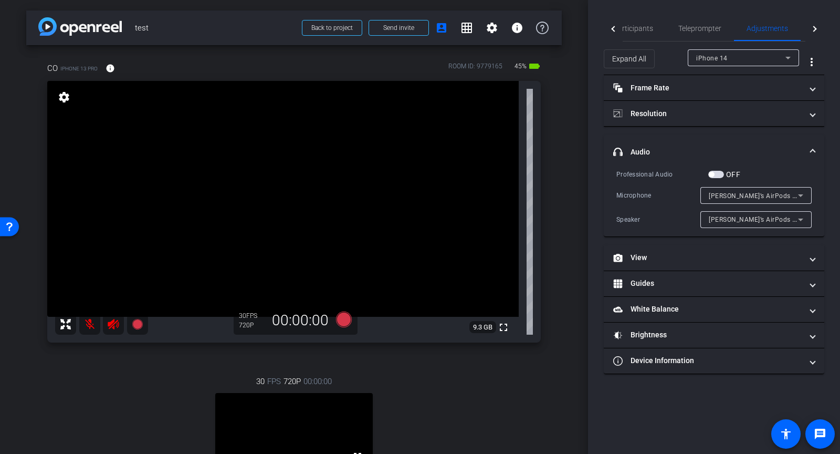
click at [718, 176] on span "button" at bounding box center [716, 174] width 16 height 7
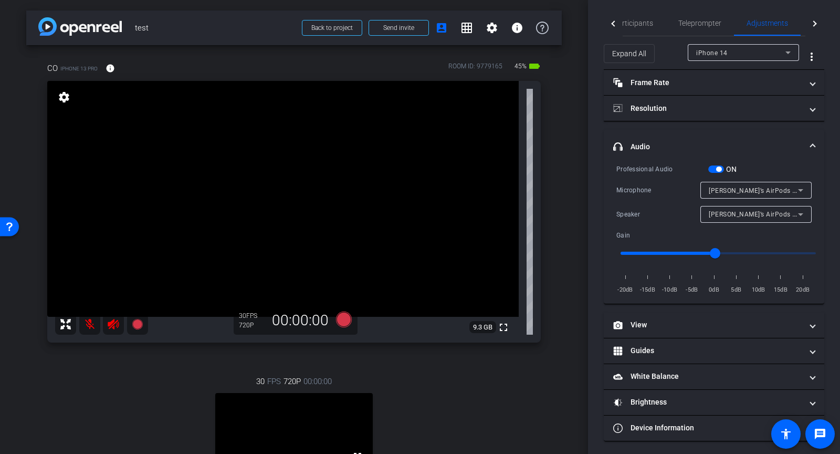
scroll to position [193, 0]
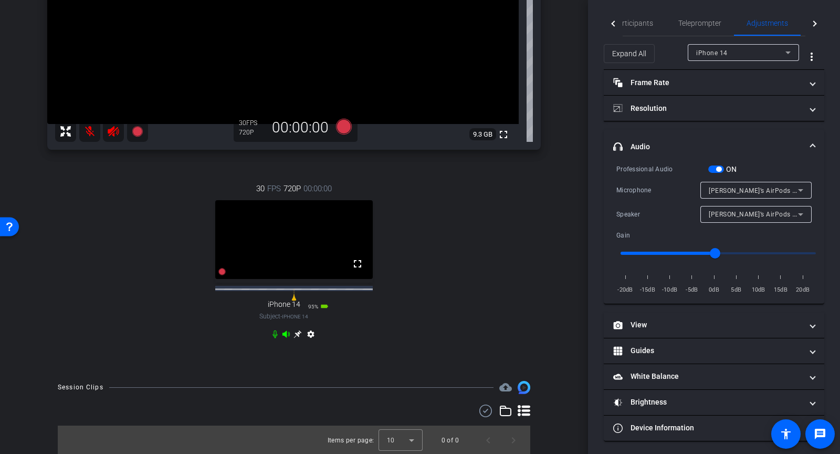
click at [491, 322] on div "30 FPS 720P 00:00:00 fullscreen iPhone 14 Subject - iPhone 14 95% battery_std s…" at bounding box center [294, 262] width 494 height 194
click at [685, 25] on span "Teleprompter" at bounding box center [699, 22] width 43 height 7
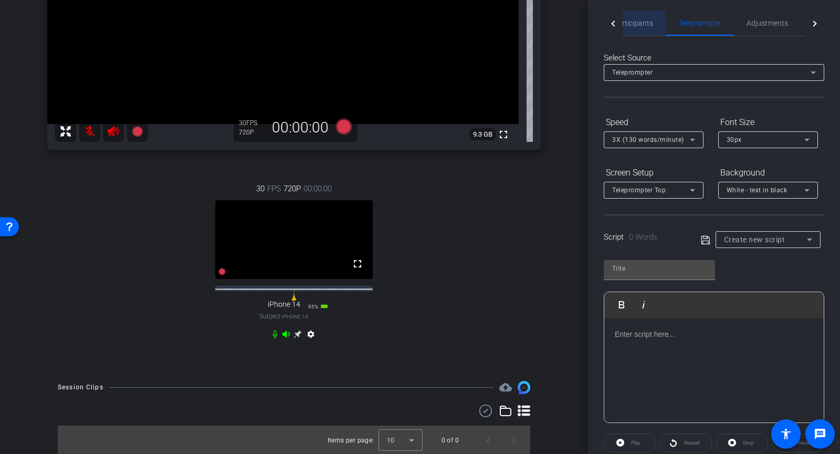
click at [654, 26] on div "Participants" at bounding box center [633, 23] width 65 height 25
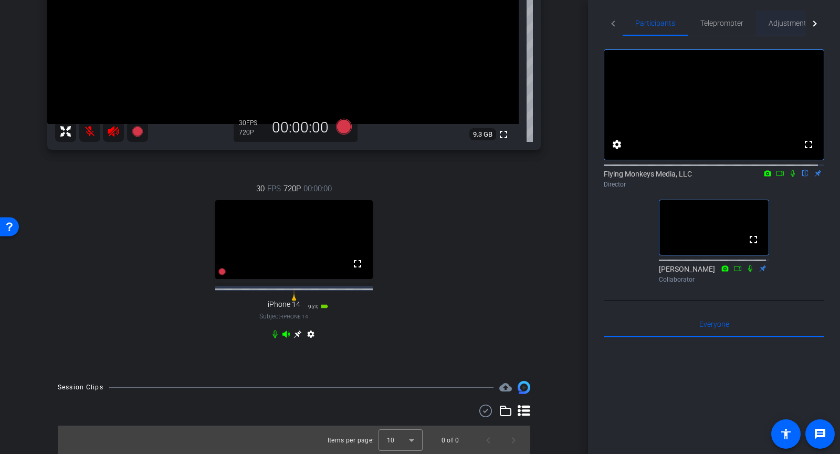
click at [787, 25] on span "Adjustments" at bounding box center [789, 22] width 41 height 7
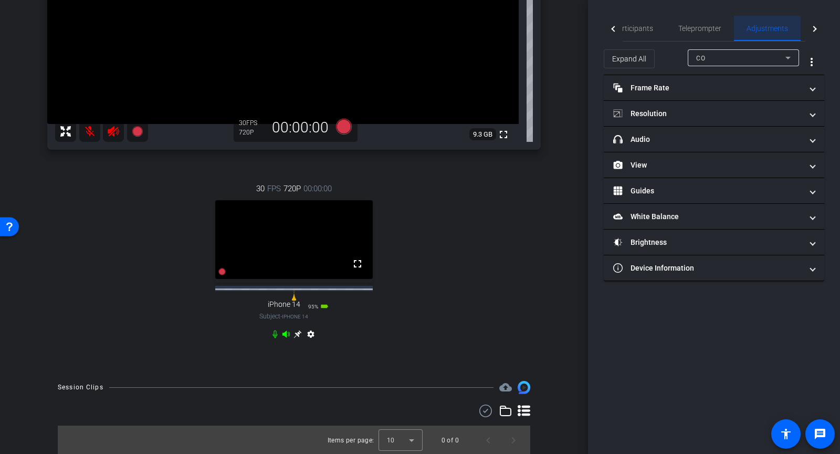
scroll to position [0, 0]
click at [743, 56] on div "CO" at bounding box center [740, 57] width 89 height 13
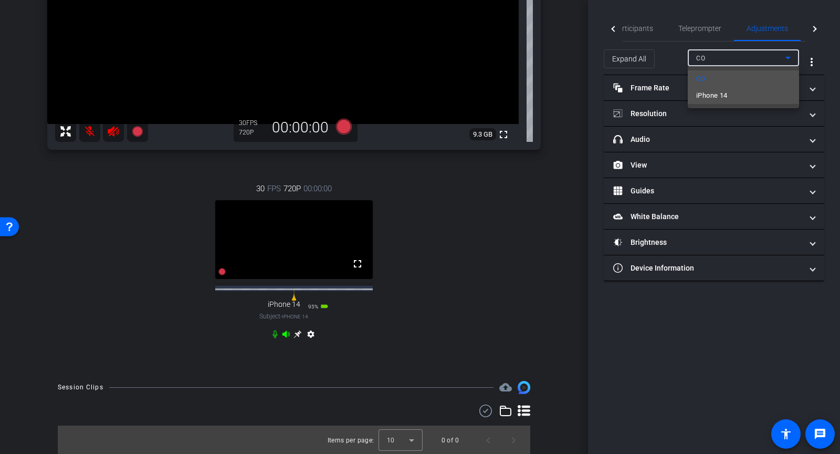
click at [733, 97] on mat-option "iPhone 14" at bounding box center [743, 95] width 111 height 17
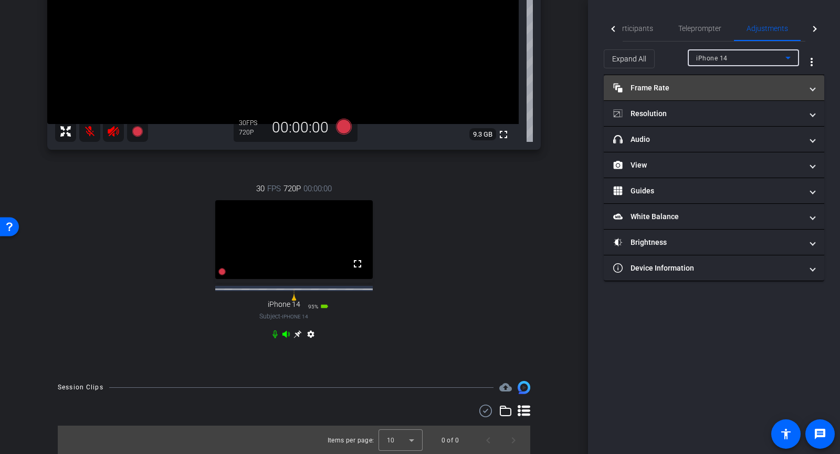
click at [663, 87] on mat-panel-title "Frame Rate Frame Rate" at bounding box center [707, 87] width 189 height 11
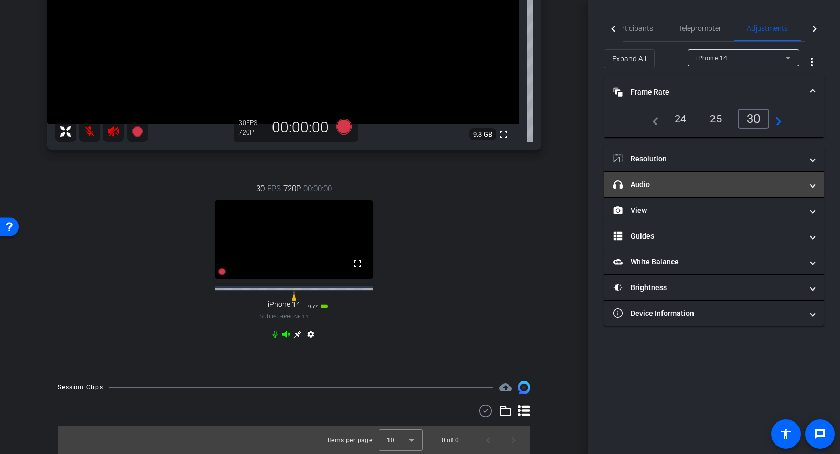
click at [660, 179] on mat-panel-title "headphone icon Audio" at bounding box center [707, 184] width 189 height 11
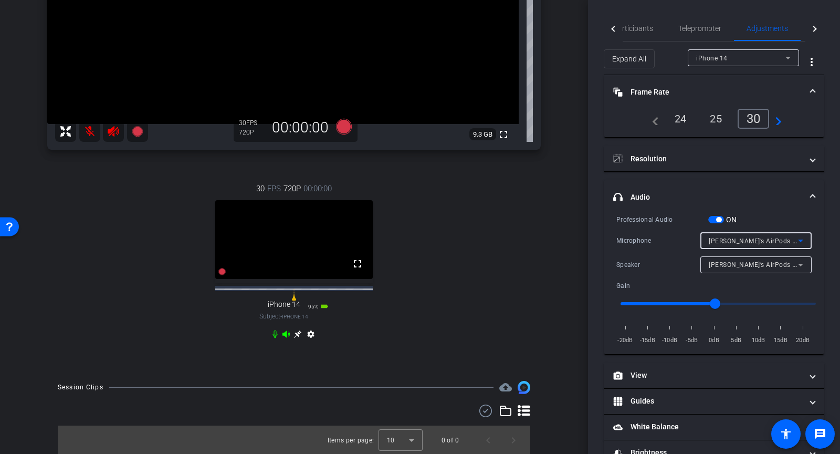
click at [763, 236] on span "[PERSON_NAME]’s AirPods #3" at bounding box center [754, 240] width 91 height 8
click at [742, 260] on span "iPhone Microphone" at bounding box center [732, 260] width 60 height 13
click at [742, 242] on span "iPhone Microphone" at bounding box center [739, 240] width 60 height 7
click at [742, 277] on span "[PERSON_NAME]’s AirPods #3" at bounding box center [749, 276] width 95 height 13
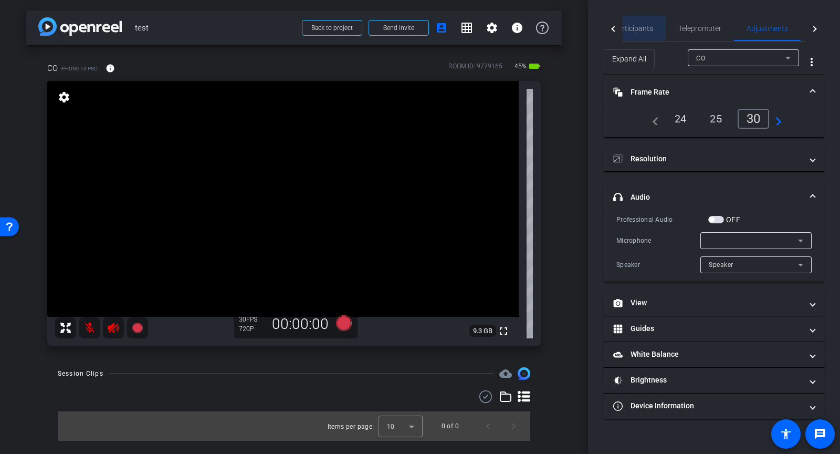
drag, startPoint x: 636, startPoint y: 30, endPoint x: 643, endPoint y: 27, distance: 7.3
click at [636, 29] on span "Participants" at bounding box center [633, 28] width 40 height 7
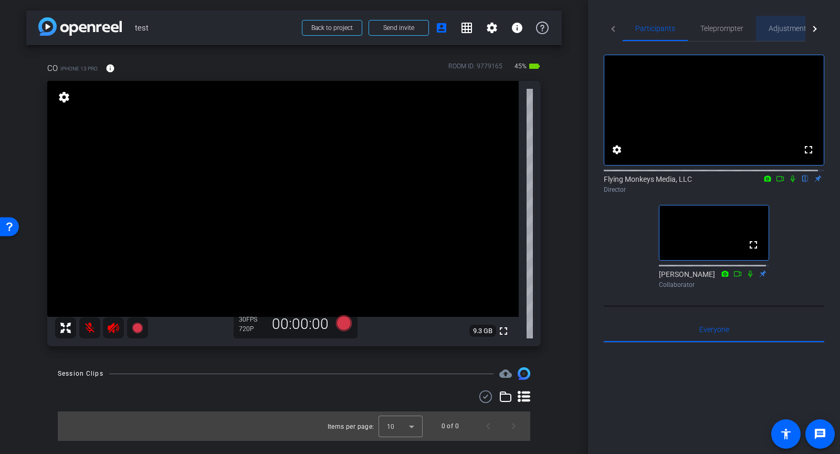
click at [784, 25] on span "Adjustments" at bounding box center [789, 28] width 41 height 7
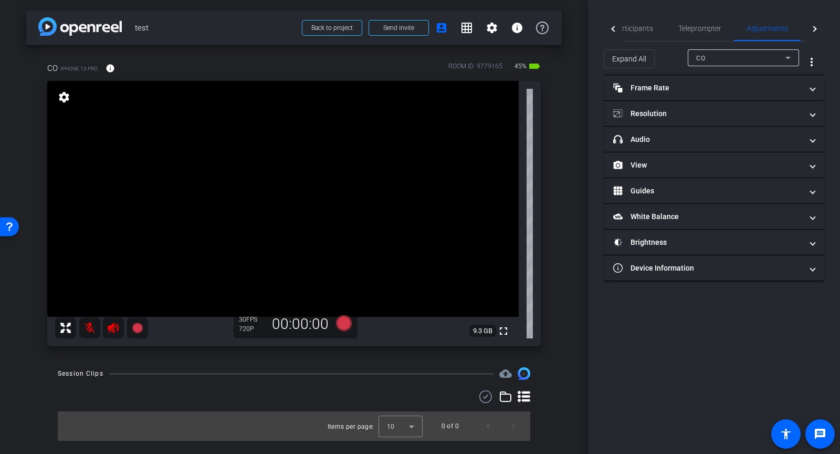
click at [808, 26] on div at bounding box center [814, 29] width 19 height 26
click at [784, 28] on span "Live" at bounding box center [783, 28] width 13 height 7
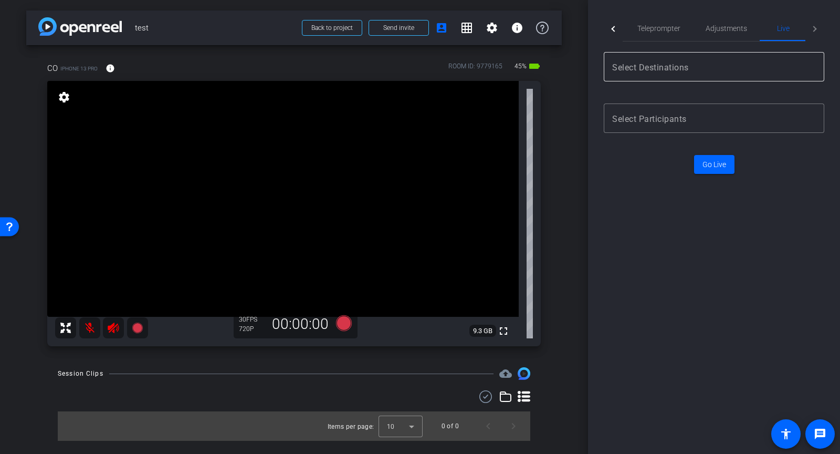
click at [639, 65] on mat-label "Select Destinations" at bounding box center [650, 67] width 77 height 10
click at [688, 69] on input "Destination selection" at bounding box center [712, 66] width 200 height 13
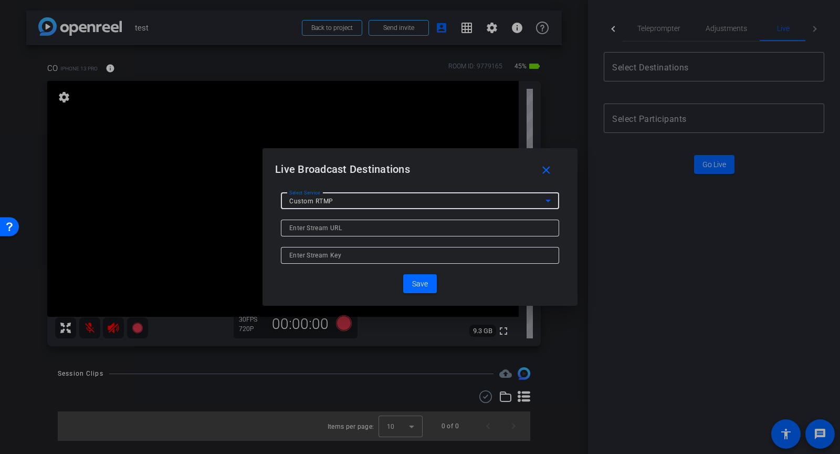
click at [412, 206] on div "Custom RTMP" at bounding box center [417, 200] width 256 height 13
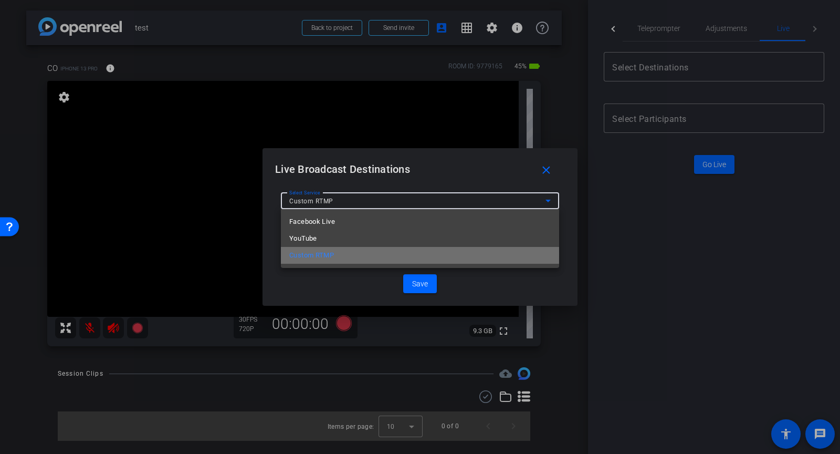
click at [356, 254] on mat-option "Custom RTMP" at bounding box center [420, 255] width 278 height 17
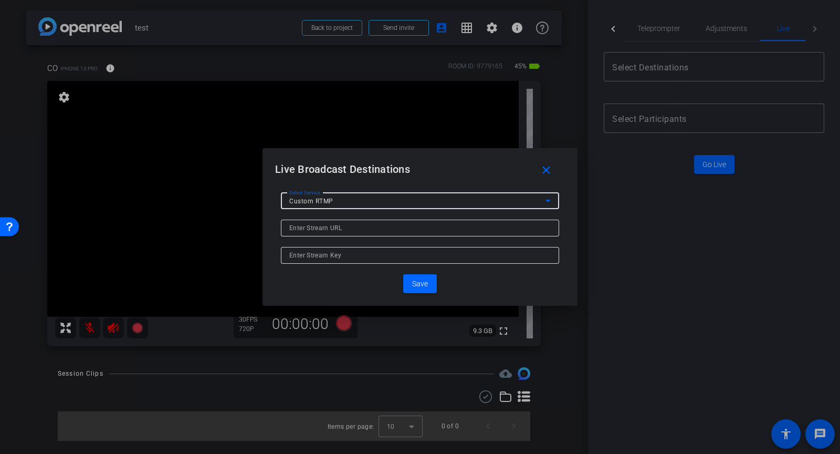
click at [345, 230] on input at bounding box center [419, 228] width 261 height 13
paste input "rtmps://rtmp-global.cloud.vimeo.com:443/live"
type input "rtmps://rtmp-global.cloud.vimeo.com:443/live"
click at [446, 252] on input at bounding box center [419, 255] width 261 height 13
click at [365, 256] on input at bounding box center [419, 255] width 261 height 13
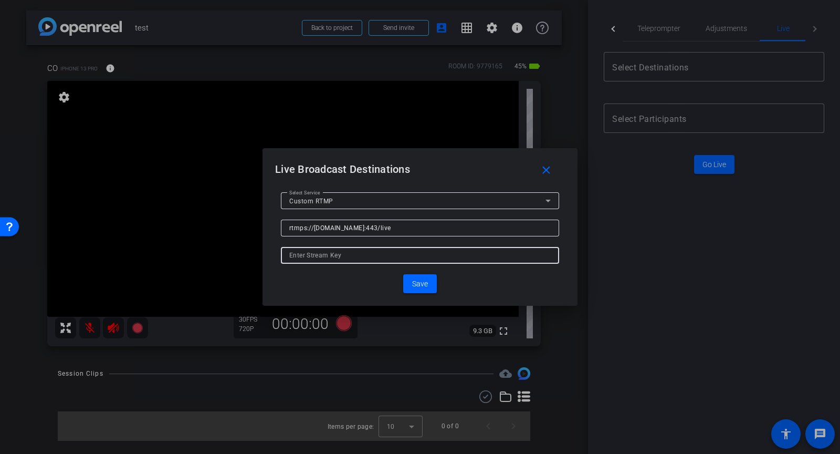
paste input "e71f25b5-1e86-4aee-8d2f-e24eec1c3c73"
type input "e71f25b5-1e86-4aee-8d2f-e24eec1c3c73"
click at [415, 282] on span "Save" at bounding box center [420, 283] width 16 height 11
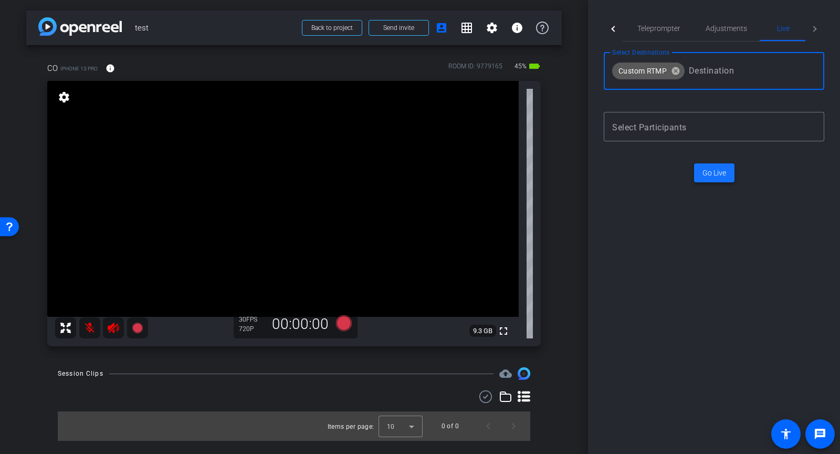
click at [707, 173] on span "Go Live" at bounding box center [714, 172] width 24 height 11
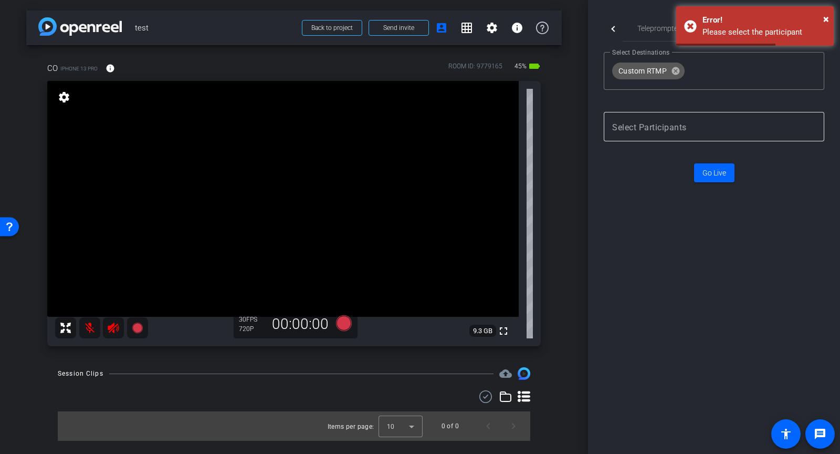
click at [683, 120] on input "Participant selection" at bounding box center [712, 126] width 200 height 13
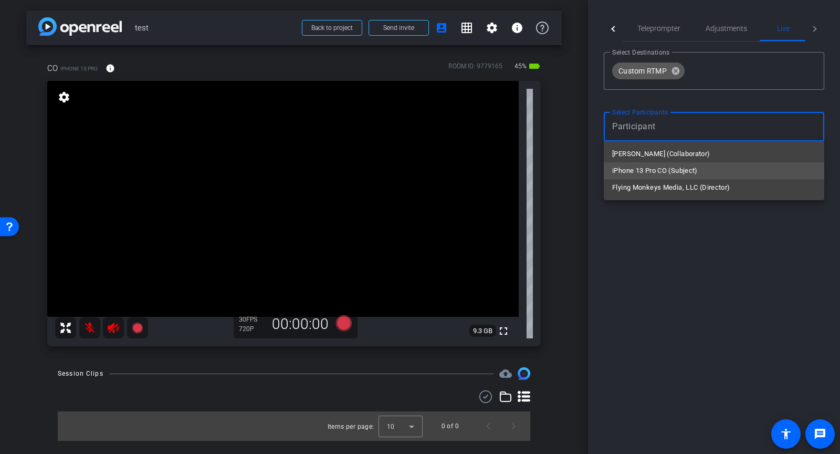
click at [670, 171] on span "iPhone 13 Pro CO (Subject)" at bounding box center [655, 170] width 86 height 13
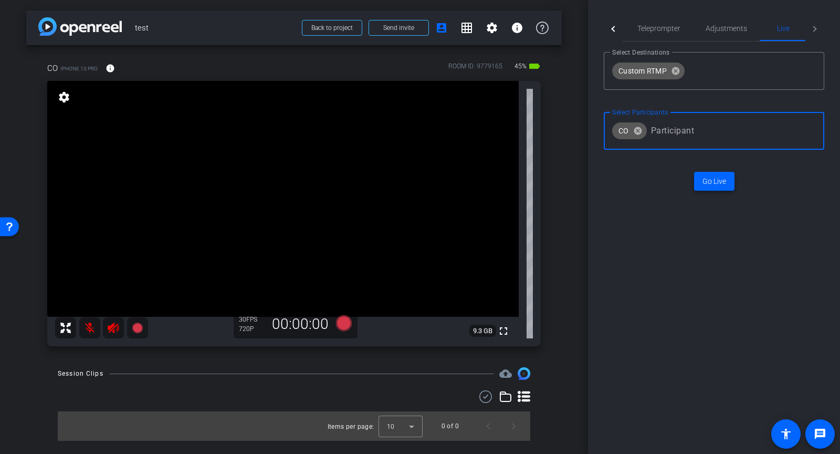
click at [707, 181] on span "Go Live" at bounding box center [714, 181] width 24 height 11
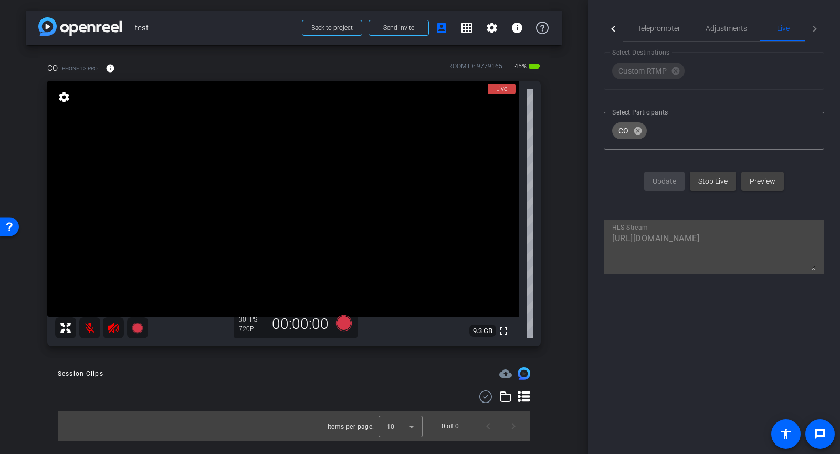
click at [616, 26] on div at bounding box center [613, 29] width 19 height 26
click at [612, 27] on div at bounding box center [614, 29] width 6 height 6
click at [614, 29] on mat-tab-header "Participants Teleprompter Adjustments Live" at bounding box center [714, 29] width 221 height 26
click at [622, 30] on mat-tab-header "Participants Teleprompter Adjustments Live" at bounding box center [714, 29] width 221 height 26
click at [647, 32] on span "Participants" at bounding box center [655, 28] width 40 height 7
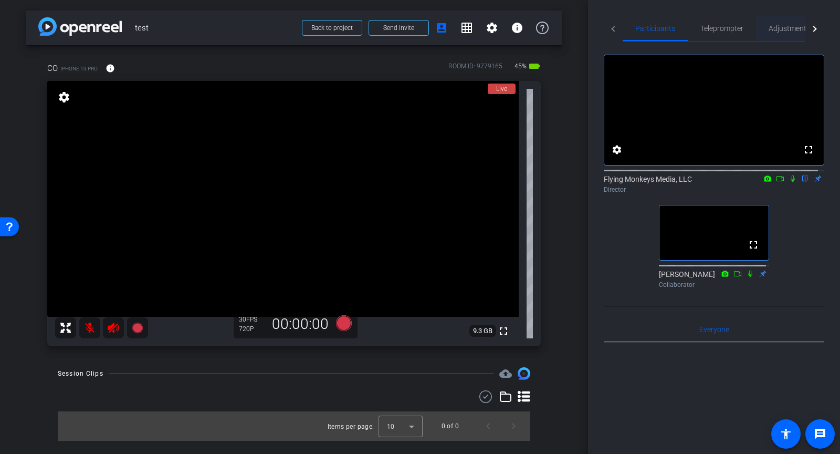
click at [782, 32] on span "Adjustments" at bounding box center [789, 28] width 41 height 7
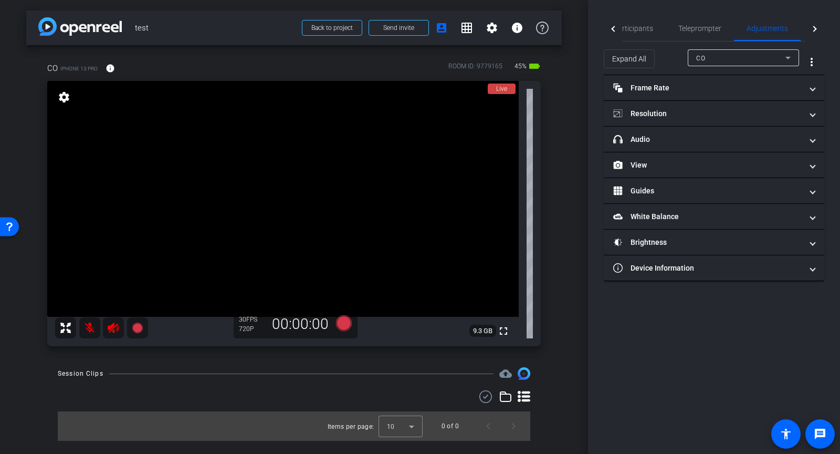
click at [808, 32] on div at bounding box center [814, 29] width 19 height 26
click at [791, 28] on div "Live" at bounding box center [783, 28] width 47 height 25
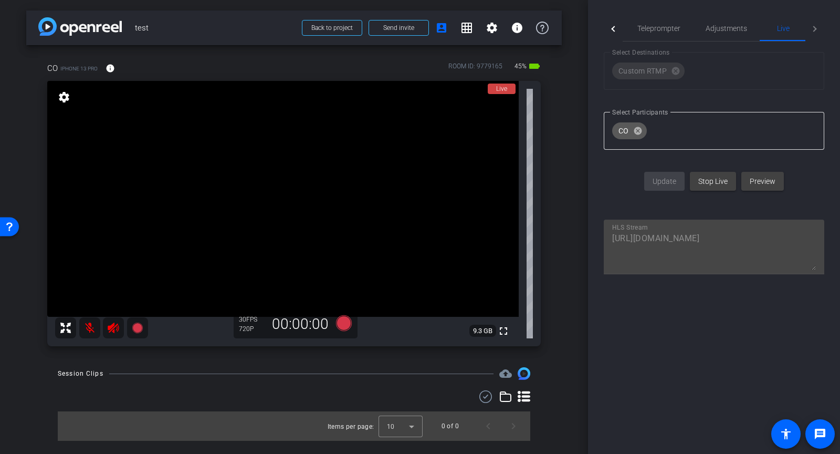
click at [689, 137] on input "Participant selection" at bounding box center [731, 130] width 161 height 21
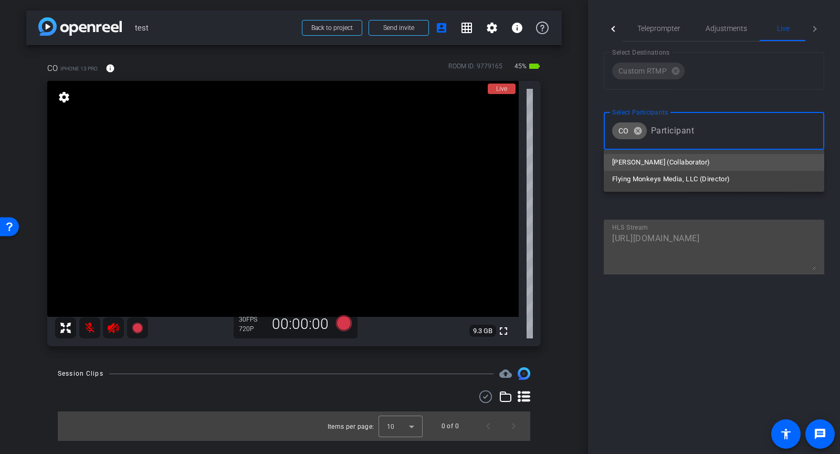
click at [668, 168] on span "Mike (Collaborator)" at bounding box center [661, 162] width 98 height 13
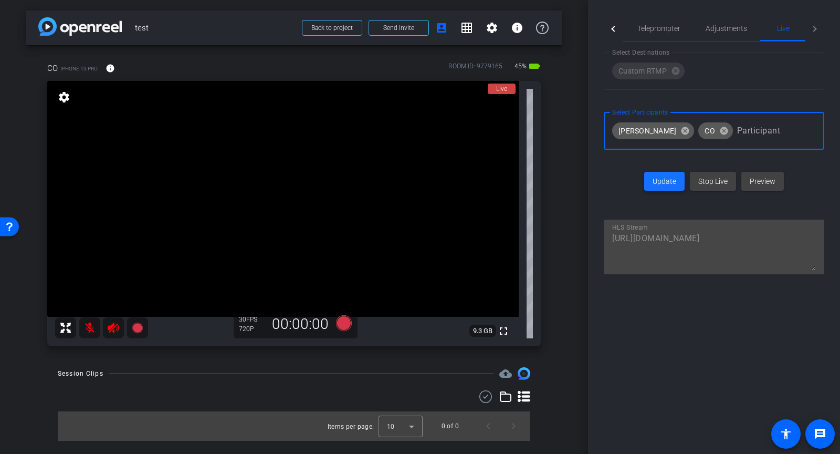
click at [667, 183] on span "Update" at bounding box center [665, 181] width 24 height 11
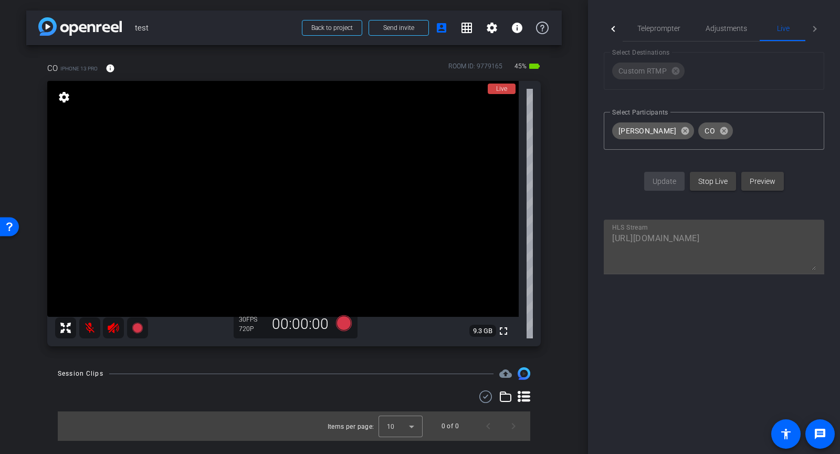
click at [614, 28] on div at bounding box center [614, 29] width 6 height 6
click at [617, 28] on div at bounding box center [613, 29] width 19 height 26
click at [607, 29] on mat-tab-header "Participants Teleprompter Adjustments Live" at bounding box center [714, 29] width 221 height 26
click at [650, 29] on span "Participants" at bounding box center [655, 28] width 40 height 7
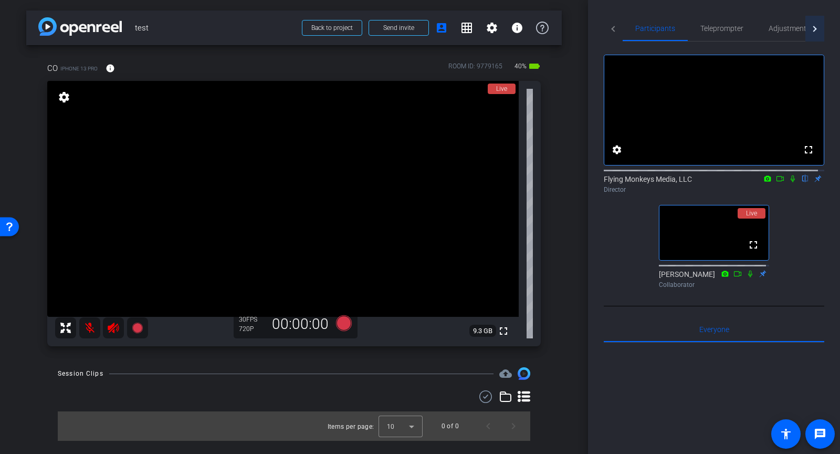
click at [811, 28] on div at bounding box center [814, 29] width 6 height 6
click at [777, 29] on div "Live" at bounding box center [787, 28] width 47 height 25
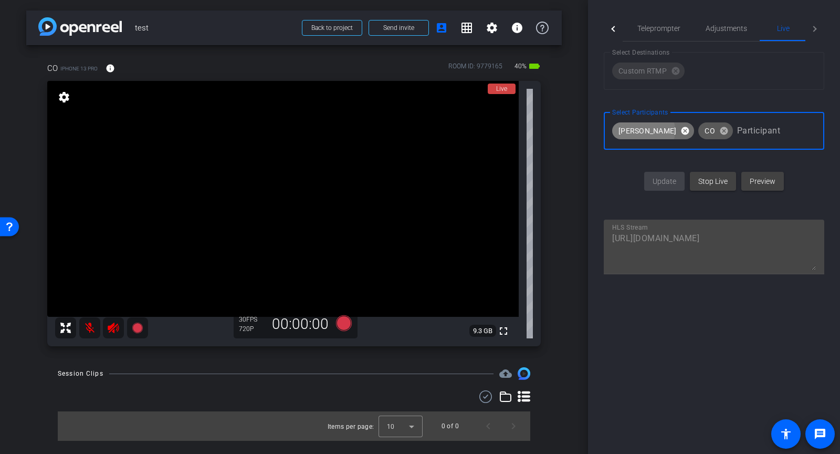
click at [676, 130] on button "cancel" at bounding box center [685, 130] width 18 height 9
click at [641, 130] on button "cancel" at bounding box center [638, 130] width 18 height 9
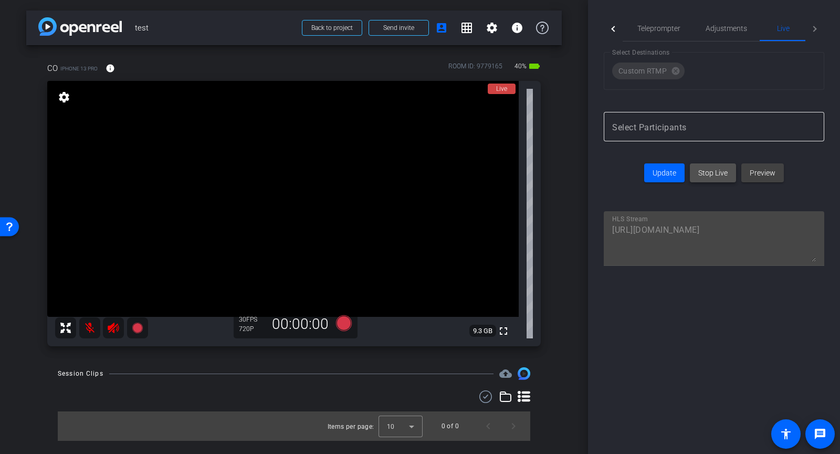
click at [710, 174] on span "Stop Live" at bounding box center [712, 172] width 29 height 11
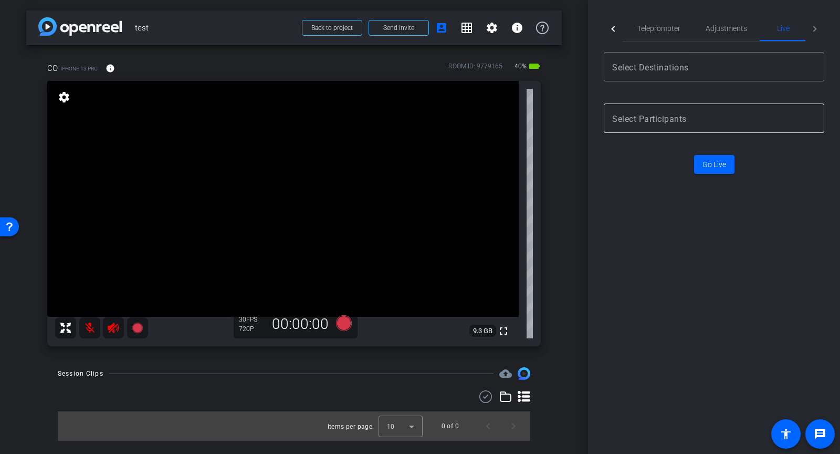
click at [615, 28] on div at bounding box center [614, 29] width 6 height 6
click at [616, 30] on div at bounding box center [613, 29] width 19 height 26
click at [653, 34] on span "Participants" at bounding box center [655, 28] width 40 height 25
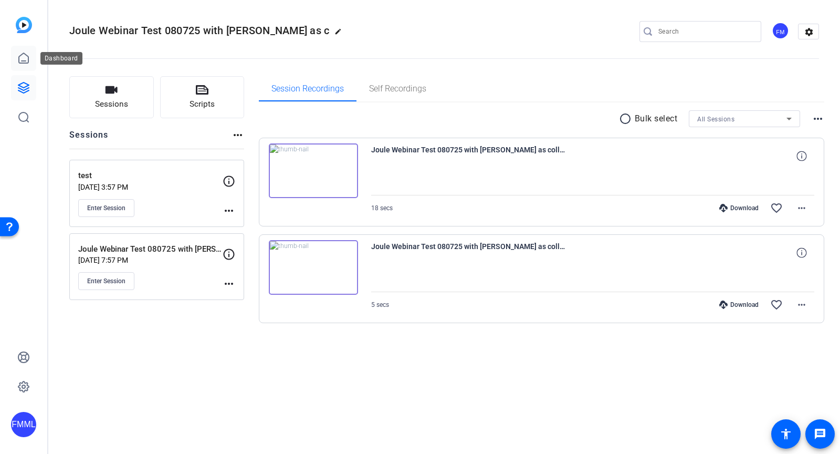
click at [27, 55] on icon at bounding box center [23, 58] width 9 height 10
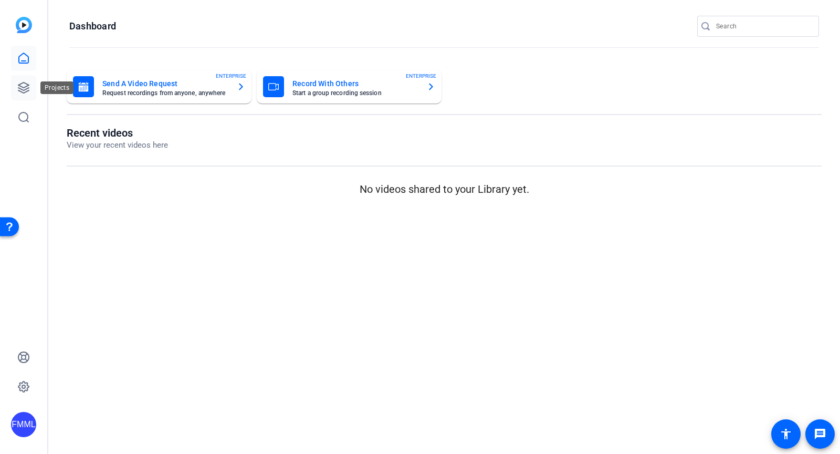
click at [22, 93] on icon at bounding box center [23, 87] width 13 height 13
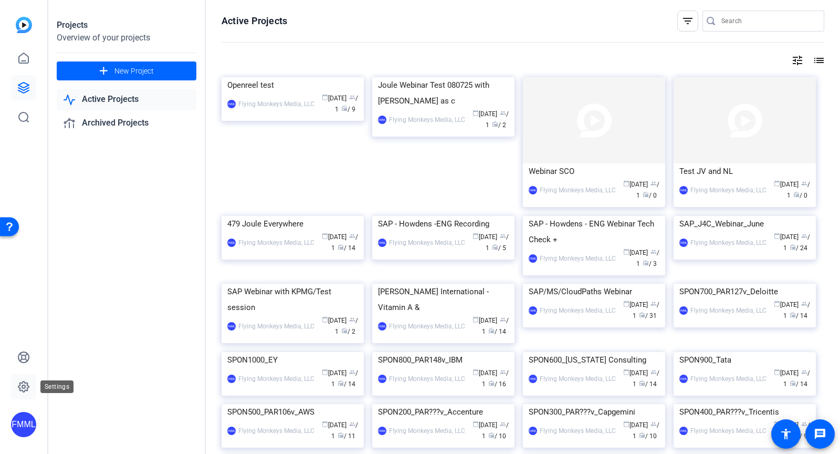
click at [22, 386] on icon at bounding box center [23, 386] width 3 height 3
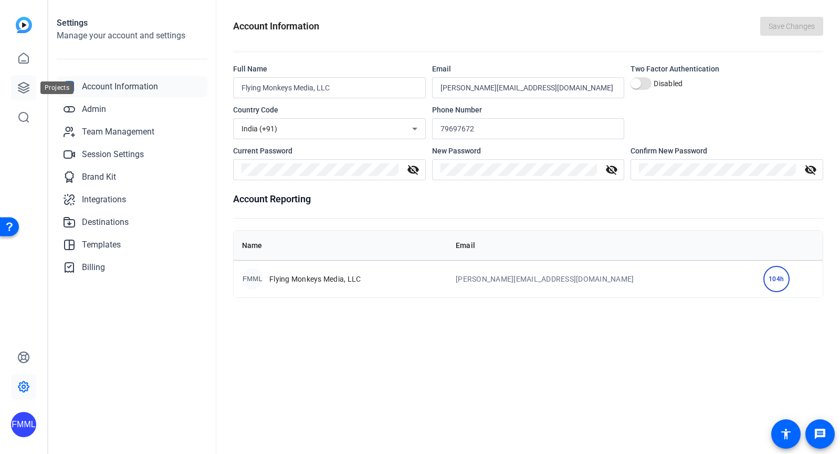
click at [21, 80] on link at bounding box center [23, 87] width 25 height 25
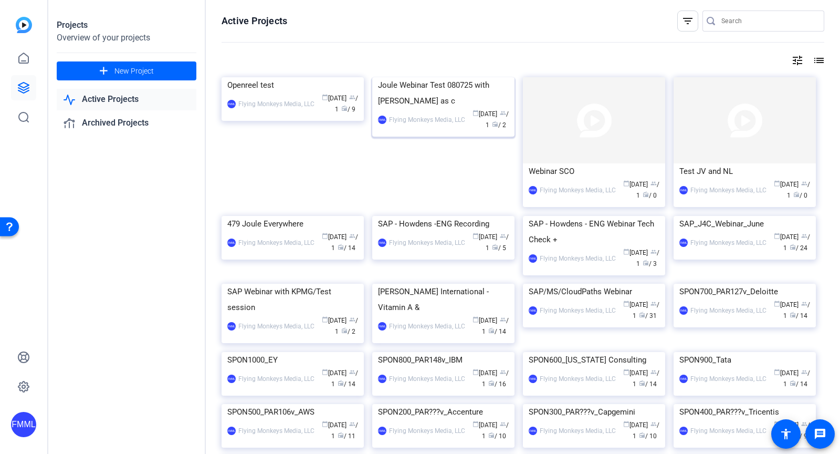
click at [438, 109] on div "Joule Webinar Test 080725 with Jess as c" at bounding box center [443, 93] width 131 height 32
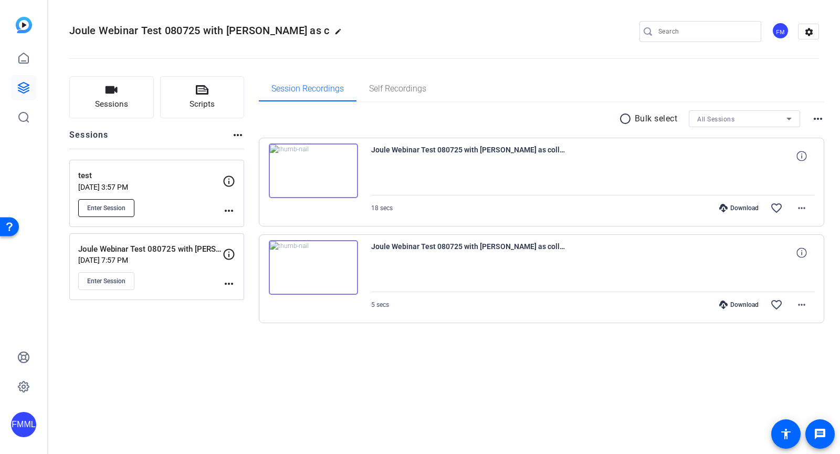
click at [121, 204] on span "Enter Session" at bounding box center [106, 208] width 38 height 8
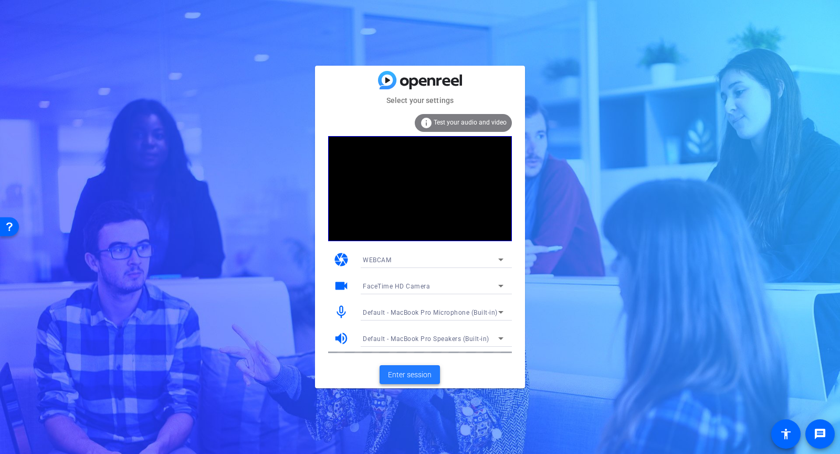
click at [413, 374] on span "Enter session" at bounding box center [410, 374] width 44 height 11
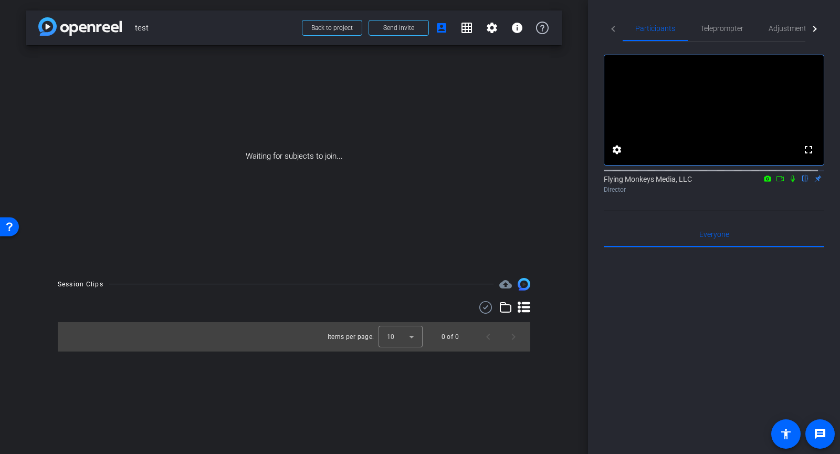
click at [776, 182] on icon at bounding box center [780, 178] width 8 height 7
click at [803, 182] on icon at bounding box center [805, 178] width 4 height 7
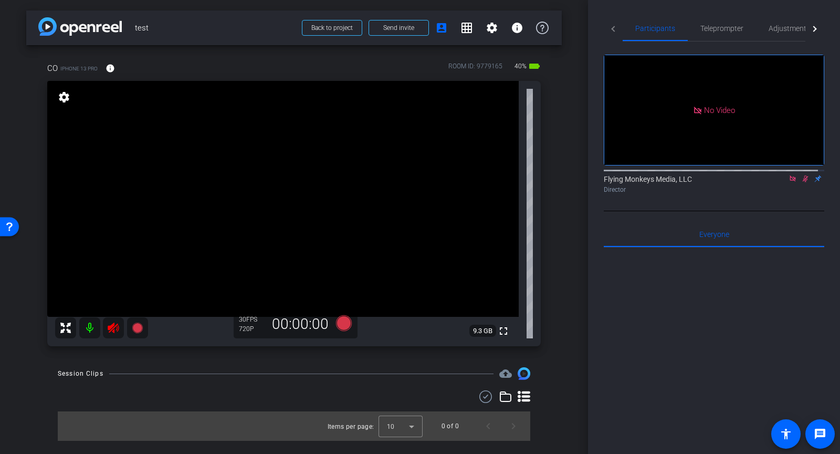
click at [93, 329] on mat-icon at bounding box center [89, 327] width 21 height 21
click at [811, 29] on div at bounding box center [814, 29] width 19 height 26
click at [785, 28] on span "Live" at bounding box center [787, 28] width 13 height 7
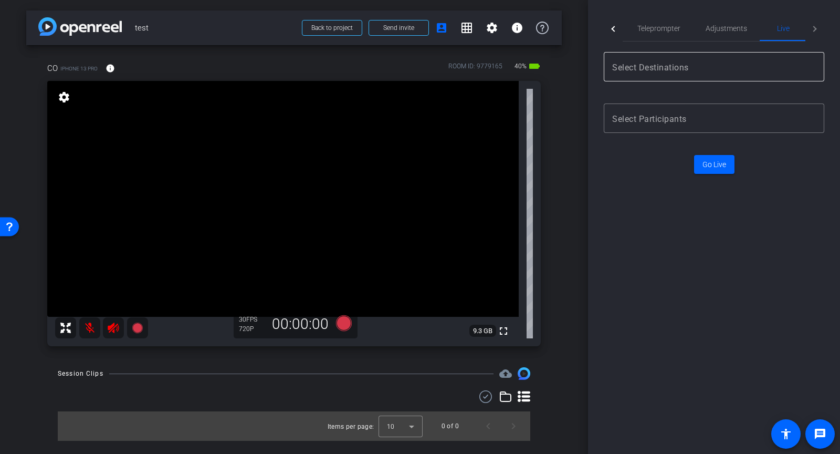
click at [663, 70] on mat-label "Select Destinations" at bounding box center [650, 67] width 77 height 10
click at [660, 69] on input "Destination selection" at bounding box center [712, 66] width 200 height 13
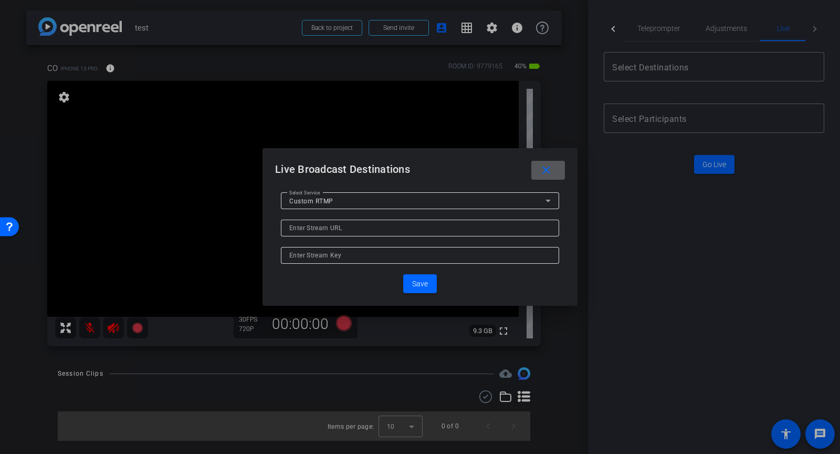
click at [328, 197] on span "Custom RTMP" at bounding box center [311, 200] width 44 height 7
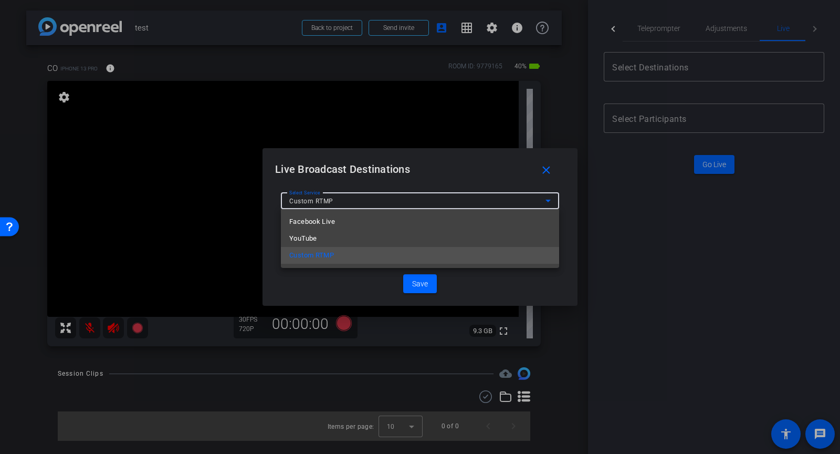
click at [324, 239] on mat-option "YouTube" at bounding box center [420, 238] width 278 height 17
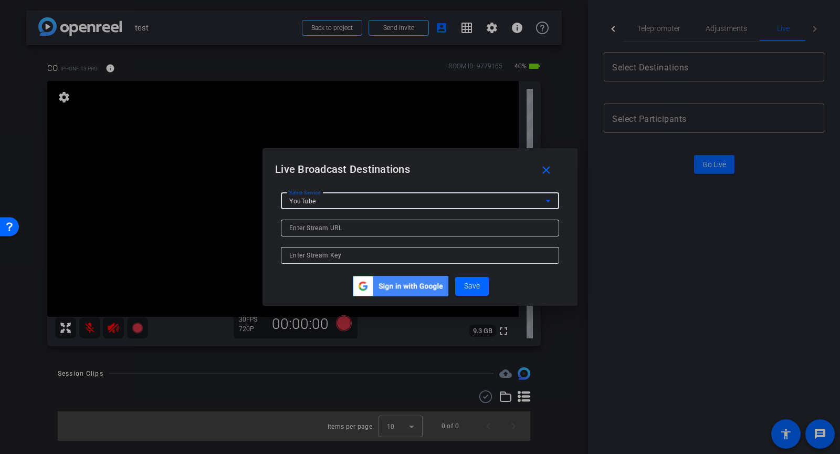
click at [331, 230] on input at bounding box center [419, 228] width 261 height 13
paste input "rtmp://[DOMAIN_NAME][URL]"
type input "rtmp://[DOMAIN_NAME][URL]"
click at [366, 249] on div at bounding box center [419, 255] width 261 height 17
paste input "7hmk-zdcy-xkus-9awz-3u3g"
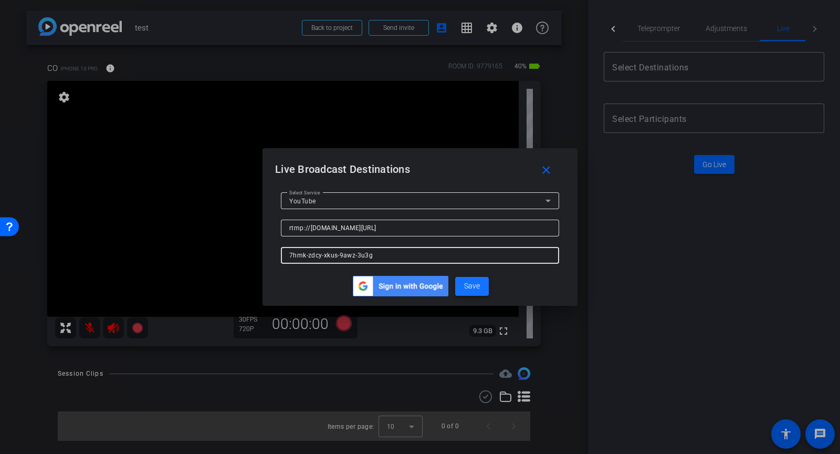
type input "7hmk-zdcy-xkus-9awz-3u3g"
click at [467, 289] on span "Save" at bounding box center [472, 285] width 16 height 11
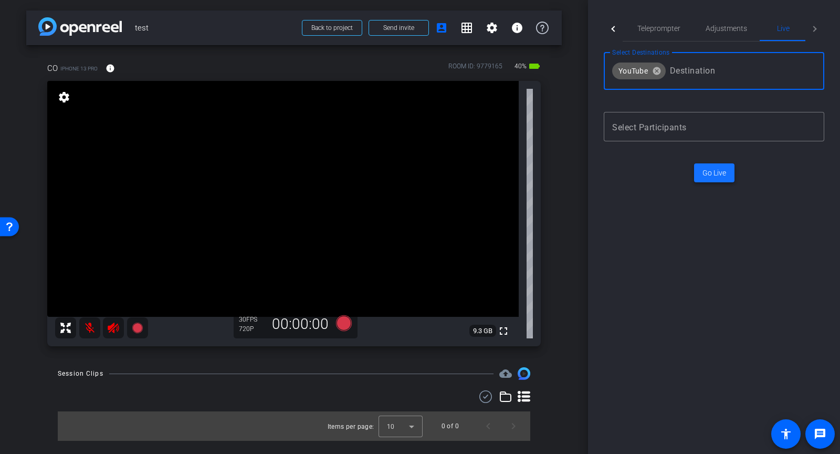
click at [705, 179] on span at bounding box center [714, 172] width 40 height 25
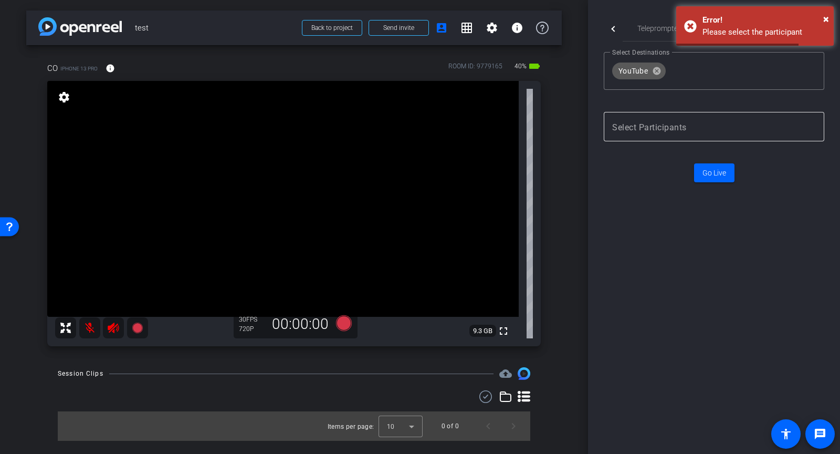
click at [649, 121] on input "Participant selection" at bounding box center [712, 126] width 200 height 13
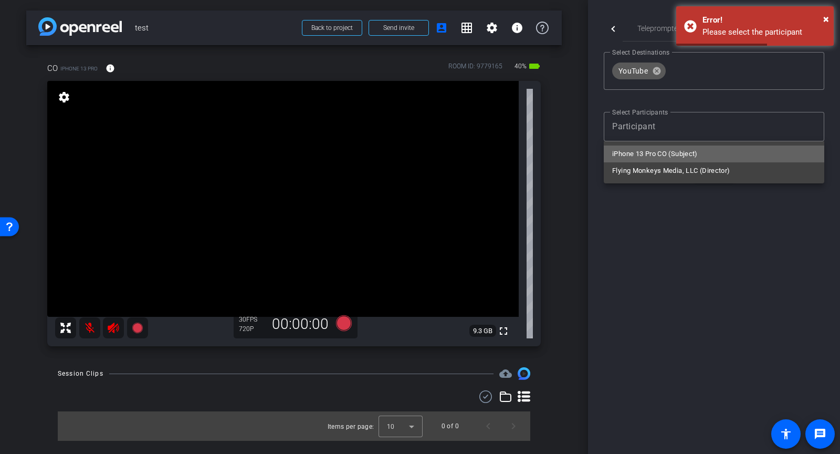
click at [644, 149] on span "iPhone 13 Pro CO (Subject)" at bounding box center [655, 154] width 86 height 13
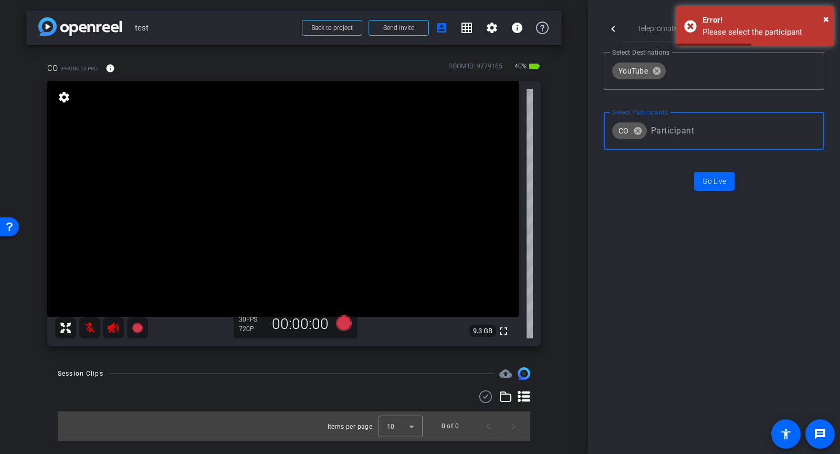
click at [709, 125] on input "Participant selection" at bounding box center [731, 130] width 161 height 21
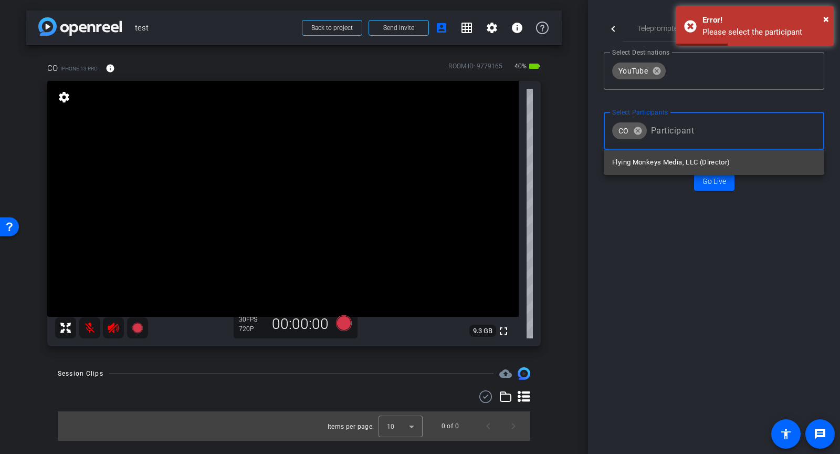
drag, startPoint x: 668, startPoint y: 165, endPoint x: 698, endPoint y: 177, distance: 32.5
click at [668, 164] on span "Flying Monkeys Media, LLC (Director)" at bounding box center [671, 162] width 118 height 13
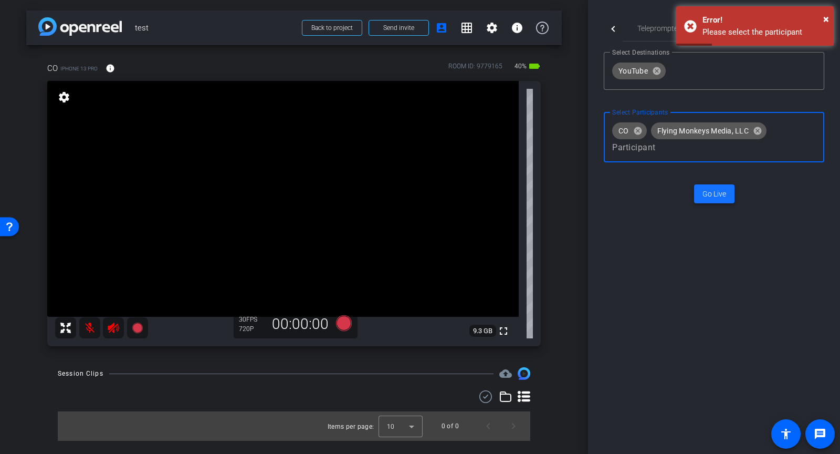
click at [712, 199] on span at bounding box center [714, 193] width 40 height 25
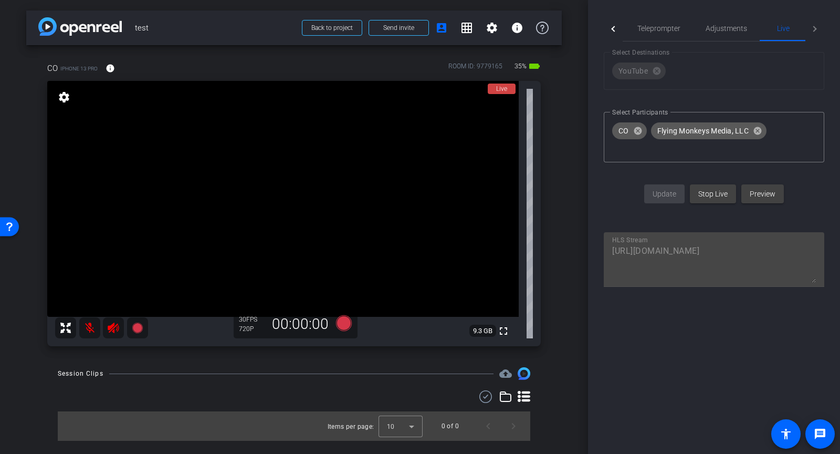
click at [613, 30] on div at bounding box center [614, 29] width 6 height 6
click at [663, 28] on span "Participants" at bounding box center [653, 28] width 40 height 7
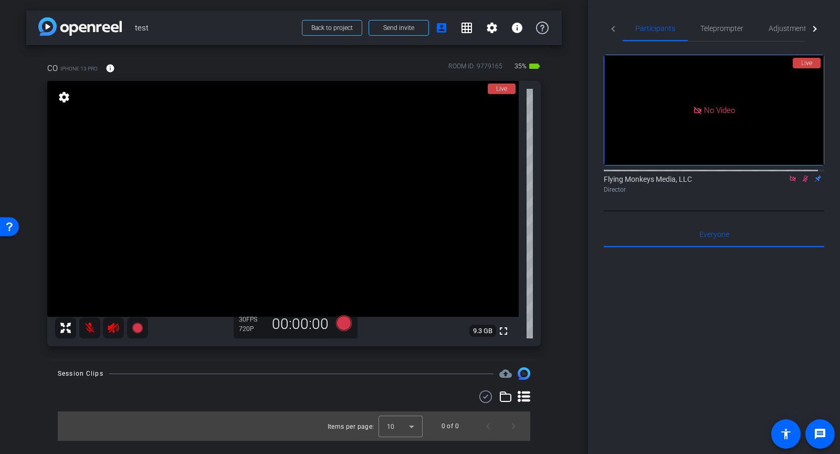
click at [789, 175] on icon at bounding box center [793, 178] width 8 height 7
click at [789, 182] on icon at bounding box center [793, 178] width 8 height 7
click at [776, 182] on icon at bounding box center [780, 178] width 8 height 7
click at [803, 182] on icon at bounding box center [805, 178] width 4 height 7
